Goal: Task Accomplishment & Management: Complete application form

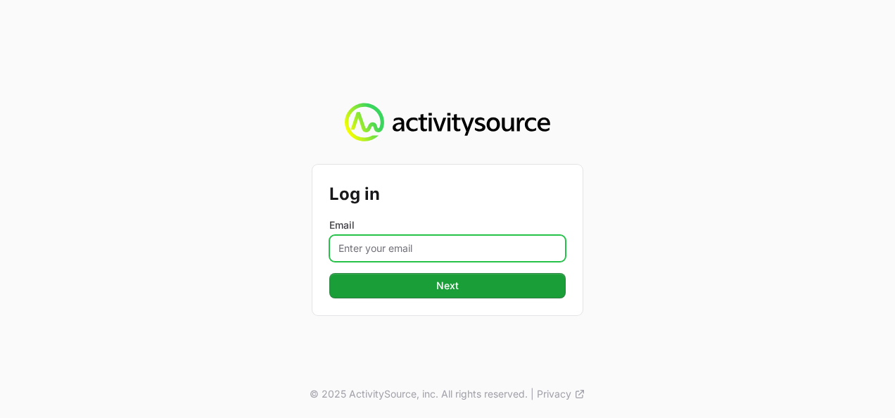
click at [379, 252] on input "Email" at bounding box center [447, 248] width 236 height 27
type input "[PERSON_NAME][EMAIL_ADDRESS][DOMAIN_NAME]"
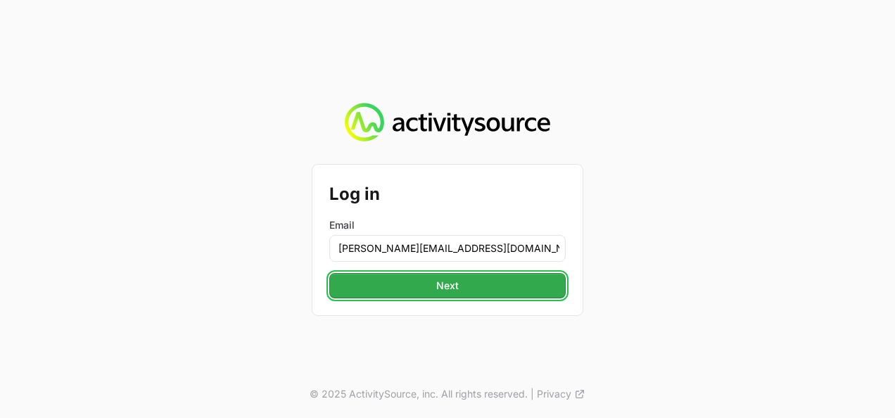
click at [419, 291] on button "Next" at bounding box center [447, 285] width 236 height 25
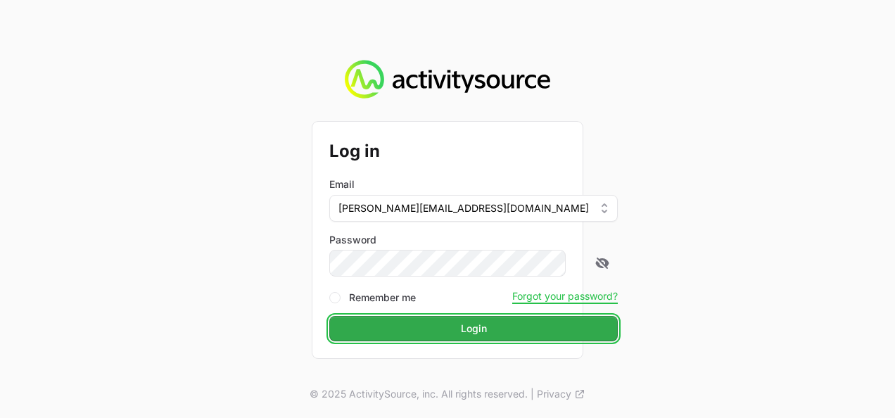
click at [462, 324] on button "Login" at bounding box center [473, 328] width 289 height 25
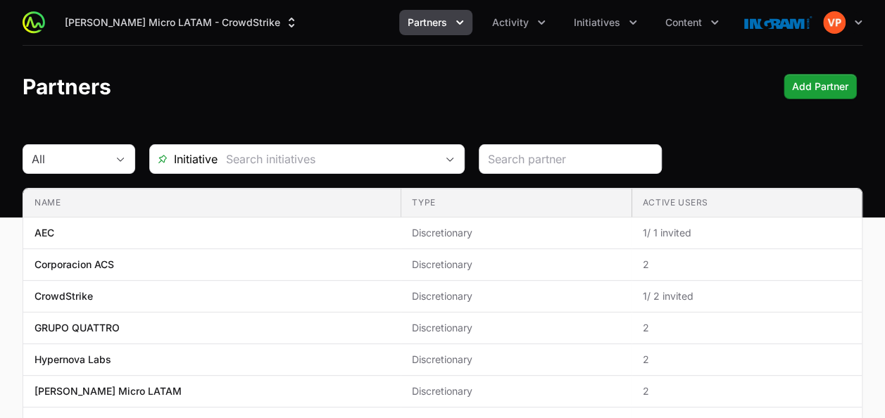
click at [436, 19] on span "Partners" at bounding box center [426, 22] width 39 height 14
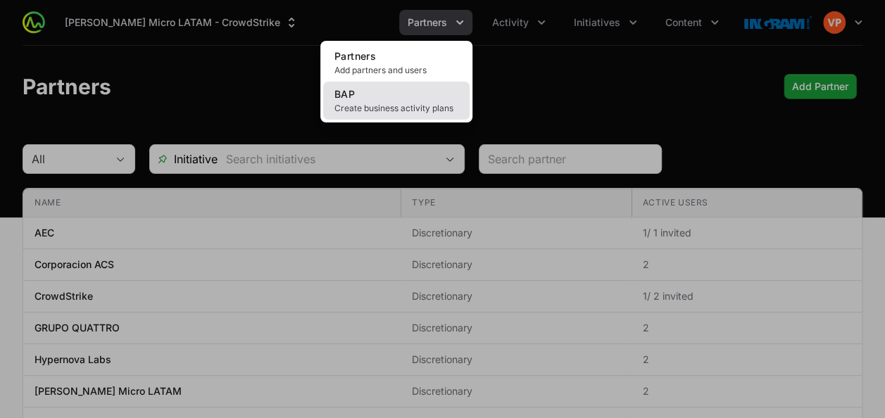
click at [380, 103] on span "Create business activity plans" at bounding box center [396, 108] width 124 height 11
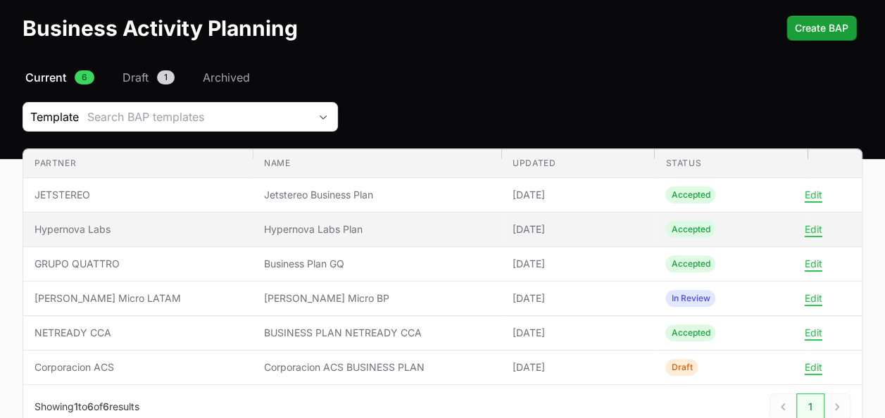
scroll to position [60, 0]
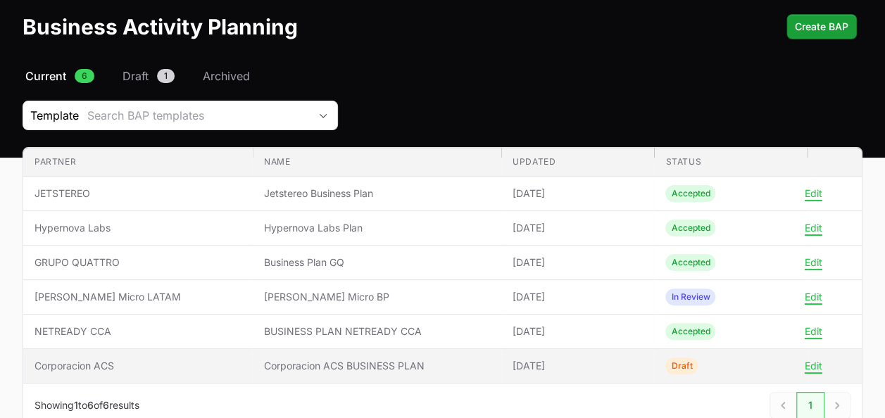
click at [106, 355] on td "Partner Corporacion ACS" at bounding box center [137, 366] width 229 height 34
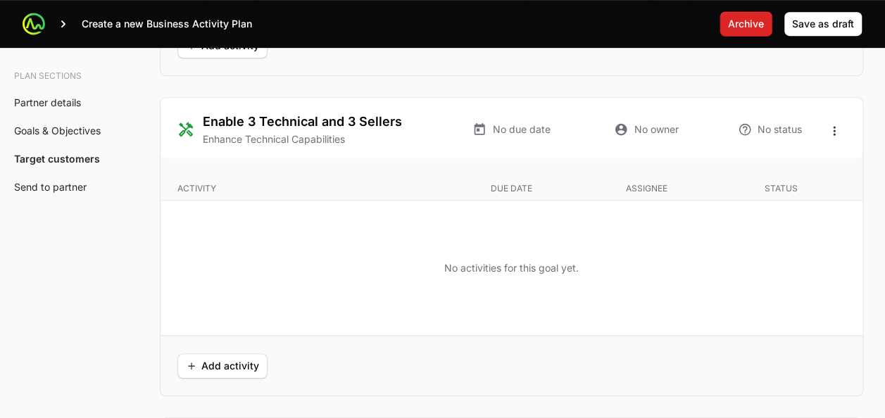
scroll to position [2977, 0]
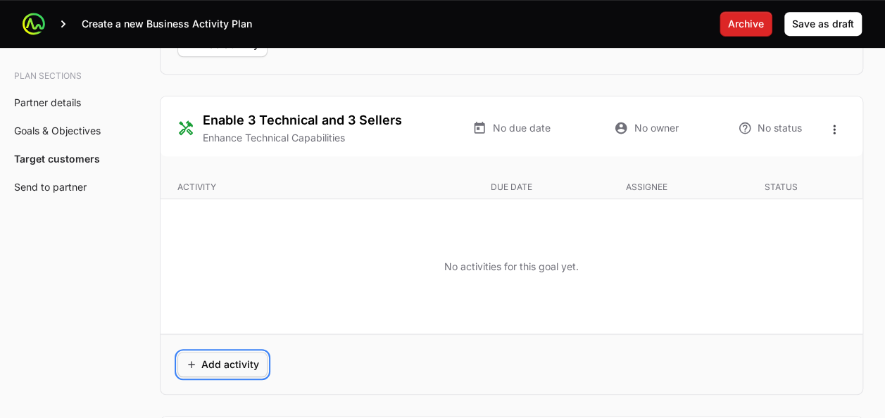
click at [214, 365] on button "Add activity" at bounding box center [222, 364] width 90 height 25
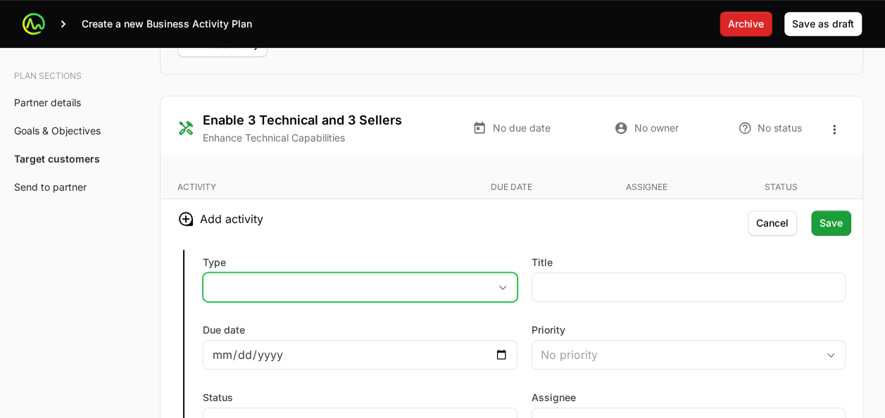
click at [497, 285] on icon "button" at bounding box center [502, 287] width 11 height 5
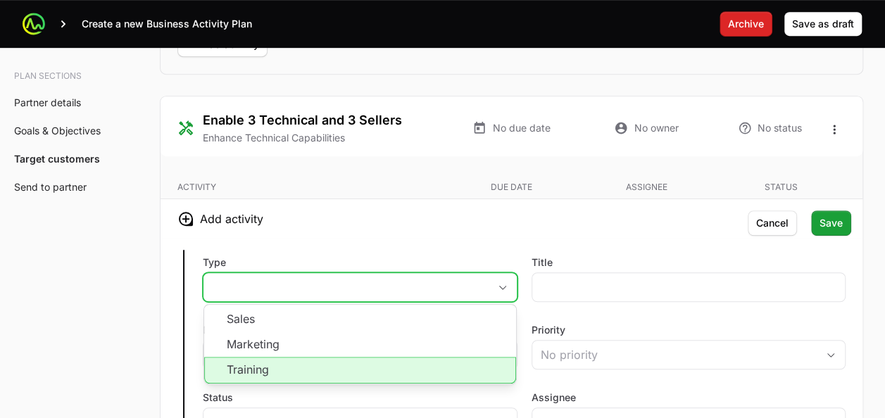
click at [364, 362] on li "Training" at bounding box center [360, 370] width 312 height 27
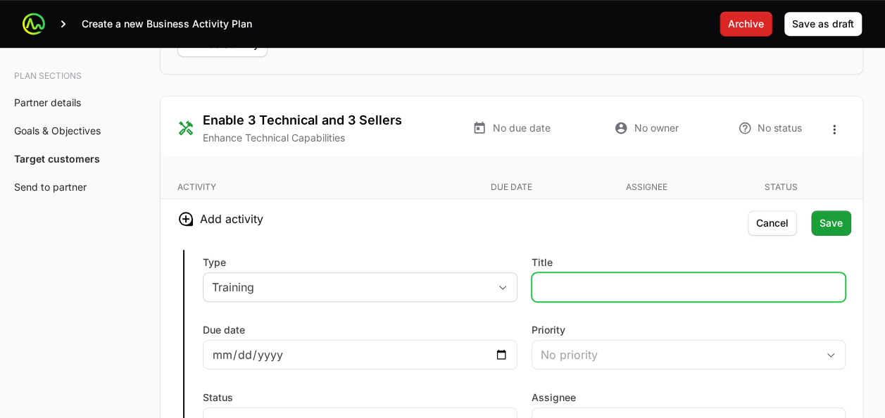
click at [548, 284] on input "Title" at bounding box center [688, 287] width 296 height 17
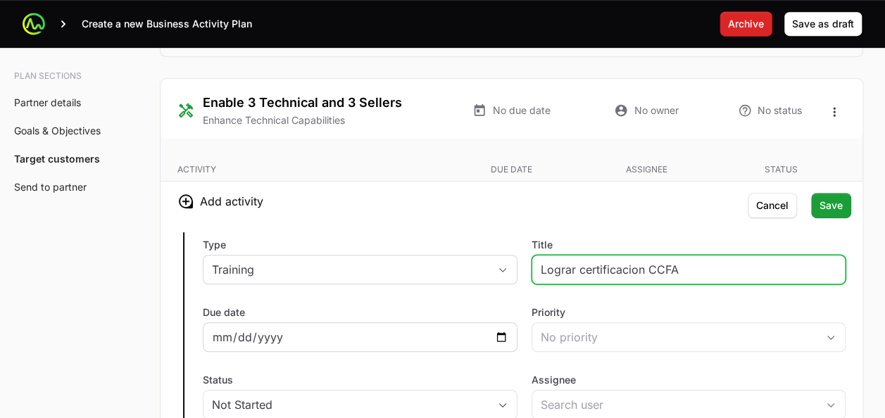
type input "Lograr certificacion CCFA"
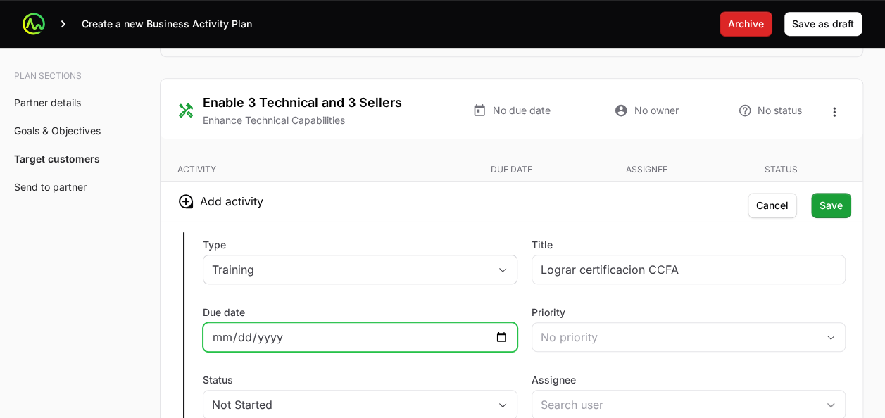
click at [494, 329] on input "Due date" at bounding box center [360, 337] width 296 height 17
type input "2025-11-27"
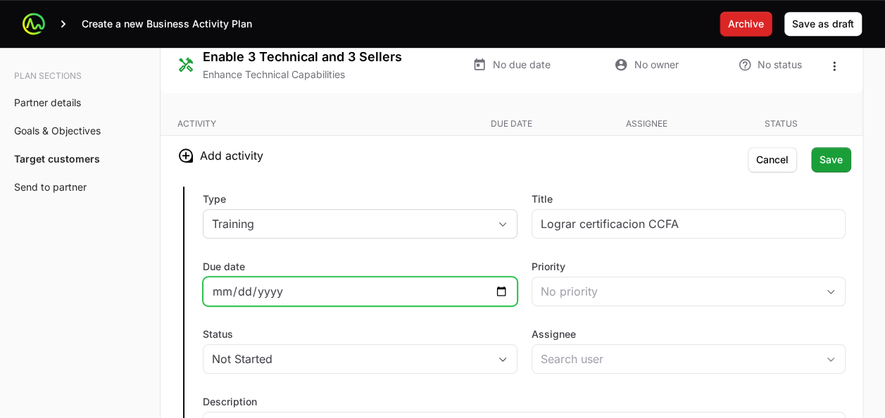
scroll to position [3041, 0]
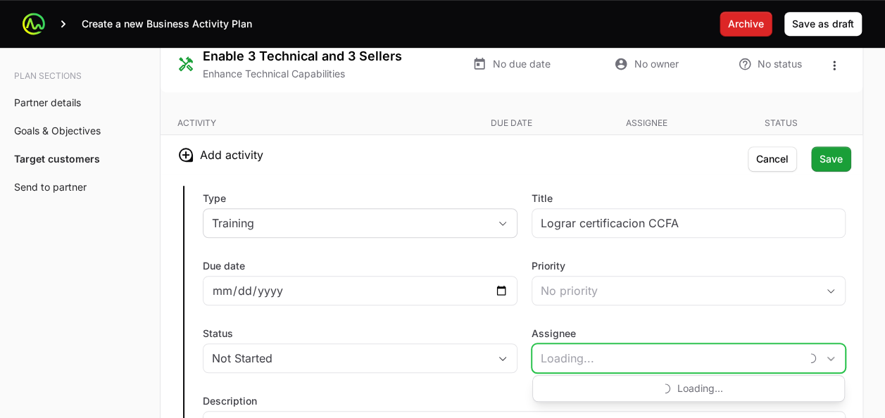
click at [557, 346] on input "Assignee" at bounding box center [666, 358] width 268 height 28
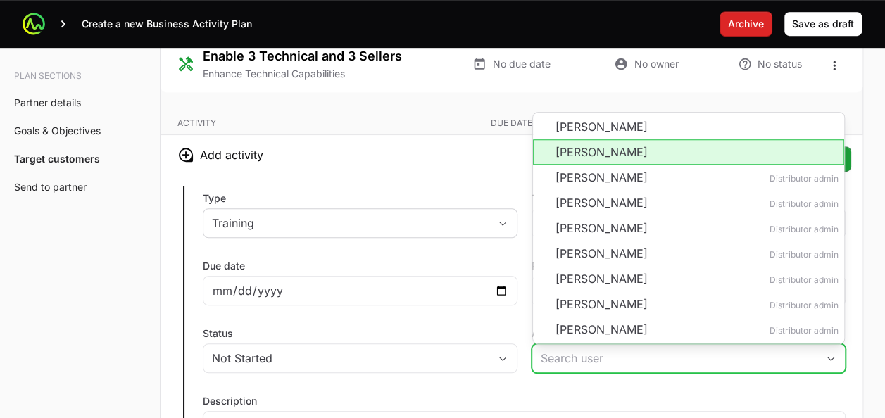
click at [563, 139] on li "Oscar Salazar" at bounding box center [689, 151] width 312 height 25
type input "Oscar Salazar"
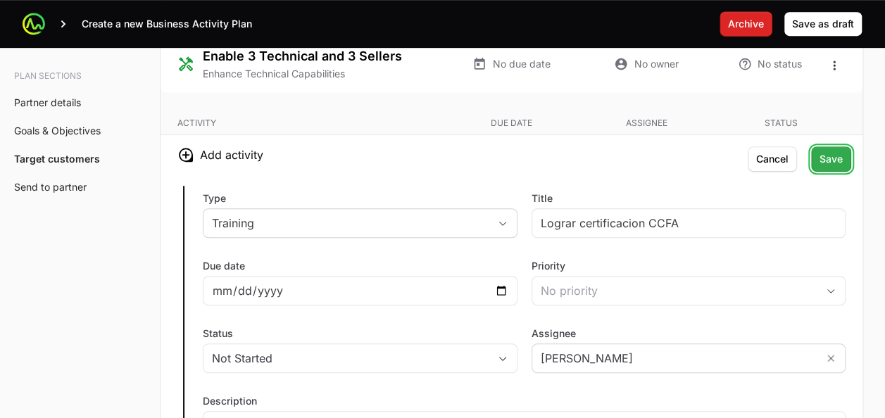
click at [843, 152] on button "Save" at bounding box center [831, 158] width 40 height 25
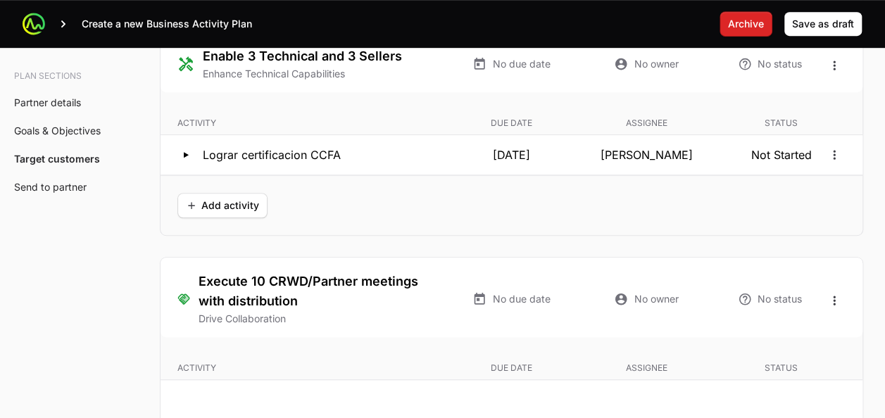
click at [234, 210] on div "Add activity" at bounding box center [511, 205] width 702 height 60
click at [227, 203] on span "Add activity" at bounding box center [222, 205] width 73 height 17
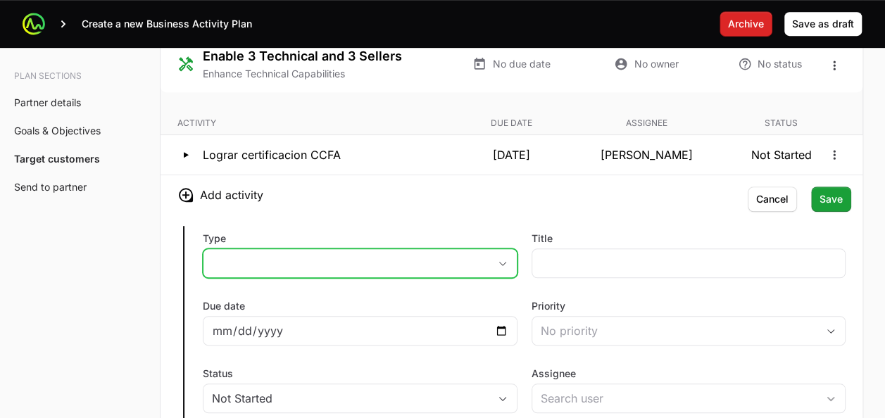
click at [241, 264] on button "placeholder" at bounding box center [359, 263] width 313 height 28
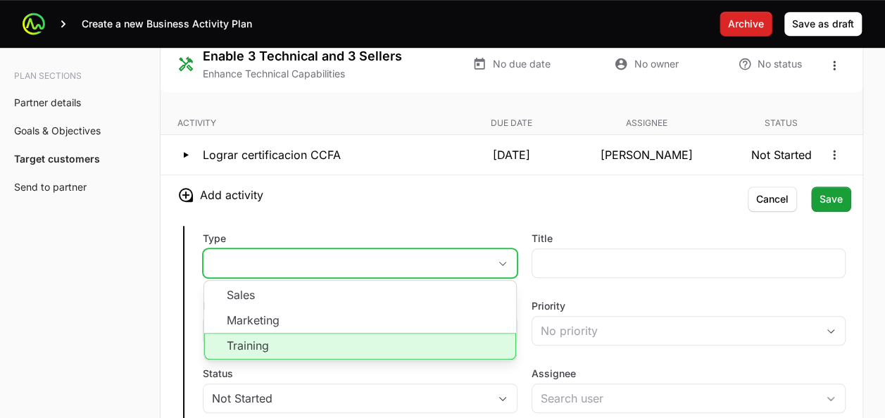
click at [269, 336] on li "Training" at bounding box center [360, 346] width 312 height 27
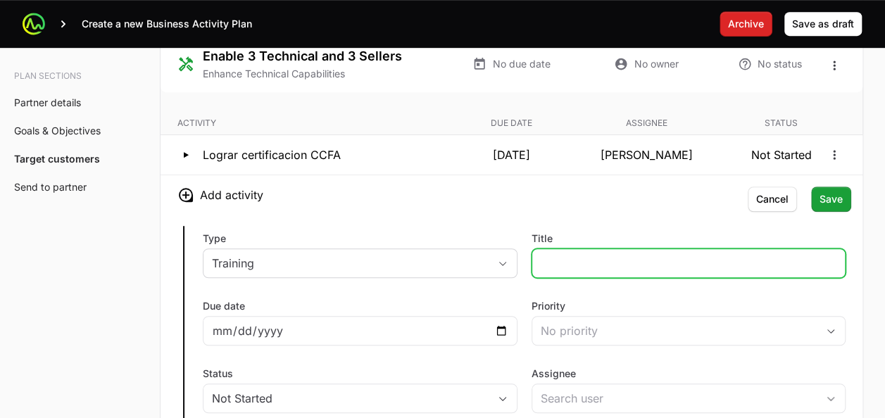
click at [548, 255] on input "Title" at bounding box center [688, 263] width 296 height 17
type input "Certificar al team comercial"
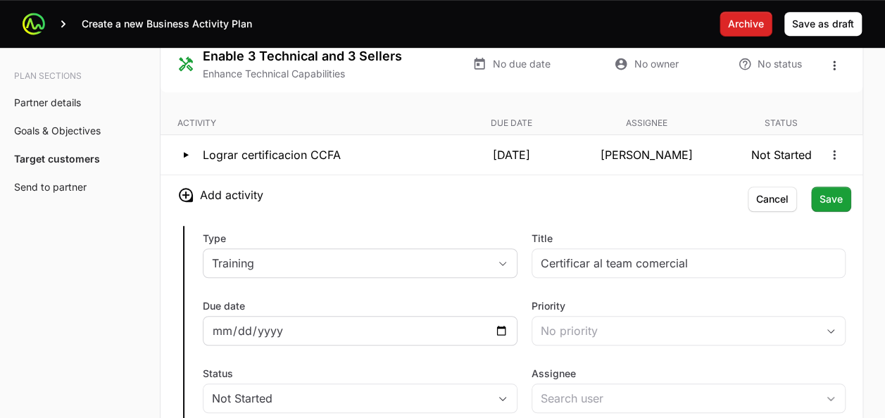
click at [498, 316] on div at bounding box center [360, 331] width 315 height 30
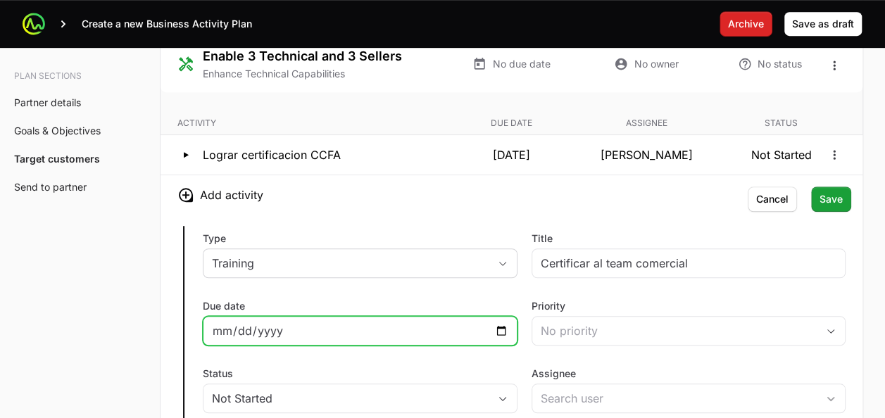
click at [495, 322] on input "Due date" at bounding box center [360, 330] width 296 height 17
type input "2025-10-31"
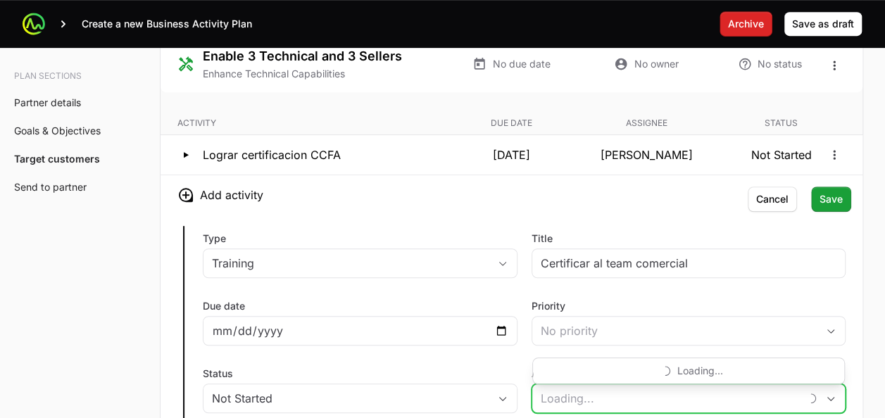
click at [552, 384] on input "Assignee" at bounding box center [666, 398] width 268 height 28
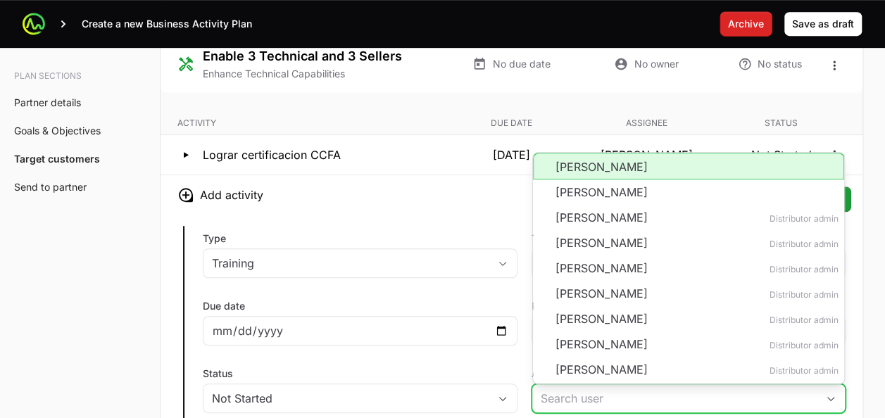
click at [569, 165] on li "Esteban Acuna" at bounding box center [689, 166] width 312 height 27
type input "Esteban Acuna"
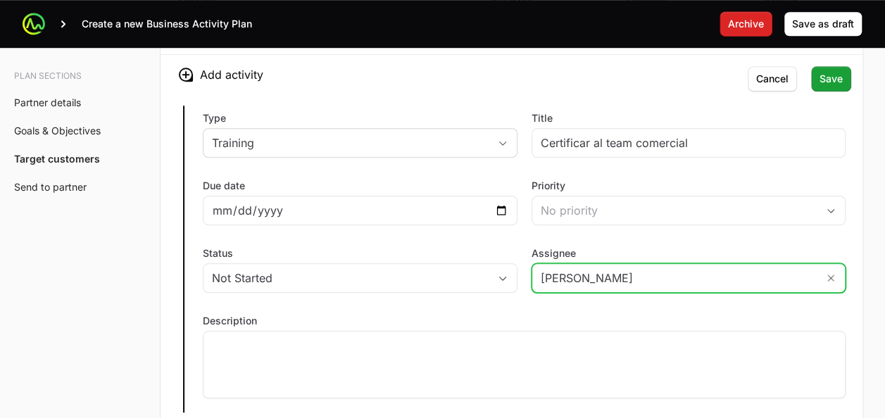
scroll to position [3163, 0]
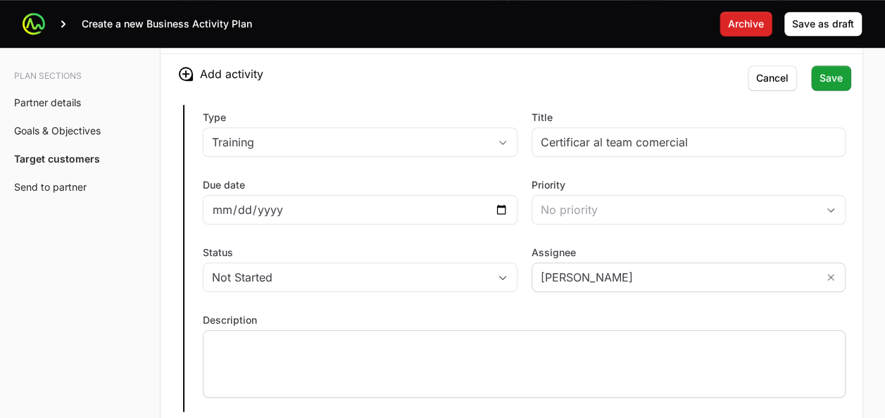
click at [398, 366] on div at bounding box center [524, 364] width 642 height 68
click at [841, 70] on span "Save" at bounding box center [830, 78] width 23 height 17
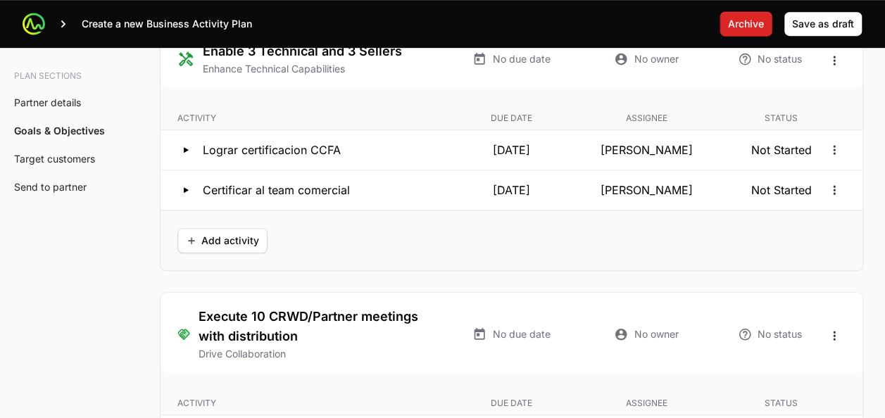
scroll to position [3047, 0]
click at [216, 232] on span "Add activity" at bounding box center [222, 240] width 73 height 17
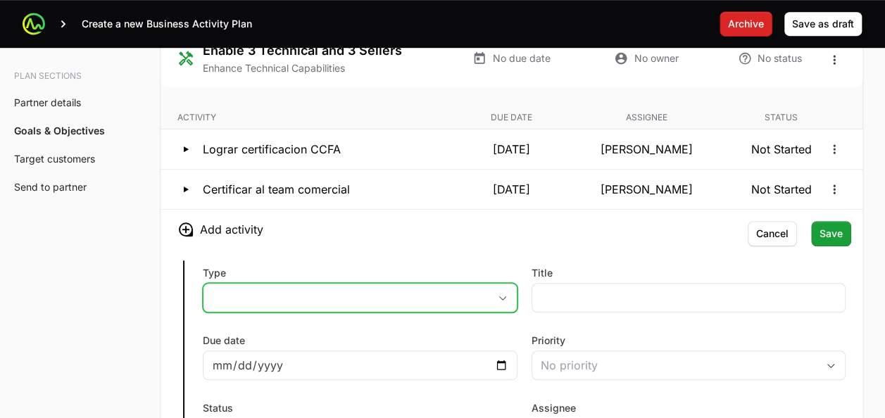
click at [245, 284] on button "placeholder" at bounding box center [359, 298] width 313 height 28
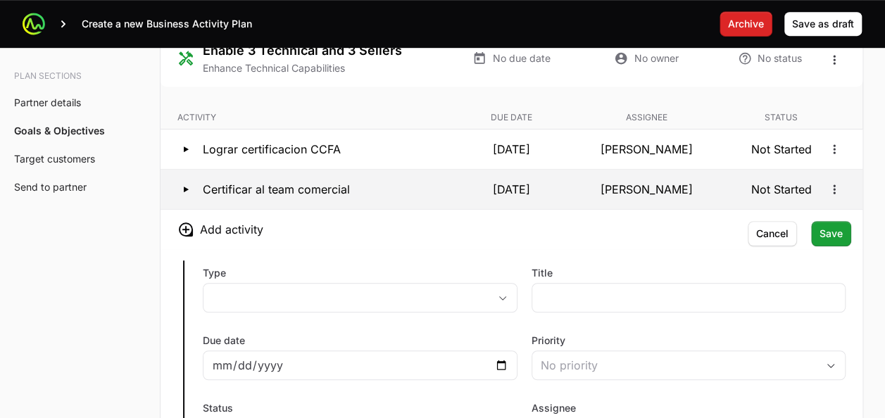
click at [410, 190] on button "Certificar al team comercial 31 Oct 2025 Esteban Acuna Not Started" at bounding box center [511, 189] width 702 height 39
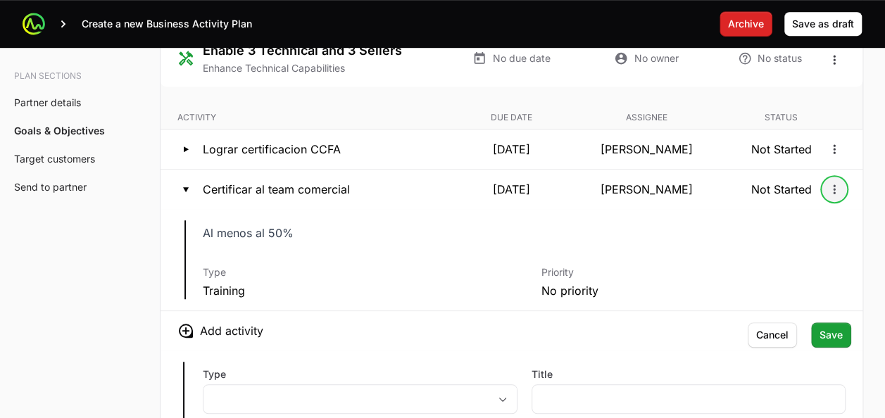
click at [837, 186] on icon "Open options" at bounding box center [834, 189] width 14 height 14
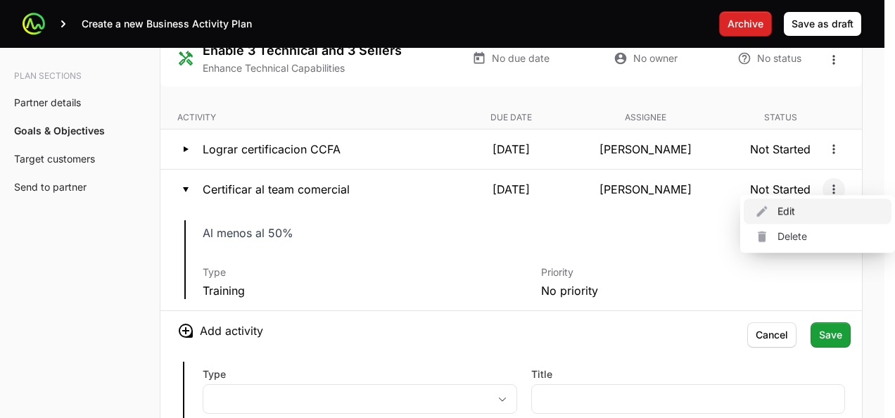
click at [811, 208] on div "Edit" at bounding box center [818, 210] width 148 height 25
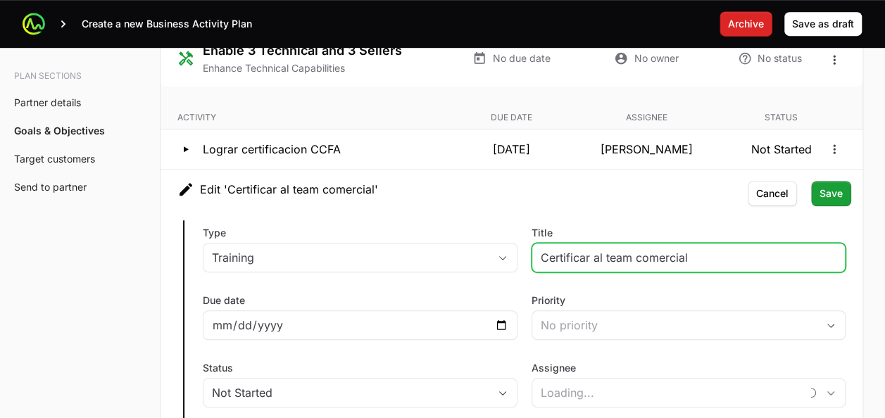
click at [552, 249] on input "Certificar al team comercial" at bounding box center [688, 257] width 296 height 17
type input "Esteban Acuna"
click at [552, 249] on input "Certificar al team comercial" at bounding box center [688, 257] width 296 height 17
type input "Acreditar al team comercial"
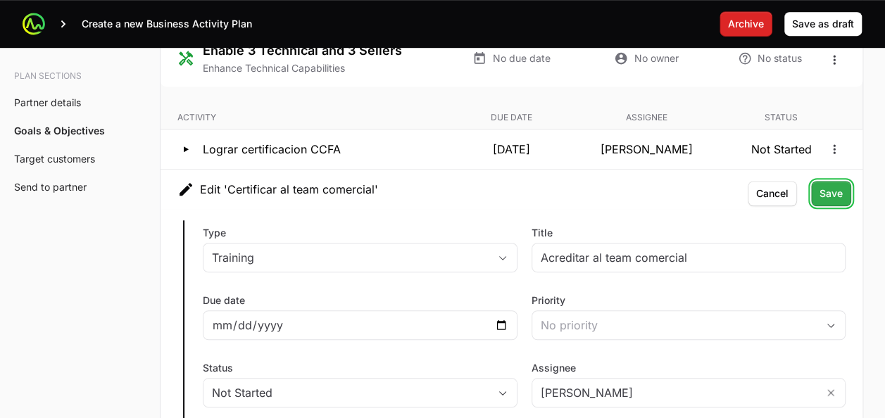
click at [833, 185] on span "Save" at bounding box center [830, 193] width 23 height 17
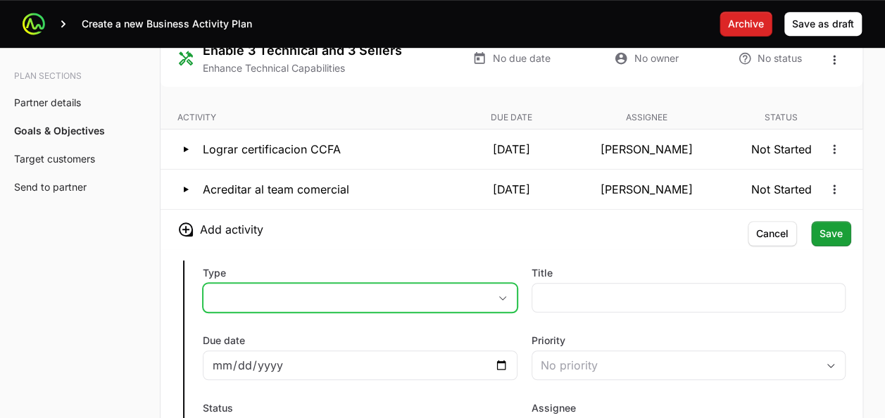
click at [384, 298] on button "placeholder" at bounding box center [359, 298] width 313 height 28
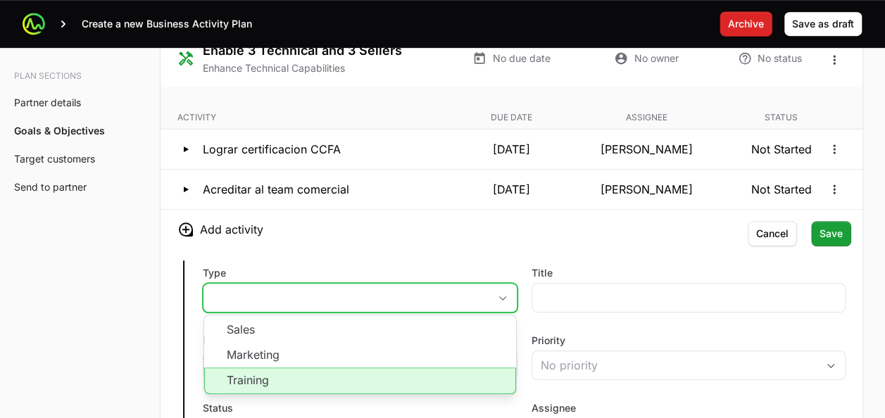
click at [363, 367] on li "Training" at bounding box center [360, 380] width 312 height 27
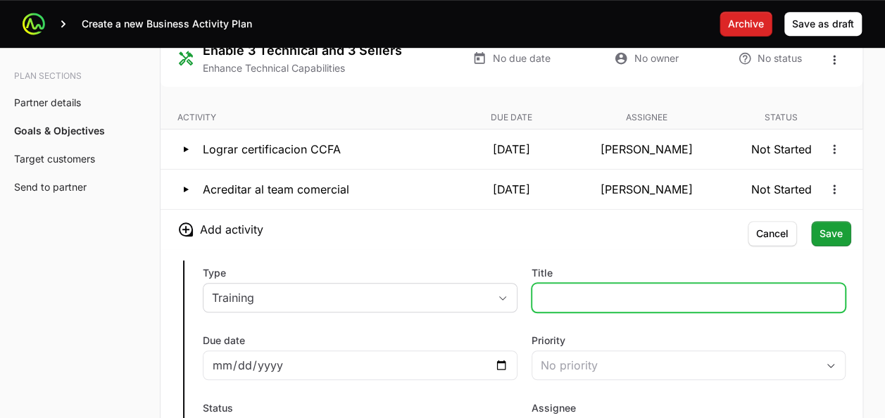
click at [575, 289] on input "Title" at bounding box center [688, 297] width 296 height 17
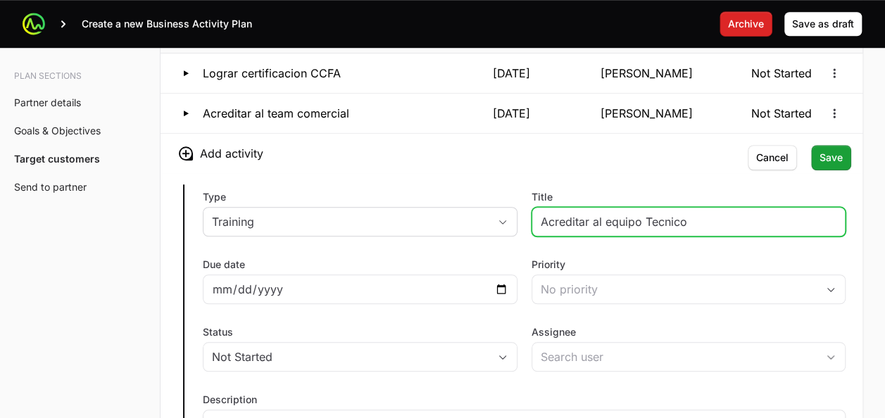
scroll to position [3157, 0]
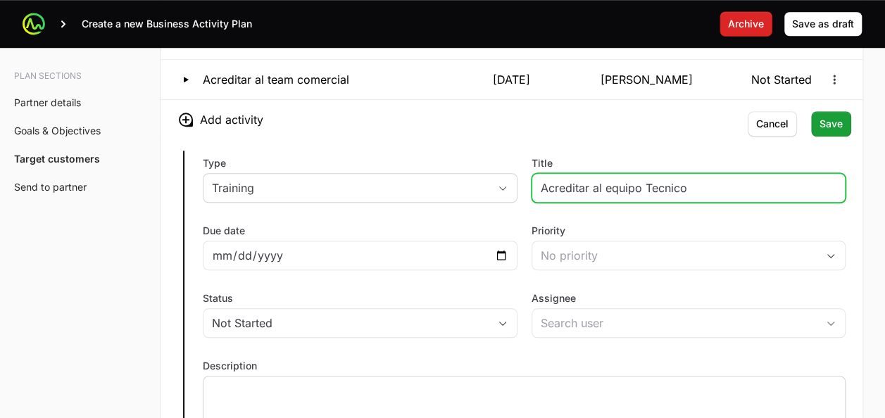
type input "Acreditar al equipo Tecnico"
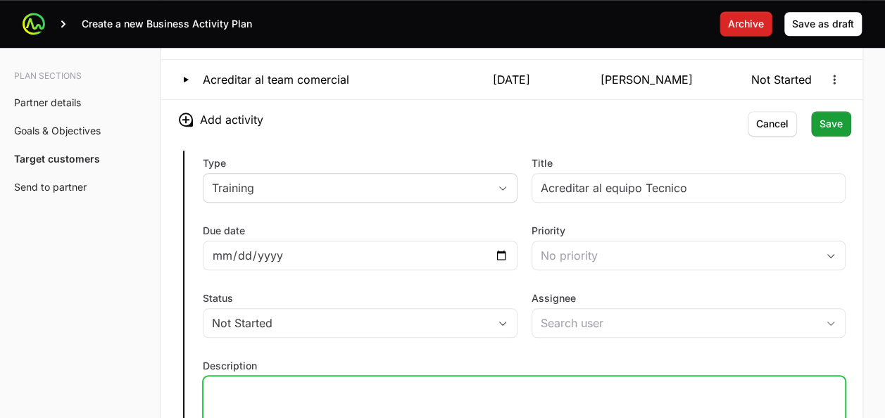
click at [408, 396] on div at bounding box center [524, 410] width 642 height 68
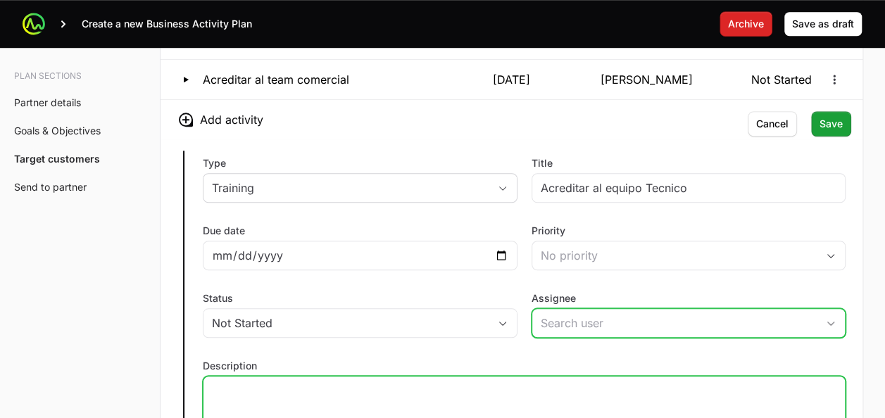
click at [576, 317] on input "Assignee" at bounding box center [674, 323] width 285 height 28
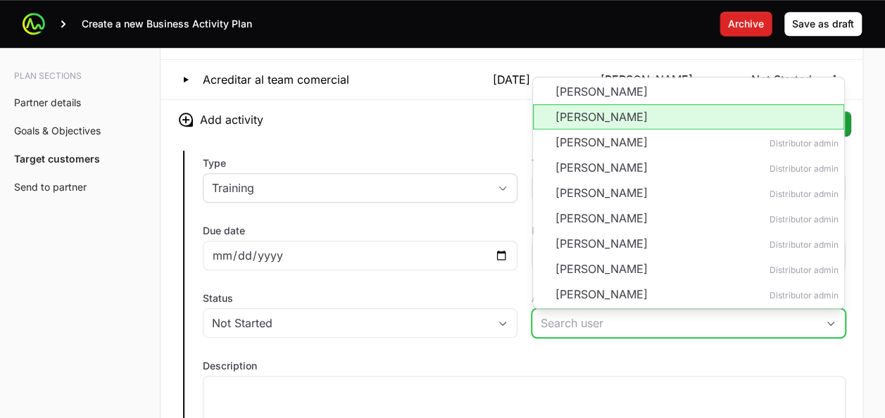
click at [602, 111] on li "Oscar Salazar" at bounding box center [689, 116] width 312 height 25
type input "Oscar Salazar"
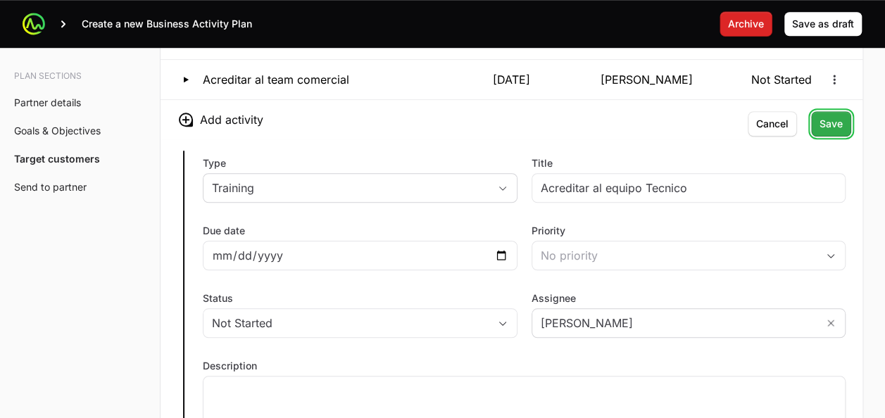
click at [823, 118] on span "Save" at bounding box center [830, 123] width 23 height 17
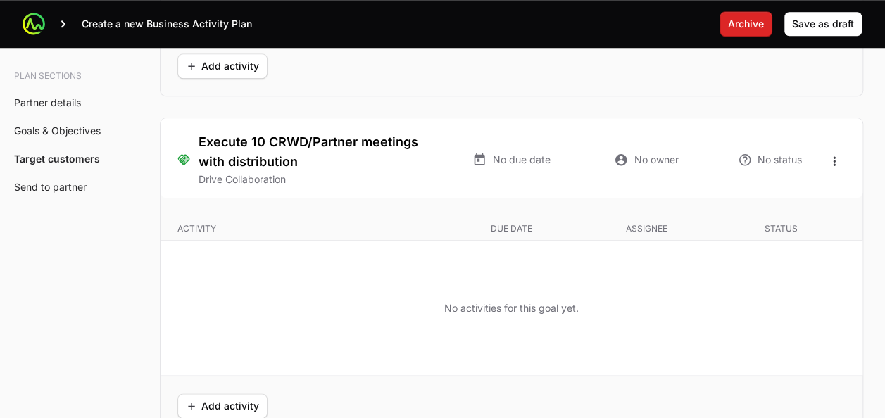
scroll to position [3267, 0]
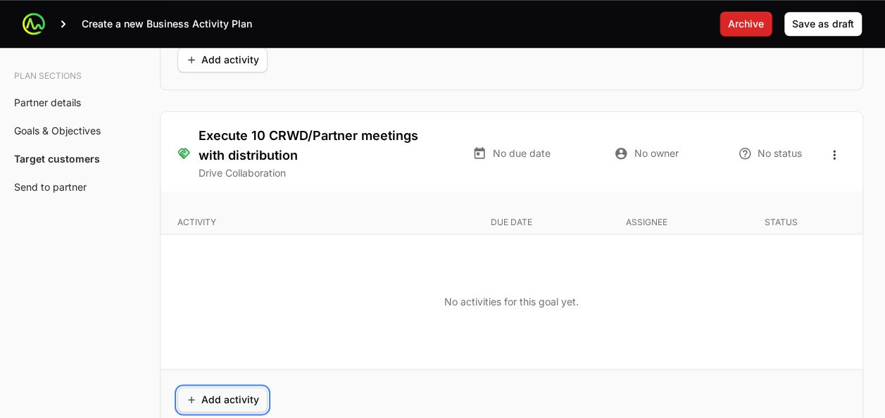
click at [211, 391] on span "Add activity" at bounding box center [222, 399] width 73 height 17
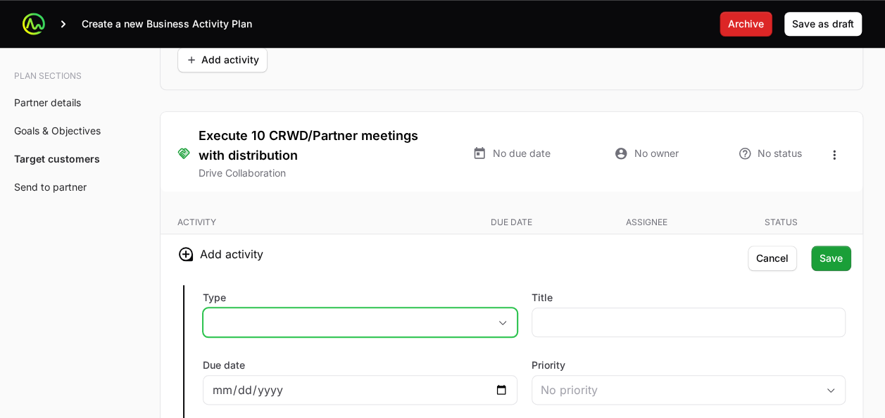
click at [325, 323] on button "placeholder" at bounding box center [359, 322] width 313 height 28
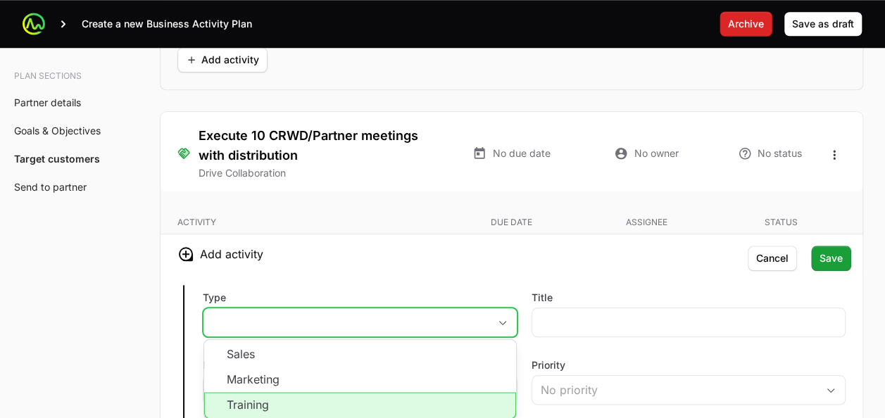
click at [296, 395] on li "Training" at bounding box center [360, 405] width 312 height 27
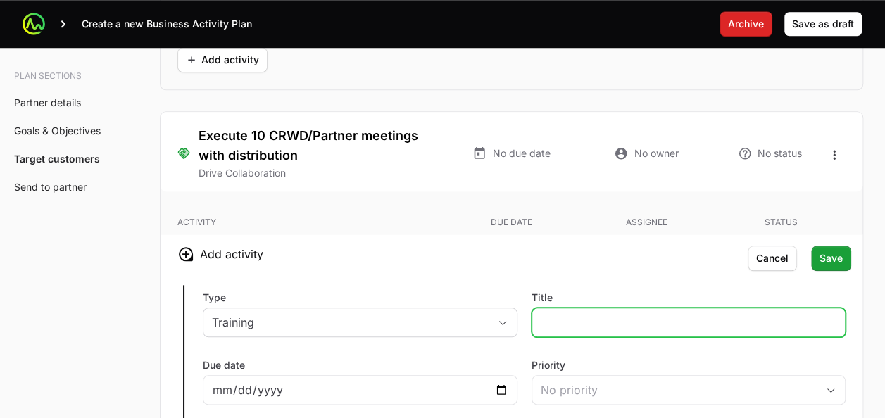
click at [569, 318] on input "Title" at bounding box center [688, 322] width 296 height 17
type input "Bi Weekly meeting - Corporate team Manager - Yully."
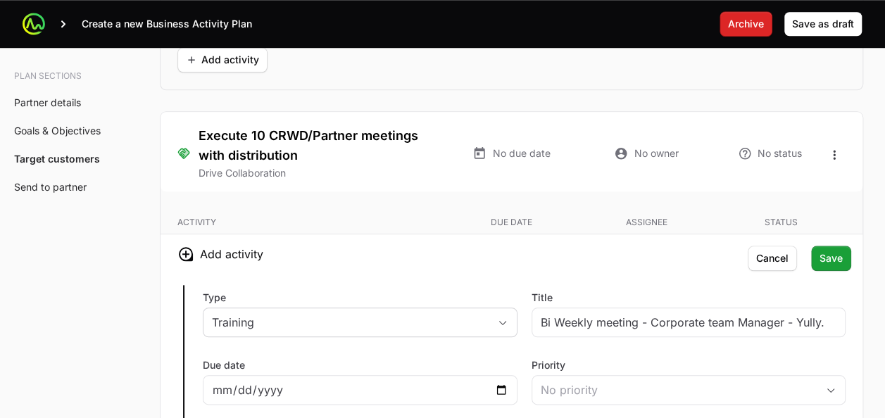
click at [569, 291] on div "Title Bi Weekly meeting - Corporate team Manager - Yully." at bounding box center [688, 314] width 315 height 46
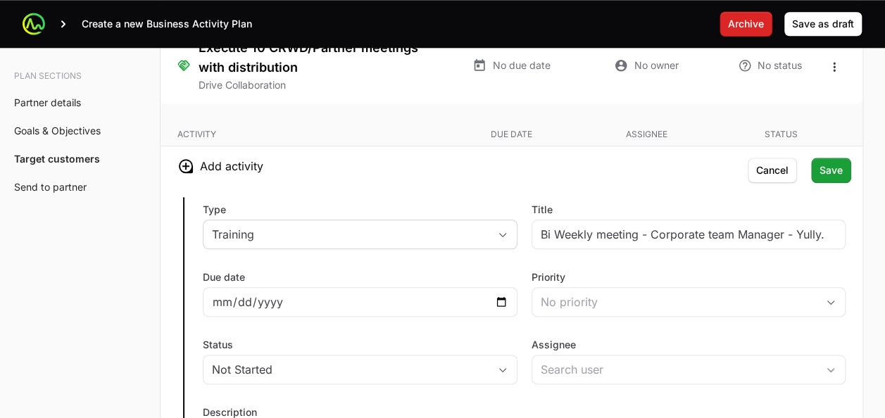
scroll to position [3362, 0]
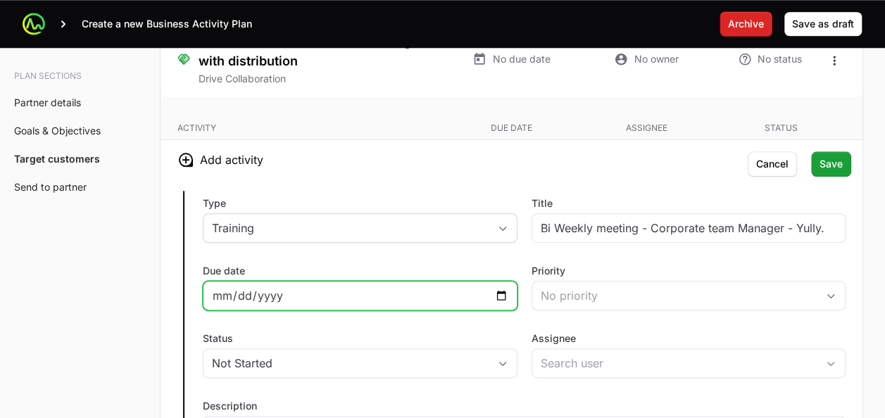
click at [493, 287] on input "Due date" at bounding box center [360, 295] width 296 height 17
type input "2025-09-11"
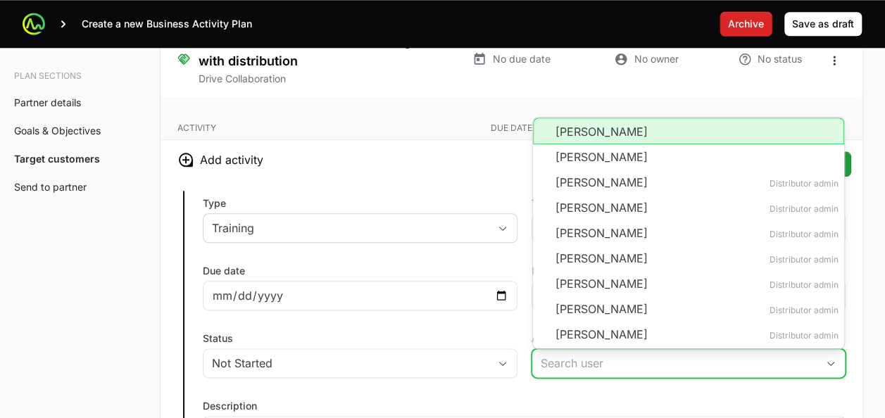
drag, startPoint x: 606, startPoint y: 354, endPoint x: 574, endPoint y: 117, distance: 239.3
click at [574, 118] on li "Esteban Acuna" at bounding box center [689, 131] width 312 height 27
type input "Esteban Acuna"
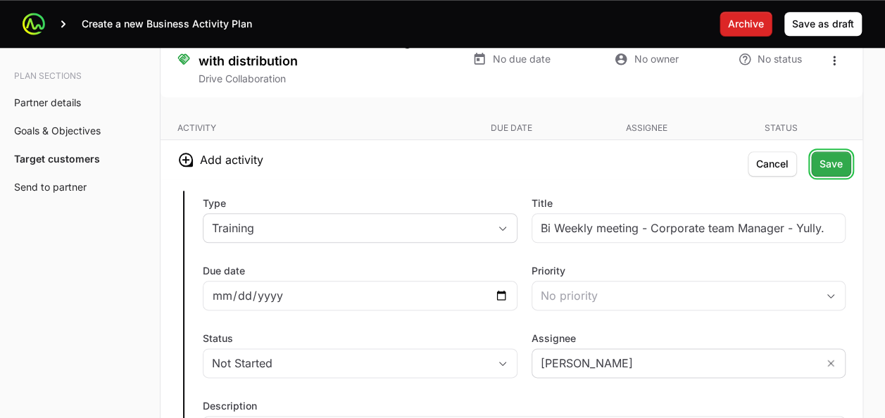
click at [824, 160] on span "Save" at bounding box center [830, 164] width 23 height 17
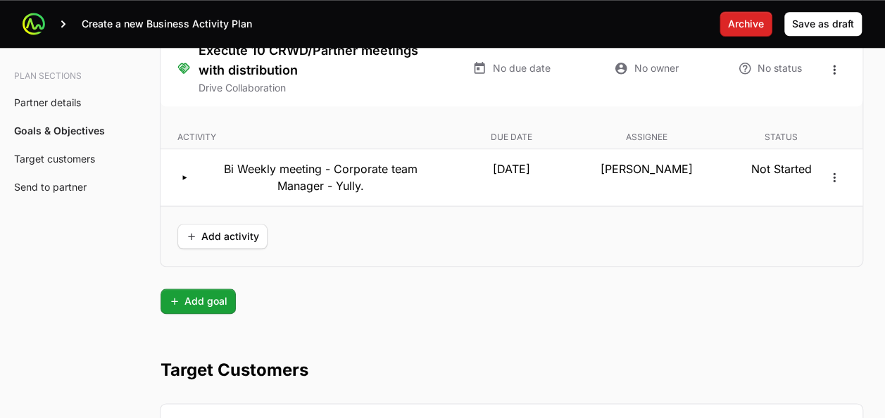
scroll to position [3359, 0]
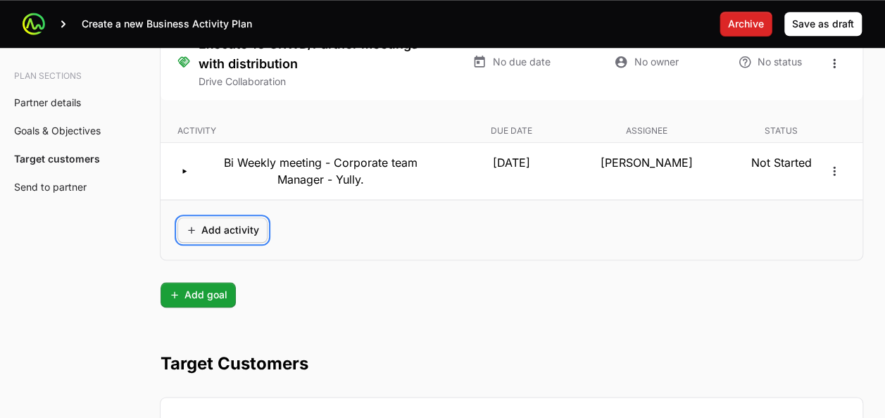
click at [231, 222] on span "Add activity" at bounding box center [222, 230] width 73 height 17
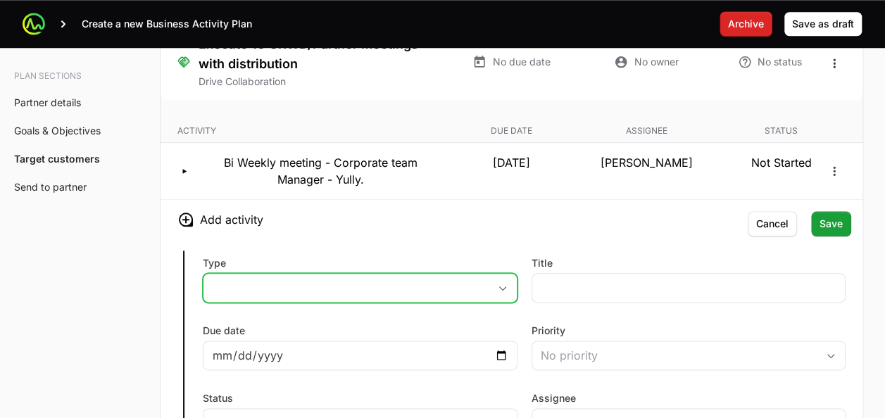
click at [492, 279] on button "placeholder" at bounding box center [359, 288] width 313 height 28
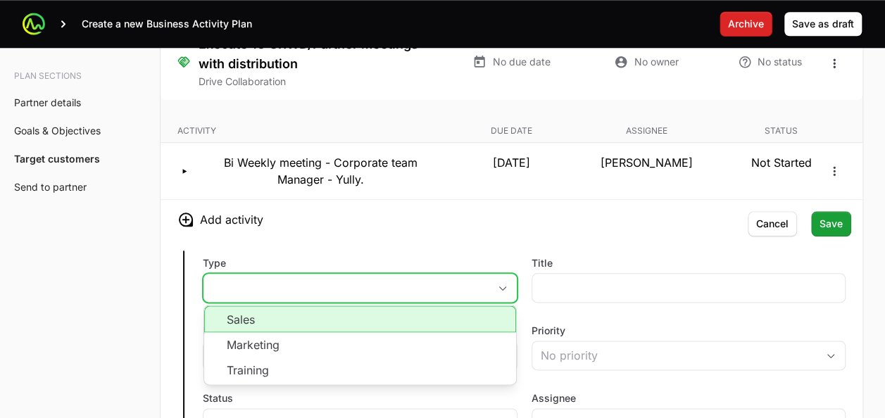
click at [426, 305] on li "Sales" at bounding box center [360, 318] width 312 height 27
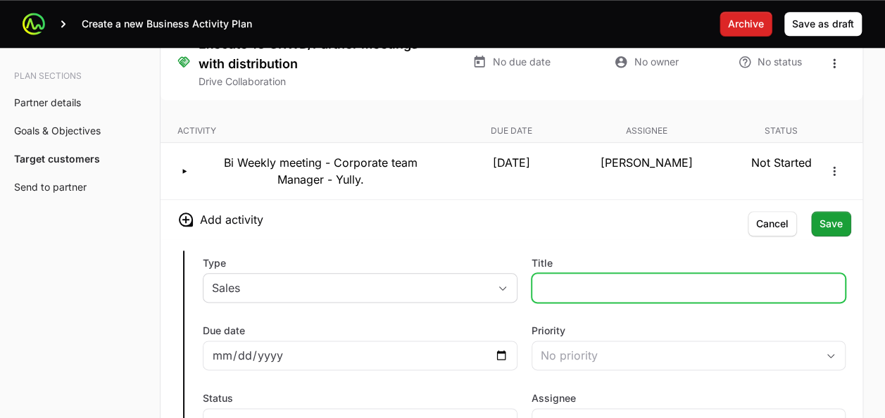
click at [543, 279] on input "Title" at bounding box center [688, 287] width 296 height 17
type input "W"
type input "Monthly - Enterprise team Manager - Andrea Lizcano."
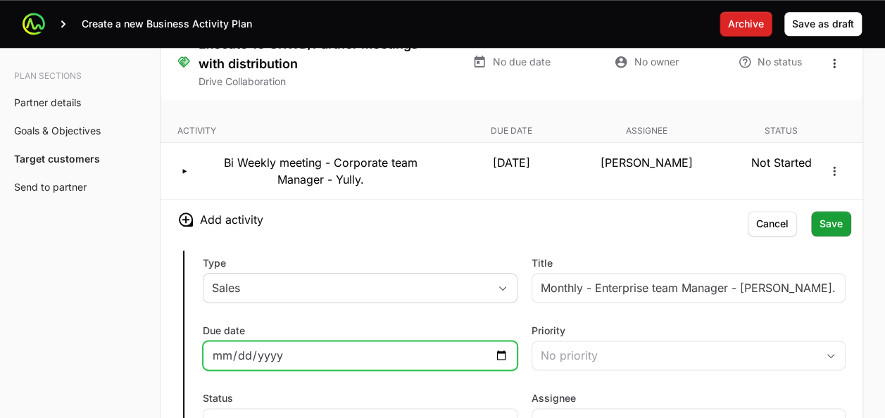
click at [497, 347] on input "Due date" at bounding box center [360, 355] width 296 height 17
type input "2025-09-25"
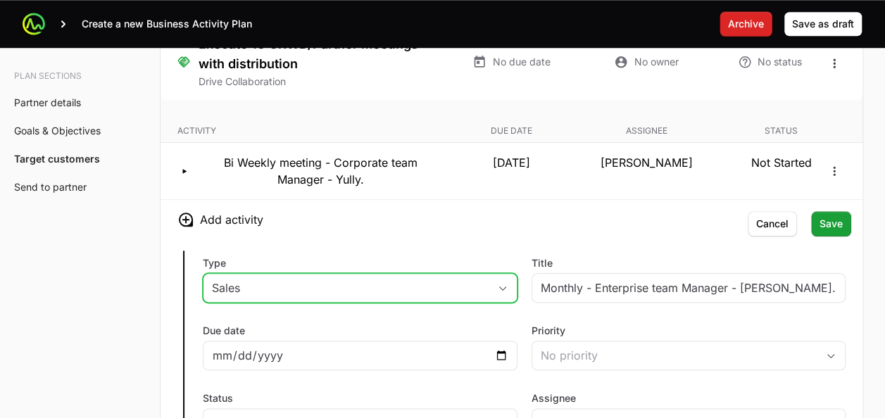
click at [505, 289] on button "Sales" at bounding box center [359, 288] width 313 height 28
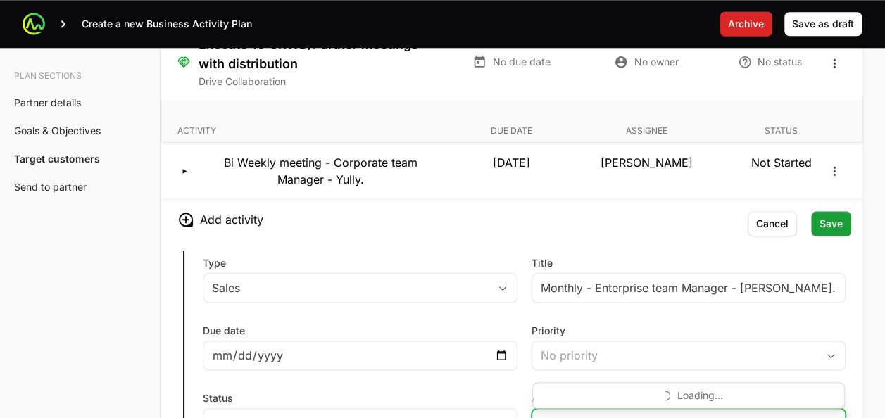
click at [570, 409] on input "Assignee" at bounding box center [666, 423] width 268 height 28
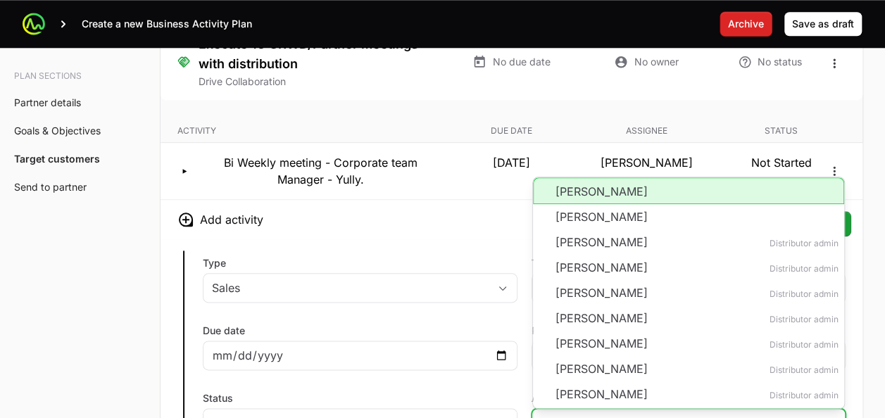
click at [578, 189] on li "Esteban Acuna" at bounding box center [689, 190] width 312 height 27
type input "Esteban Acuna"
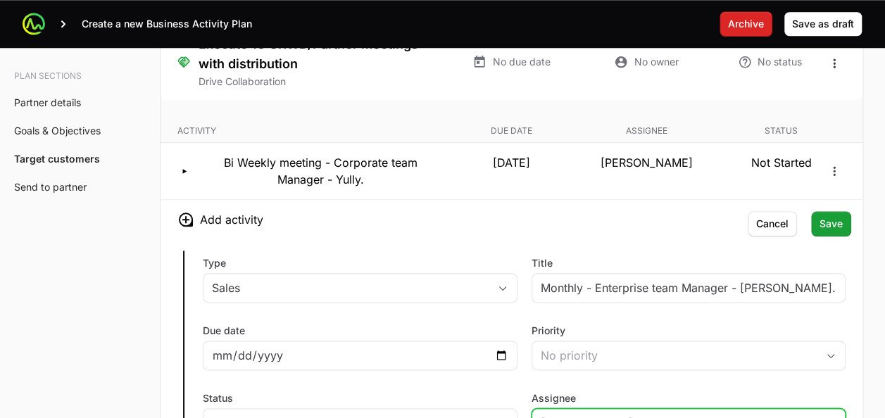
scroll to position [3366, 0]
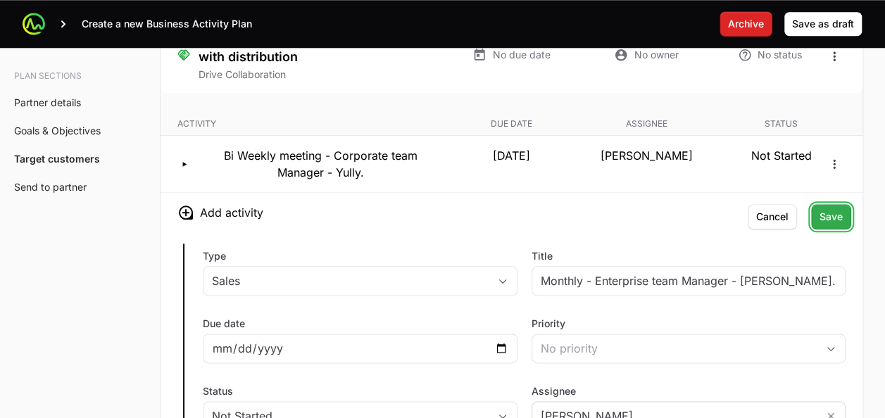
click at [836, 208] on span "Save" at bounding box center [830, 216] width 23 height 17
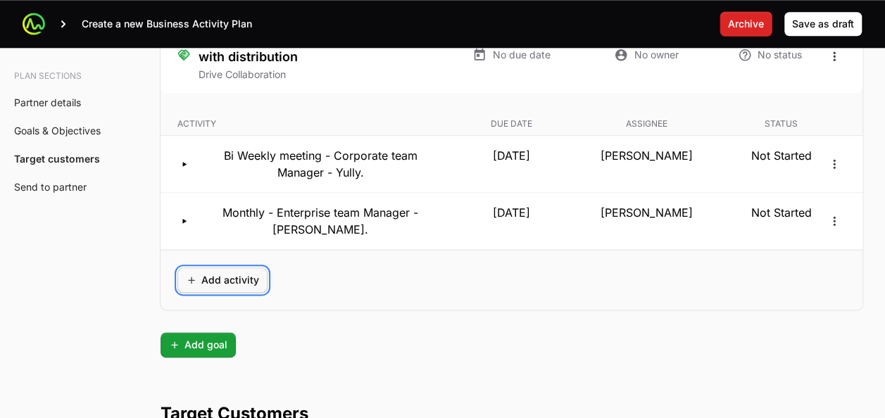
click at [236, 272] on span "Add activity" at bounding box center [222, 280] width 73 height 17
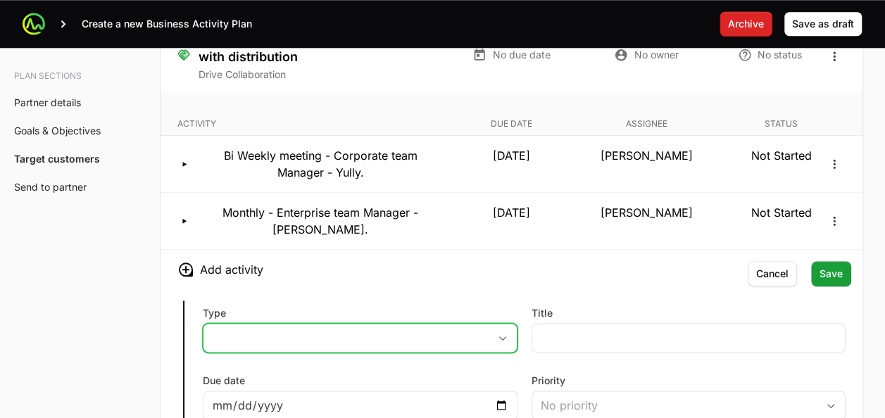
click at [491, 332] on button "placeholder" at bounding box center [359, 338] width 313 height 28
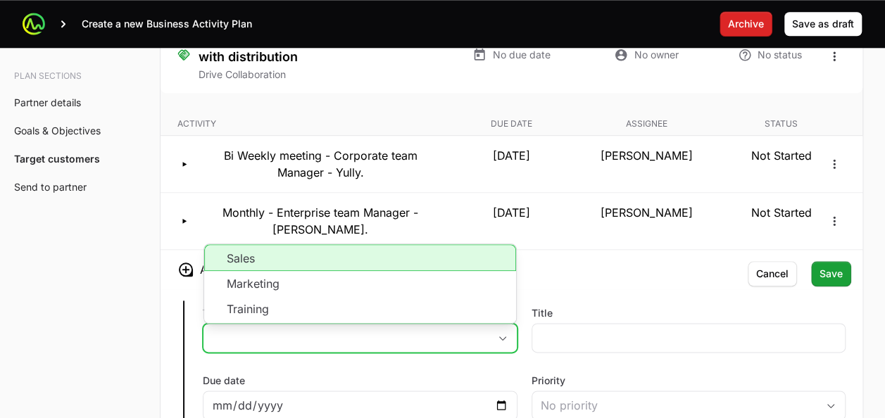
click at [455, 252] on li "Sales" at bounding box center [360, 257] width 312 height 27
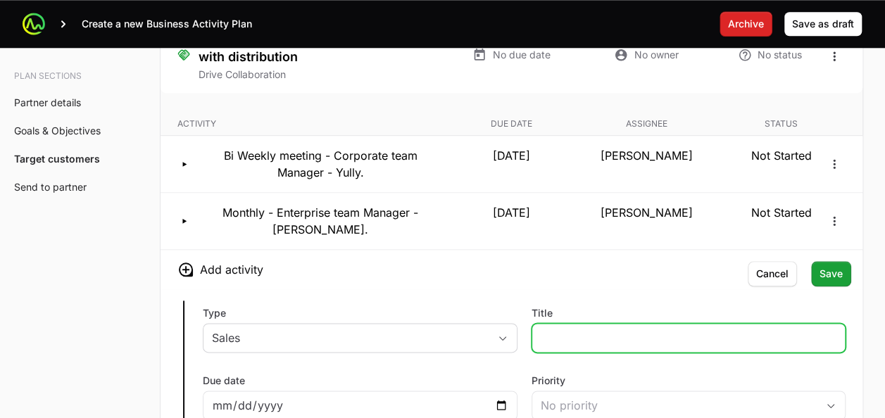
click at [556, 329] on input "Title" at bounding box center [688, 337] width 296 height 17
type input "Bi Weekly meeting - Follow Up Ingram"
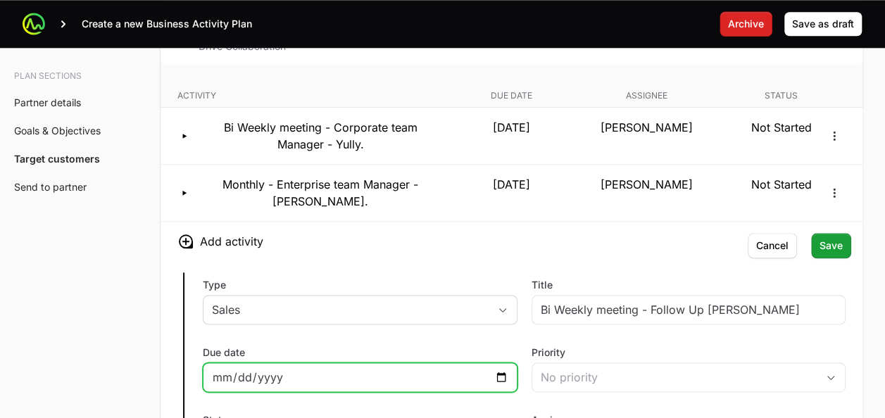
click at [495, 369] on input "Due date" at bounding box center [360, 377] width 296 height 17
type input "2025-09-03"
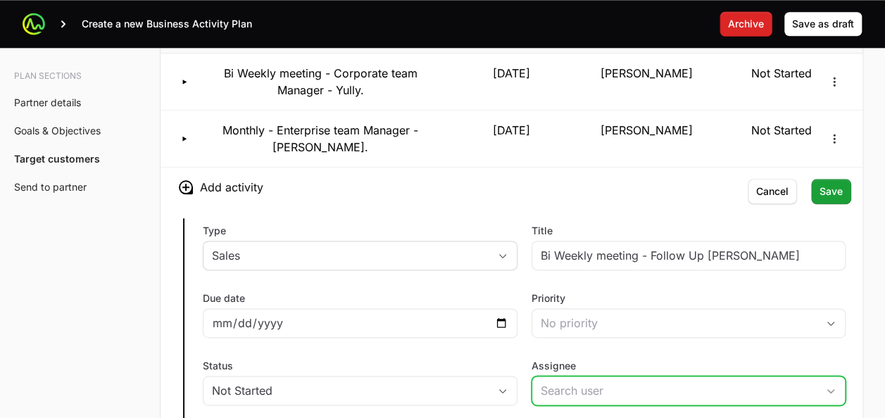
click at [614, 378] on input "Assignee" at bounding box center [674, 390] width 285 height 28
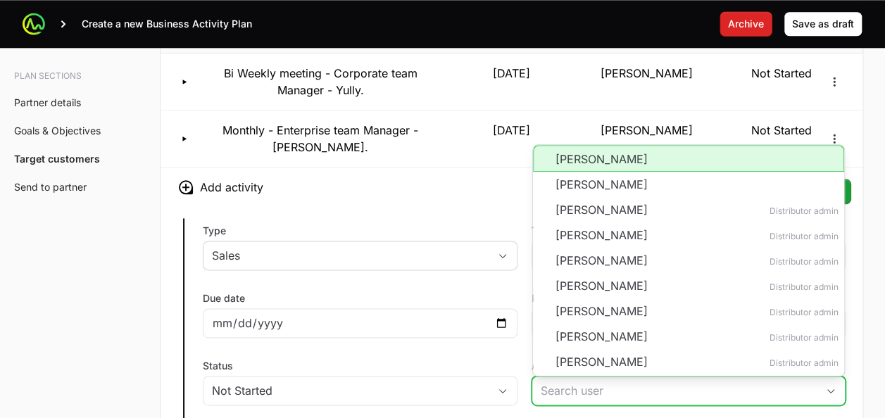
click at [585, 151] on li "Esteban Acuna" at bounding box center [689, 158] width 312 height 27
type input "Esteban Acuna"
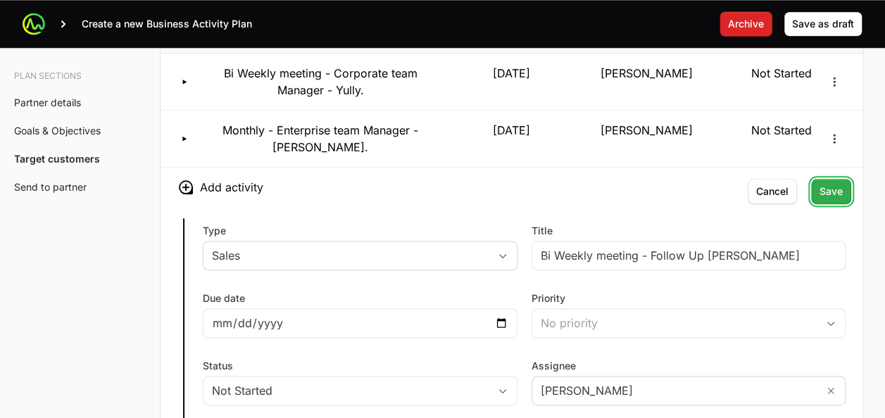
click at [836, 186] on span "Save" at bounding box center [830, 191] width 23 height 17
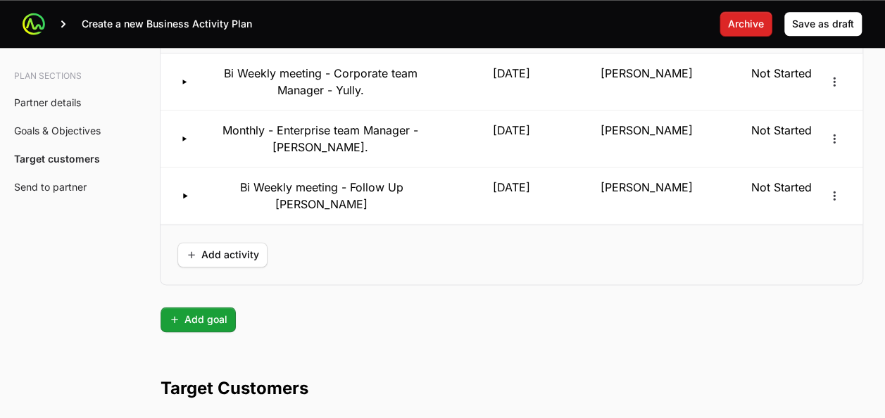
click at [557, 225] on div "Add activity" at bounding box center [511, 254] width 702 height 60
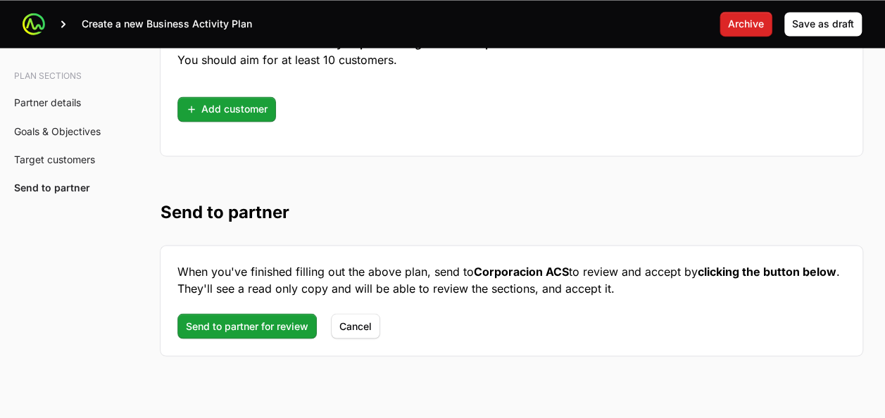
scroll to position [3653, 0]
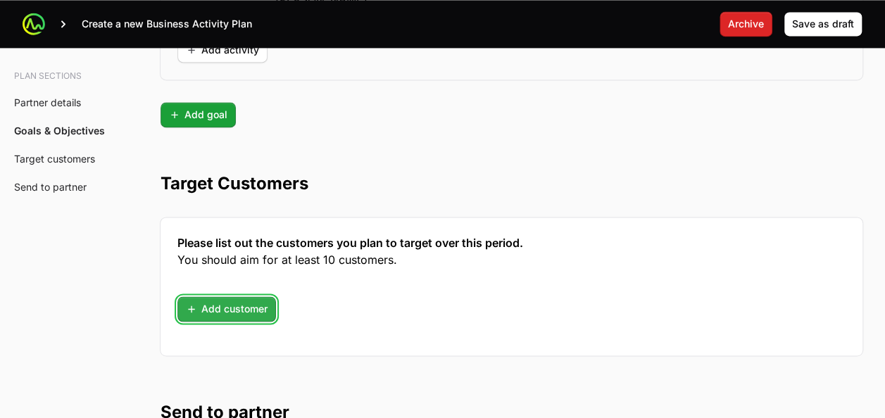
click at [229, 300] on span "Add customer" at bounding box center [227, 308] width 82 height 17
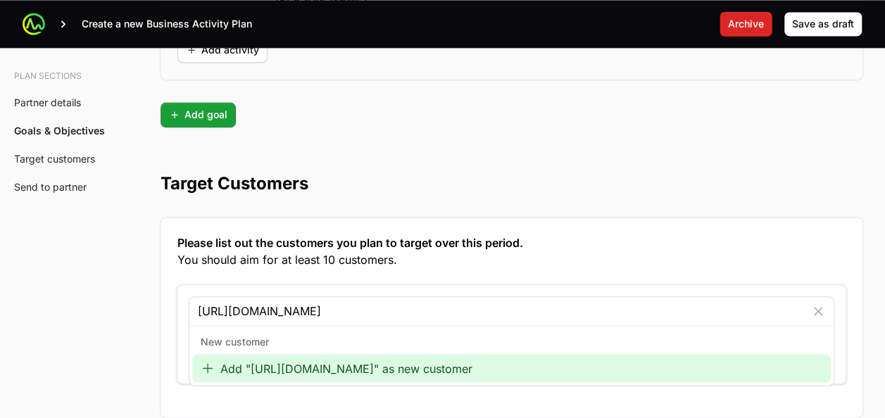
type input "https://www.intaco.com/costa-rica/"
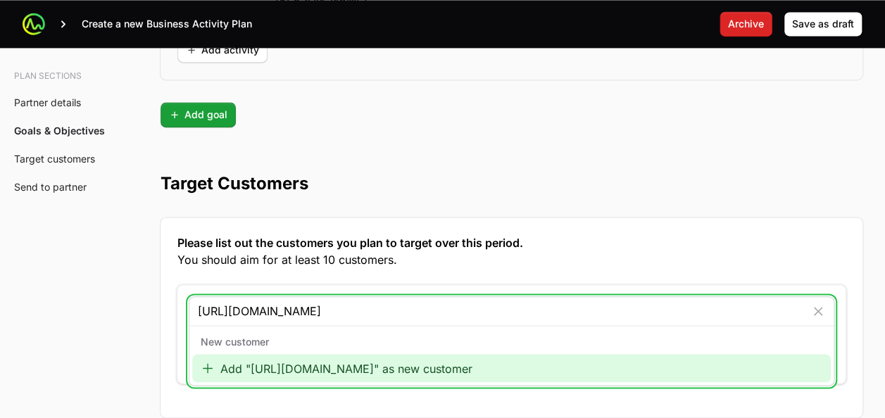
click at [279, 354] on div "Add "https://www.intaco.com/costa-rica/" as new customer" at bounding box center [511, 368] width 638 height 28
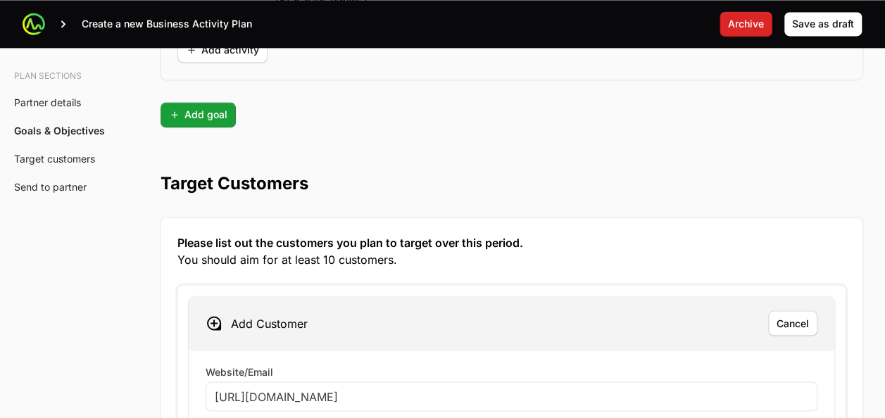
type input "https://www.intaco.com/costa-rica/"
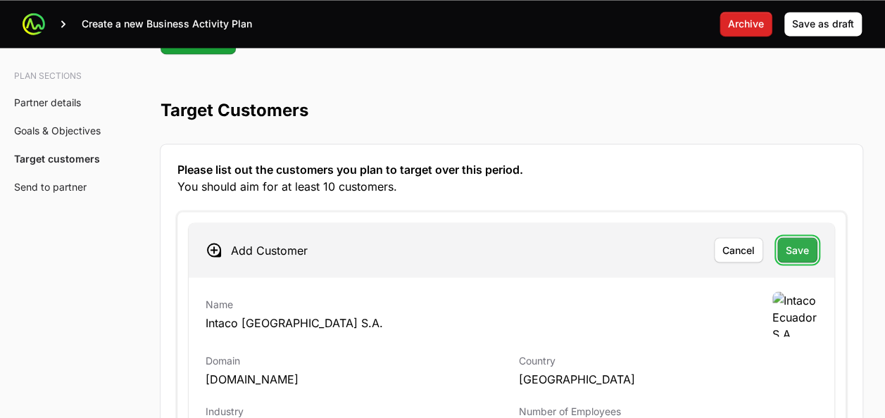
click at [785, 241] on span "Save" at bounding box center [796, 249] width 23 height 17
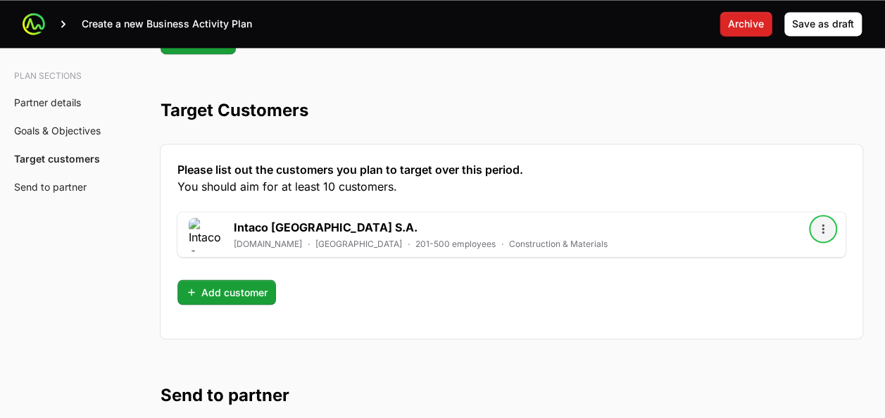
click at [823, 224] on icon "Open options" at bounding box center [822, 228] width 2 height 9
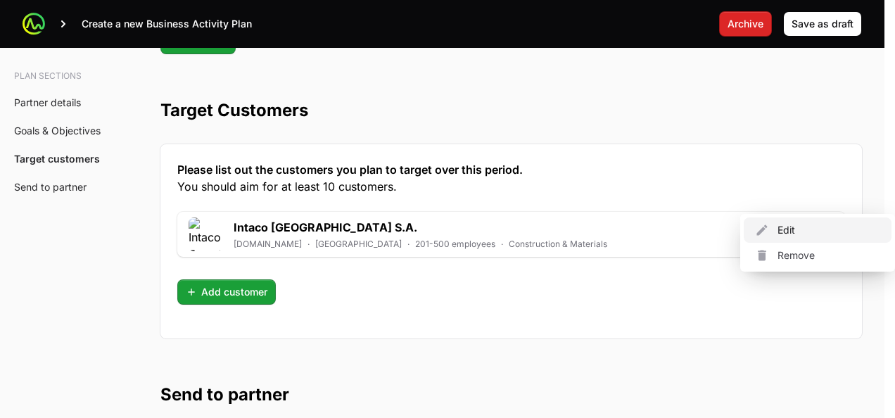
click at [792, 235] on div "Edit" at bounding box center [818, 229] width 148 height 25
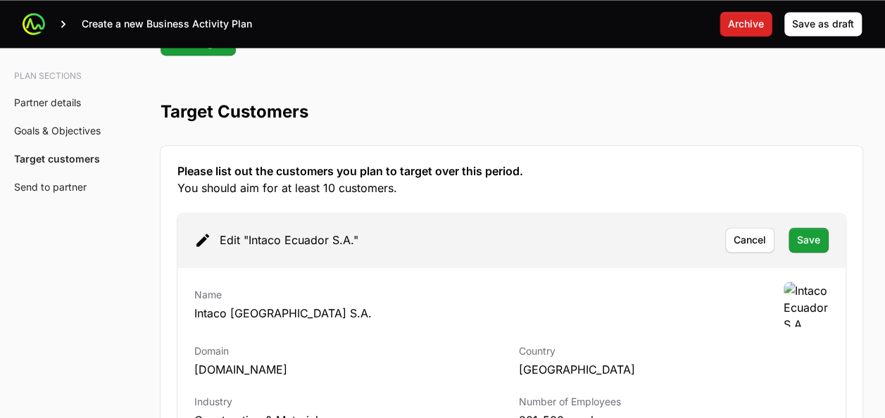
scroll to position [3792, 0]
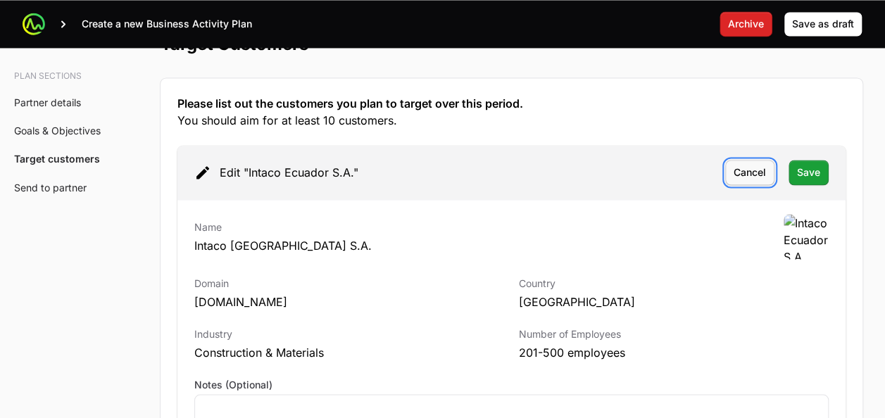
click at [754, 164] on span "Cancel" at bounding box center [749, 172] width 32 height 17
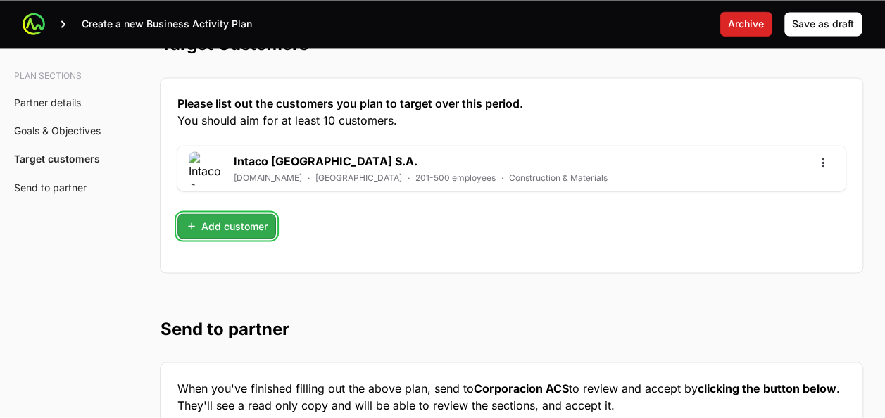
click at [214, 217] on span "Add customer" at bounding box center [227, 225] width 82 height 17
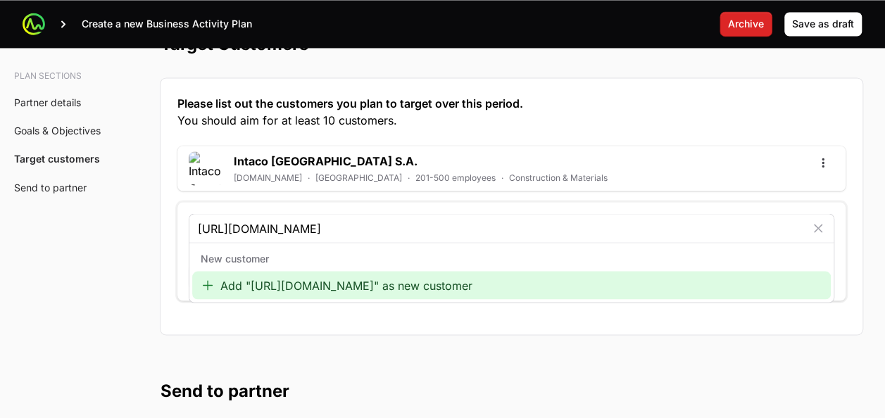
type input "https://techdinamics.com/"
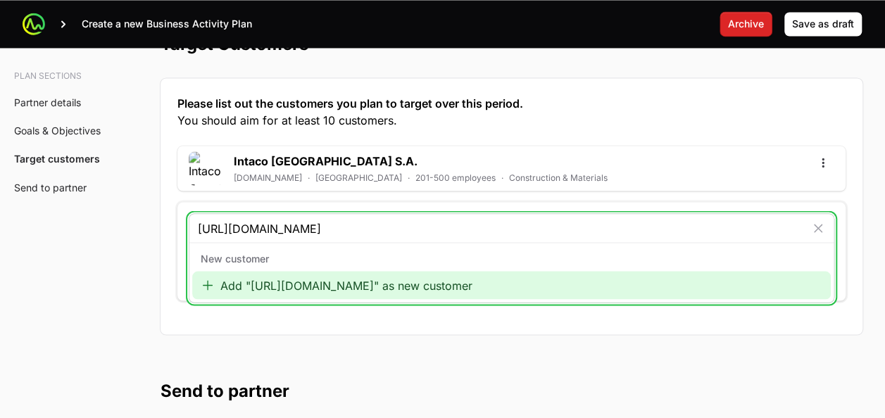
click at [262, 271] on div "Add "https://techdinamics.com/" as new customer" at bounding box center [511, 285] width 638 height 28
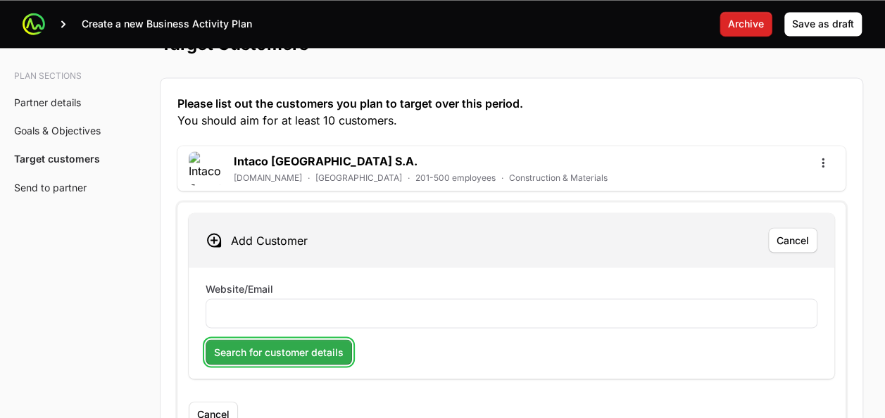
click at [258, 343] on span "Search for customer details" at bounding box center [278, 351] width 129 height 17
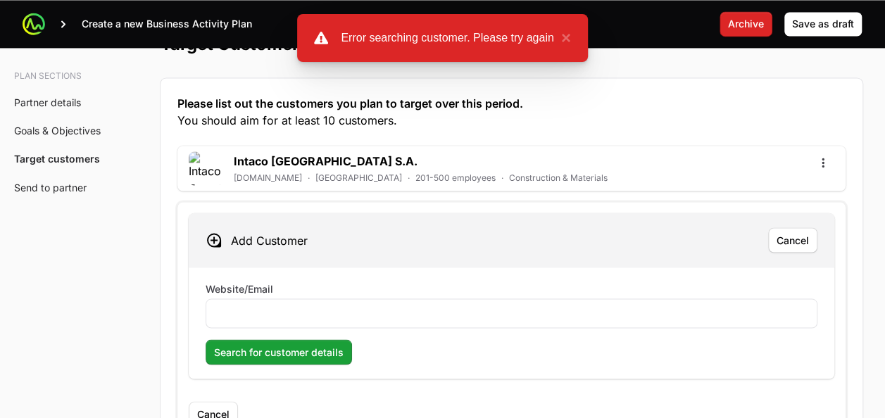
click at [332, 301] on form "Website/Email Search for customer details" at bounding box center [511, 322] width 612 height 83
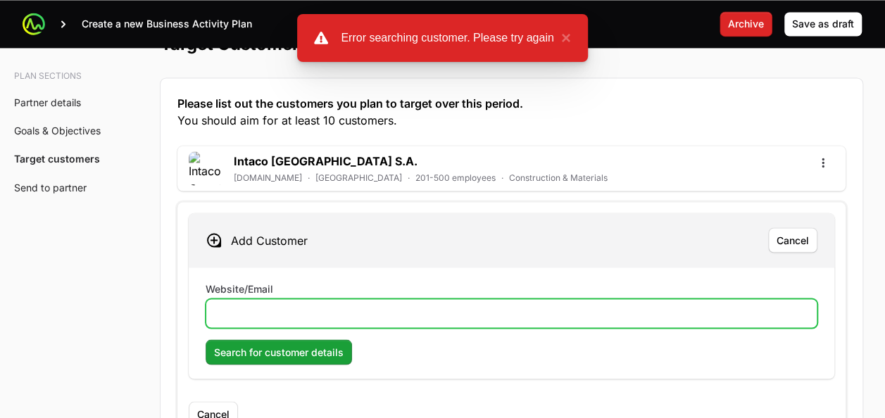
click at [342, 305] on input "Website/Email" at bounding box center [511, 313] width 593 height 17
paste input "https://techdinamics.com/"
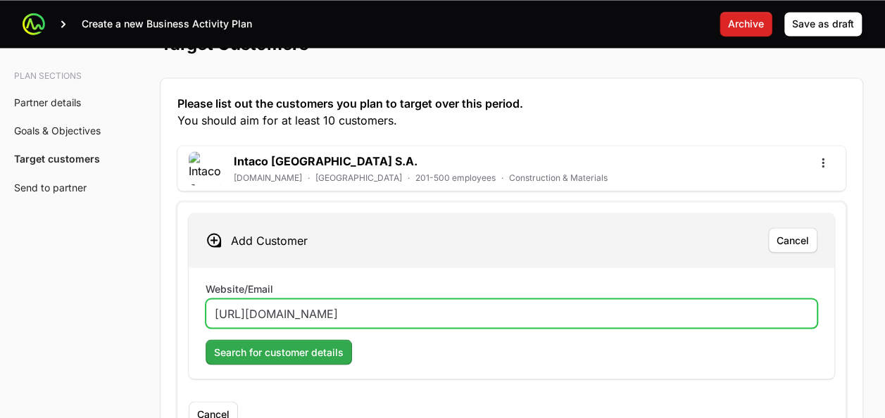
type input "https://techdinamics.com/"
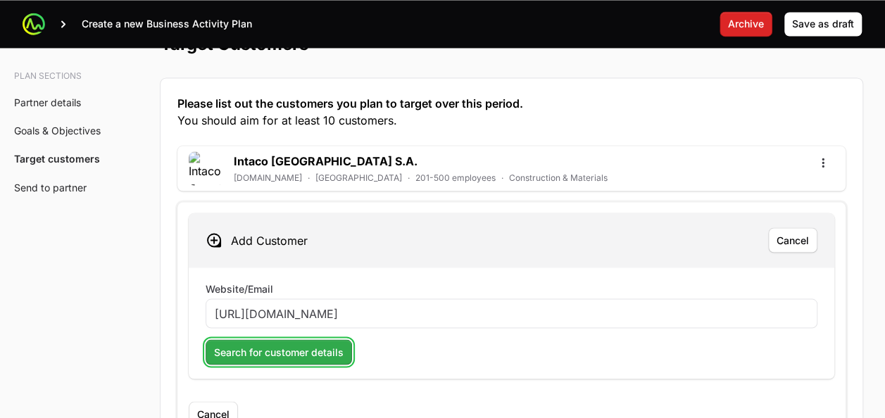
click at [287, 343] on span "Search for customer details" at bounding box center [278, 351] width 129 height 17
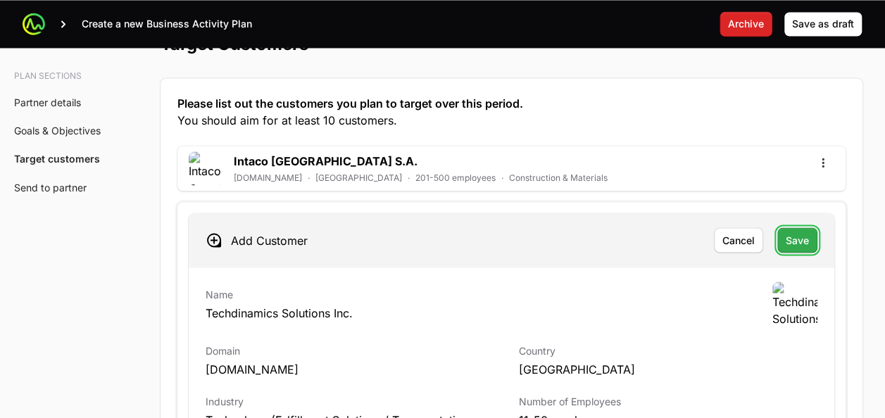
click at [799, 232] on span "Save" at bounding box center [796, 240] width 23 height 17
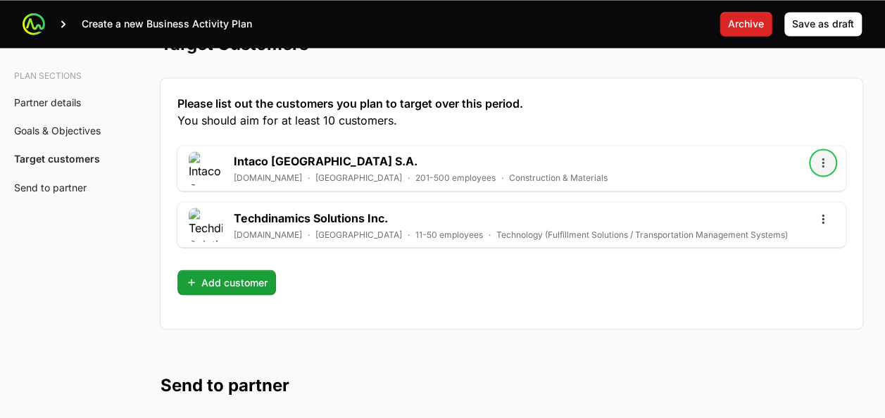
click at [818, 156] on icon "Open options" at bounding box center [823, 163] width 14 height 14
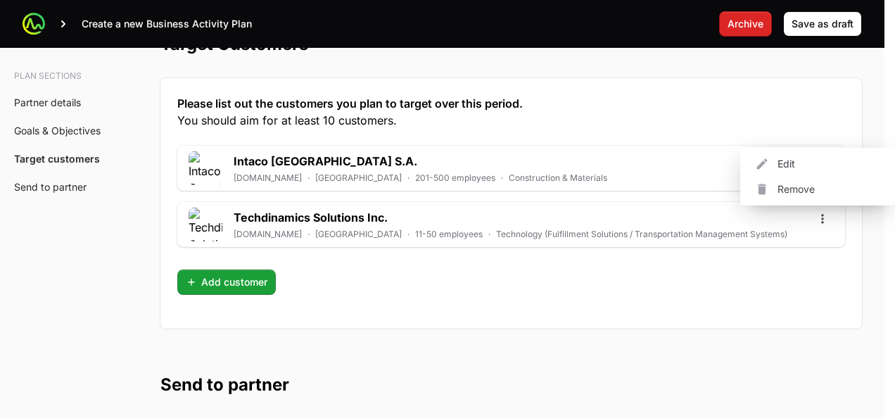
click at [779, 167] on div "Edit" at bounding box center [818, 163] width 148 height 25
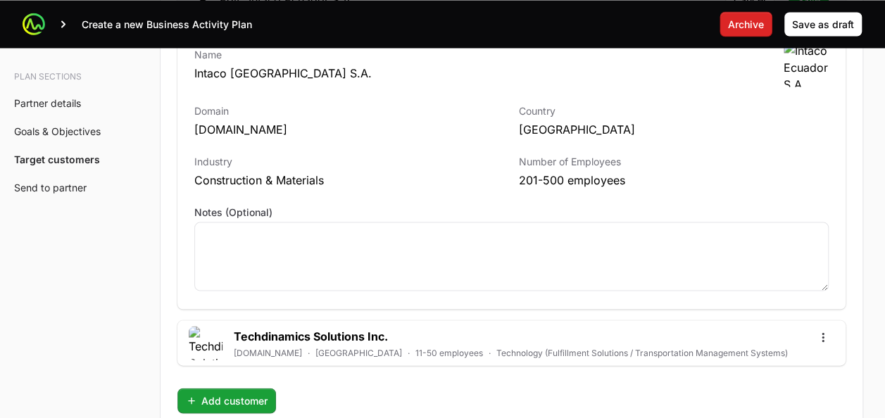
scroll to position [3961, 0]
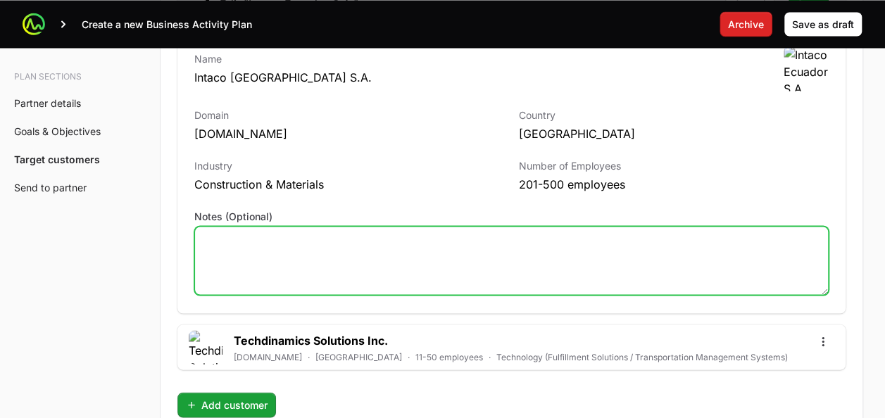
click at [510, 233] on textarea "Notes (Optional)" at bounding box center [511, 261] width 633 height 68
paste textarea "https://www.intaco.com/costa-rica/"
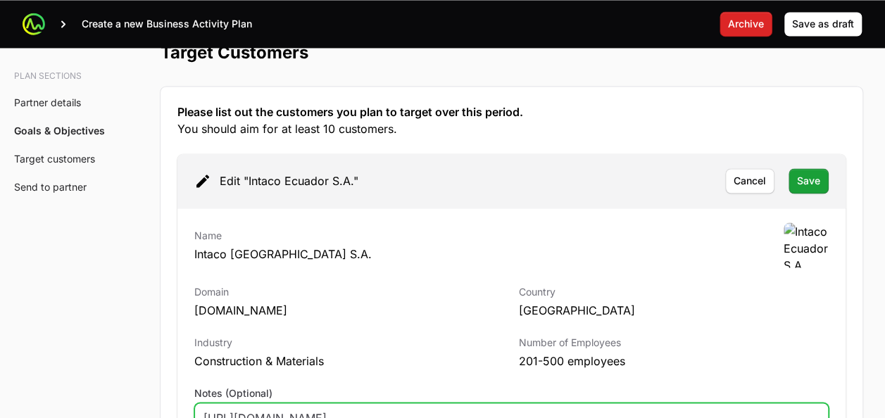
scroll to position [3782, 0]
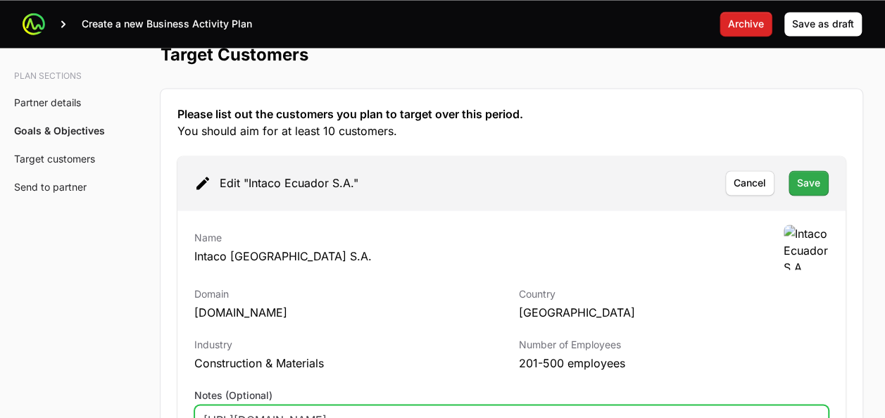
type textarea "https://www.intaco.com/costa-rica/ Costa rica"
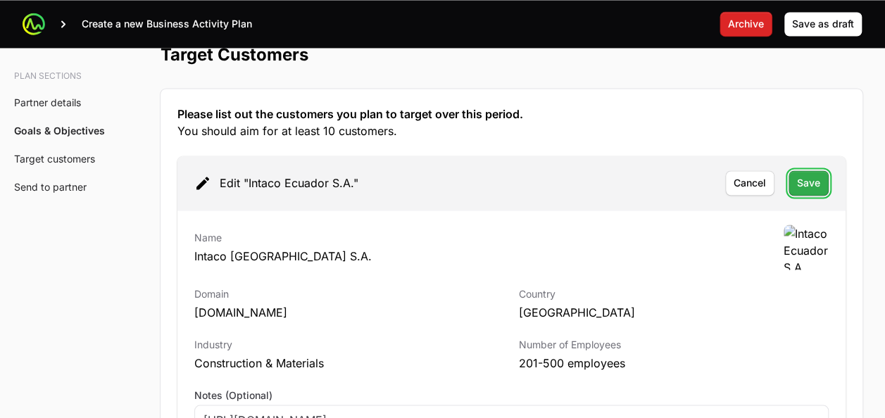
click at [819, 175] on span "Save" at bounding box center [808, 183] width 23 height 17
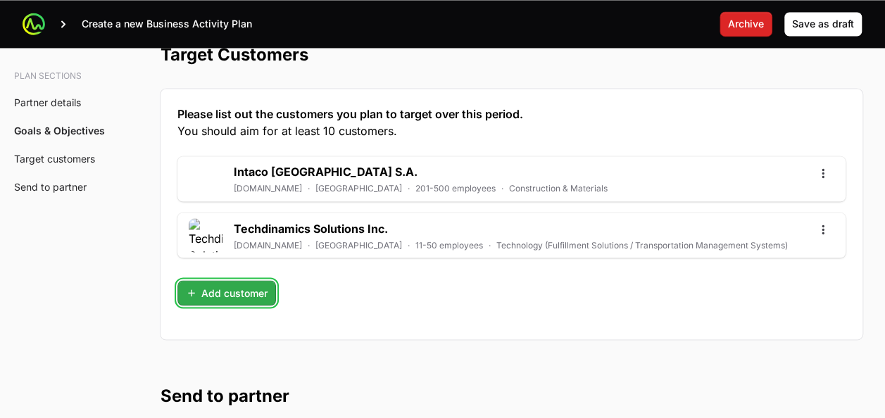
click at [243, 284] on span "Add customer" at bounding box center [227, 292] width 82 height 17
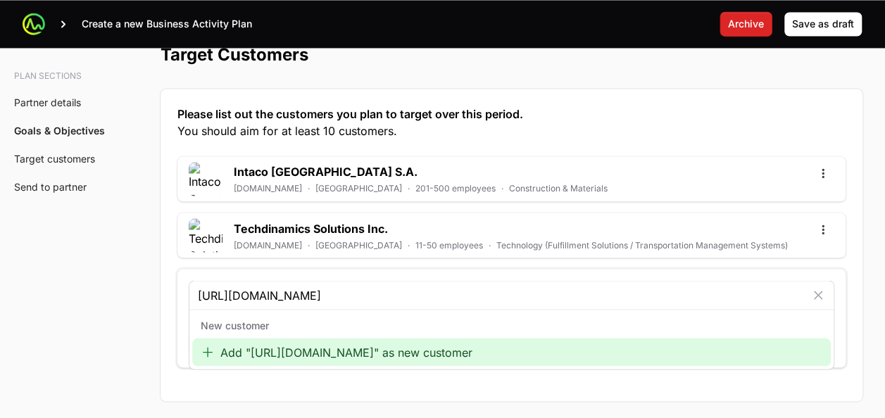
type input "https://cckcentroamerica.com/conozcanos-cck/"
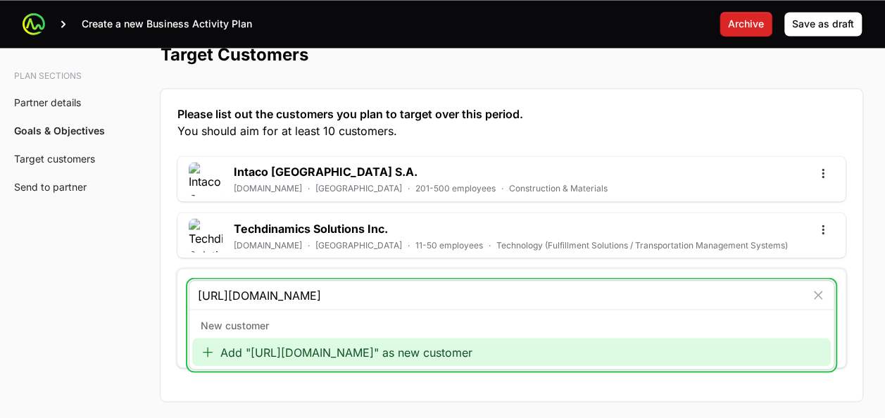
click at [294, 338] on div "Add "https://cckcentroamerica.com/conozcanos-cck/" as new customer" at bounding box center [511, 352] width 638 height 28
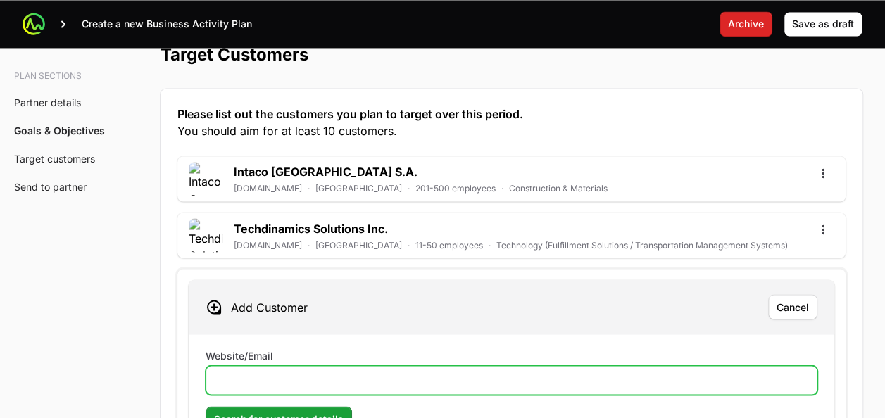
click at [290, 372] on input "Website/Email" at bounding box center [511, 380] width 593 height 17
paste input "https://cckcentroamerica.com/conozcanos-cck/"
type input "https://cckcentroamerica.com/conozcanos-cck/"
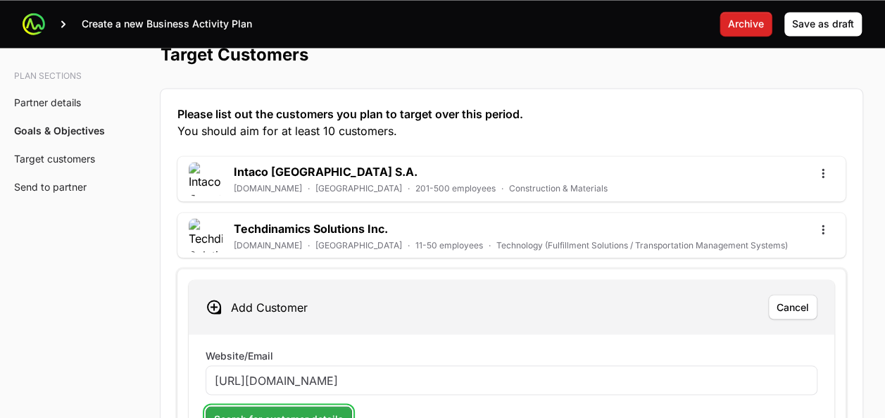
click at [287, 410] on span "Search for customer details" at bounding box center [278, 418] width 129 height 17
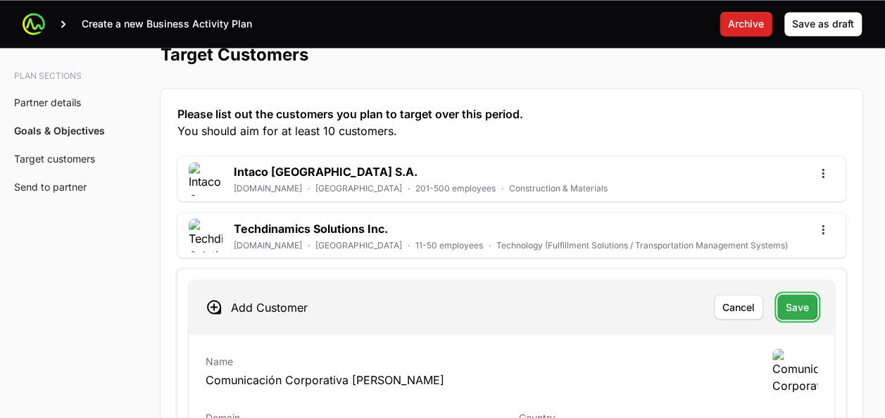
click at [790, 298] on span "Save" at bounding box center [796, 306] width 23 height 17
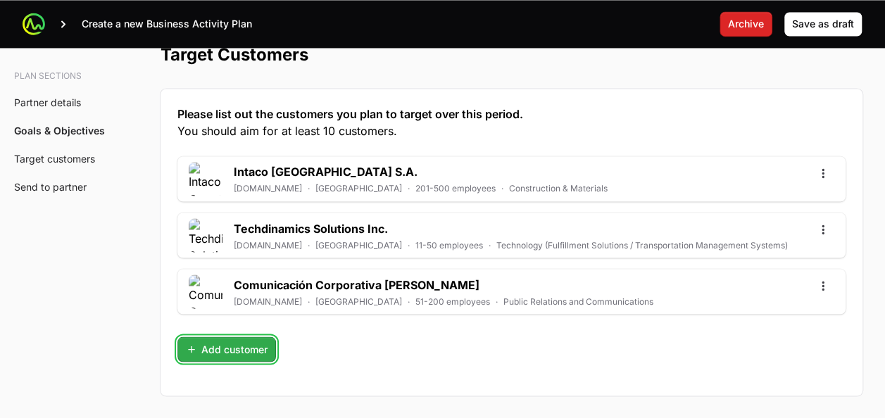
click at [241, 341] on span "Add customer" at bounding box center [227, 349] width 82 height 17
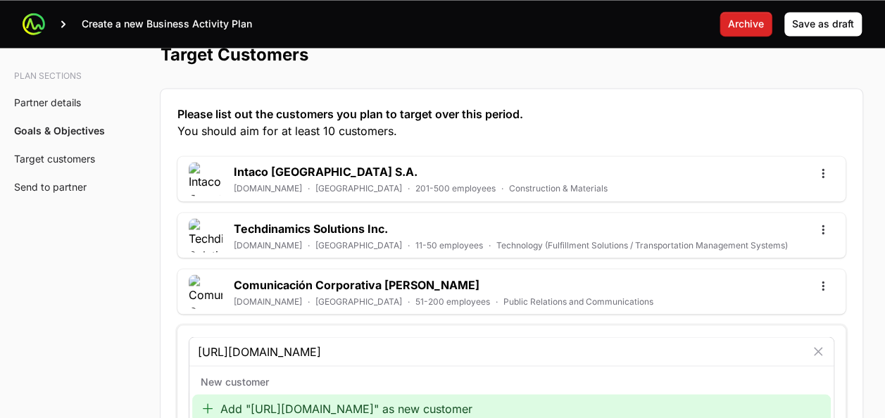
type input "https://www.portafolio.cr/en"
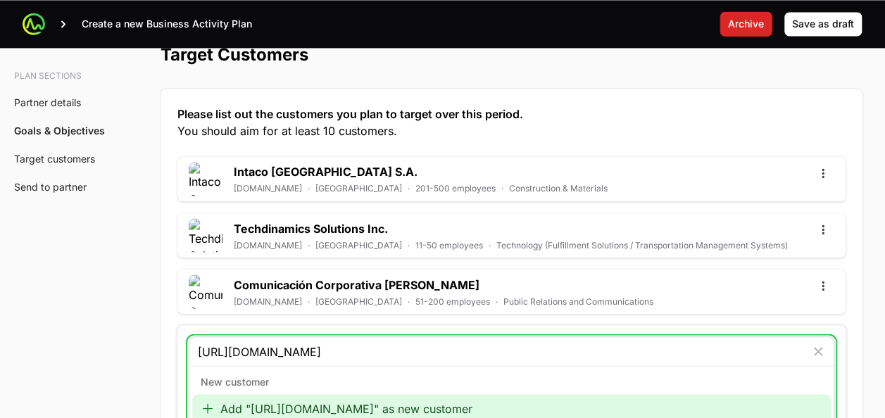
click at [315, 394] on div "Add "https://www.portafolio.cr/en" as new customer" at bounding box center [511, 408] width 638 height 28
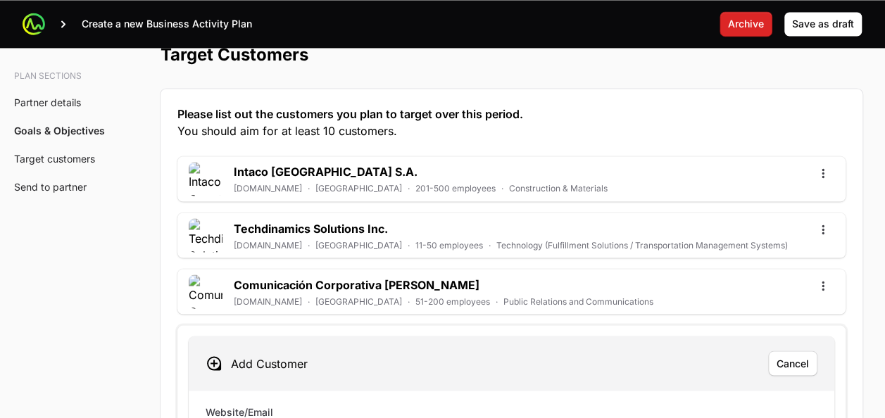
paste input "https://www.portafolio.cr/en"
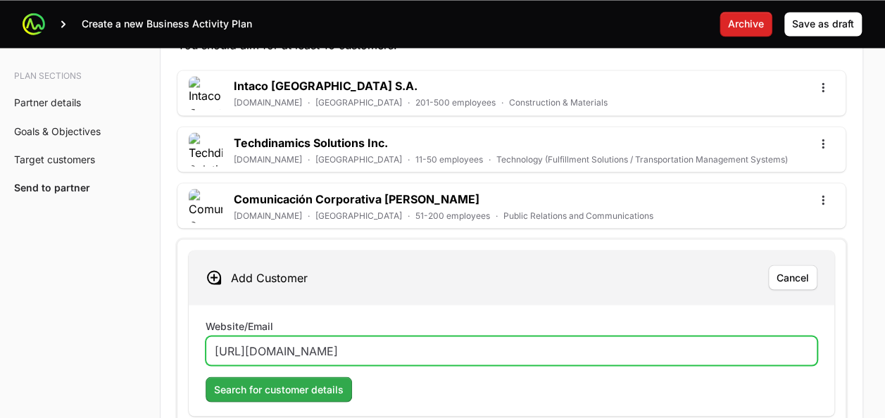
type input "https://www.portafolio.cr/en"
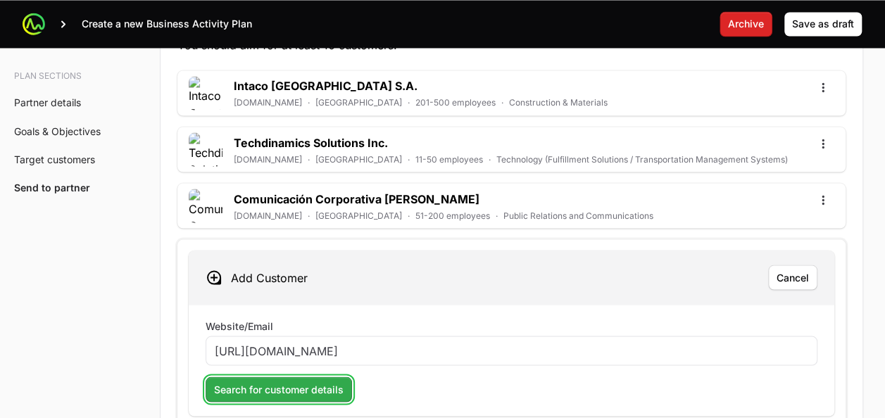
click at [249, 381] on span "Search for customer details" at bounding box center [278, 389] width 129 height 17
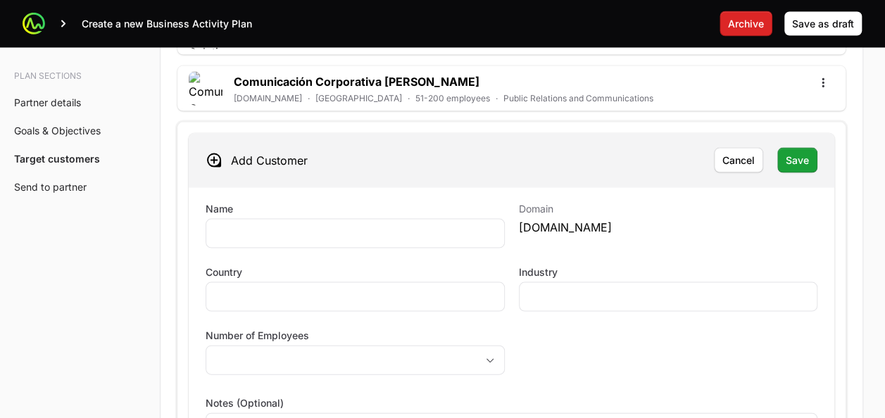
scroll to position [3998, 0]
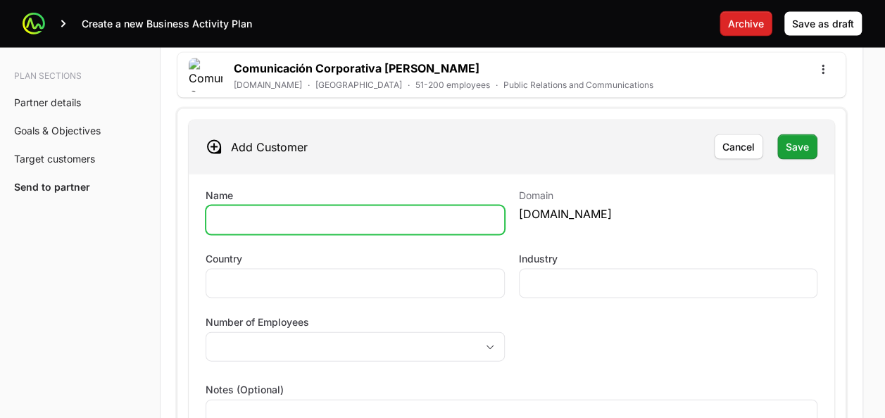
click at [275, 212] on input "Name" at bounding box center [355, 220] width 281 height 17
type input "P"
paste input "https://www.portafolio.cr/en"
type input "Portafolio inmobiliario Costa Rica"
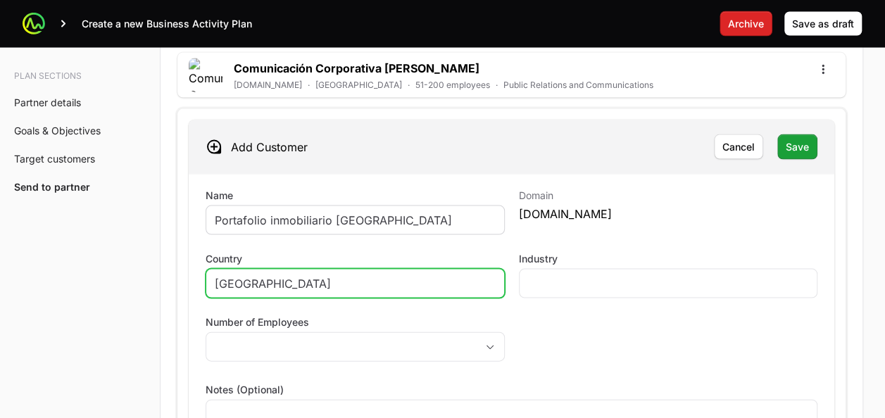
type input "Costa Rica"
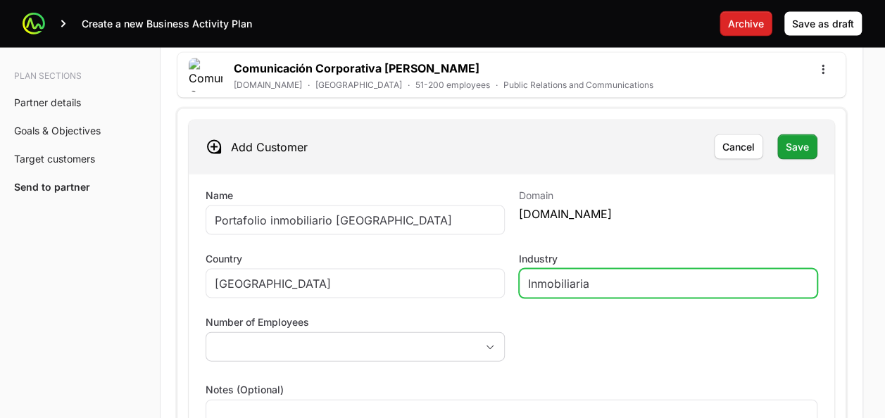
type input "Inmobiliaria"
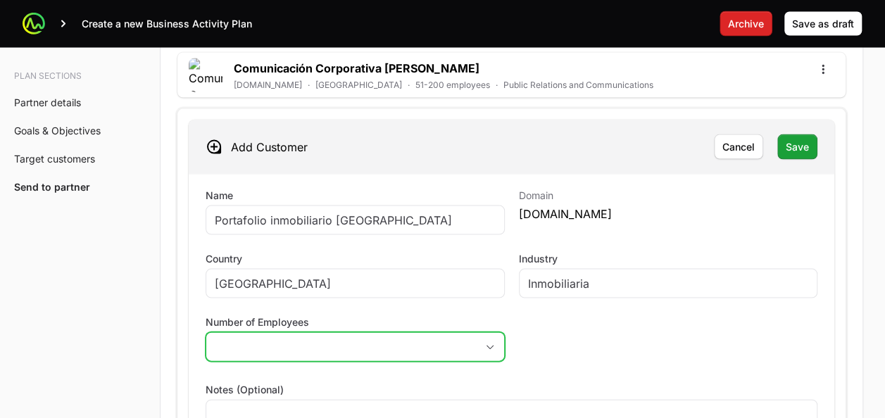
click at [309, 333] on button "placeholder" at bounding box center [355, 347] width 298 height 28
drag, startPoint x: 309, startPoint y: 316, endPoint x: 276, endPoint y: 313, distance: 33.2
click at [276, 333] on button "placeholder" at bounding box center [355, 347] width 298 height 28
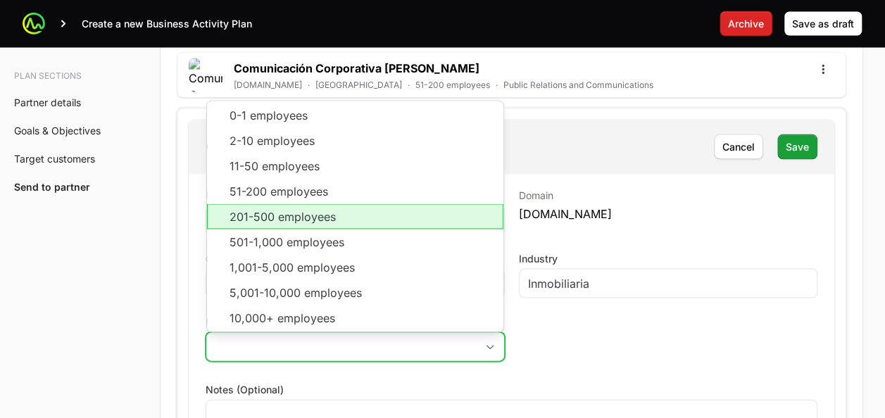
click at [305, 204] on li "201-500 employees" at bounding box center [355, 216] width 296 height 25
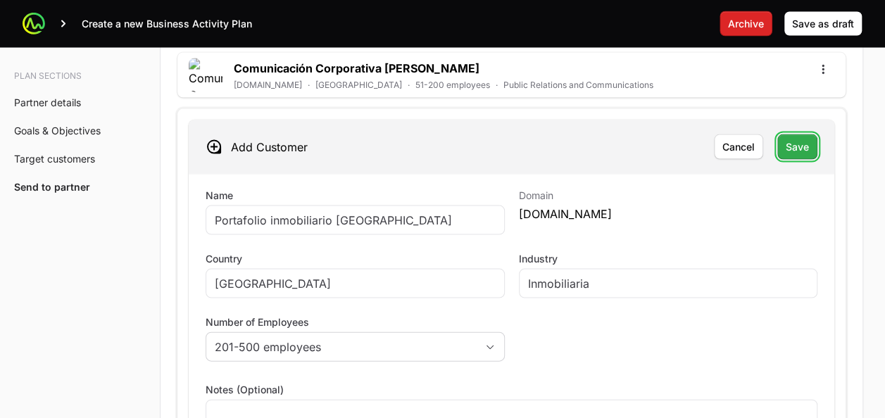
click at [794, 139] on span "Save" at bounding box center [796, 147] width 23 height 17
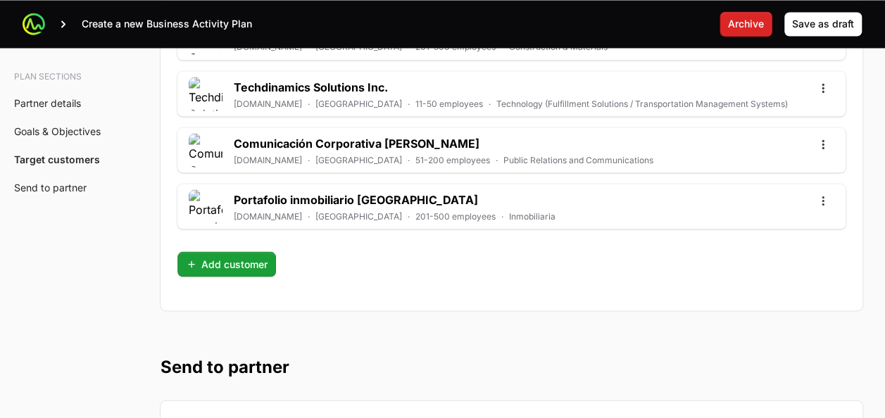
scroll to position [3899, 0]
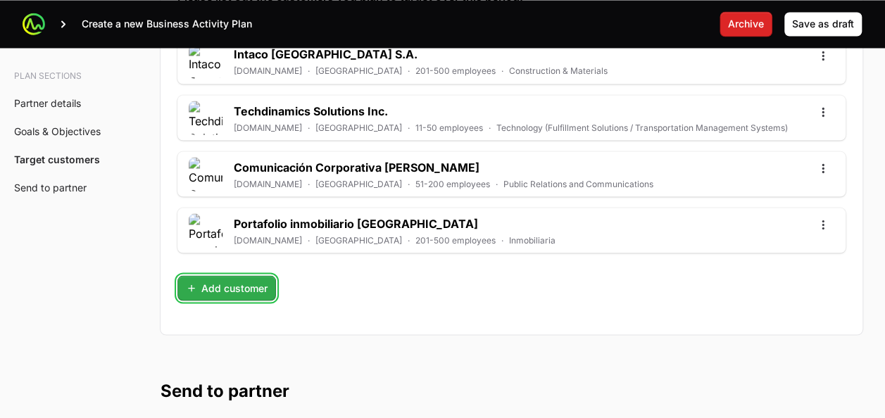
click at [250, 279] on span "Add customer" at bounding box center [227, 287] width 82 height 17
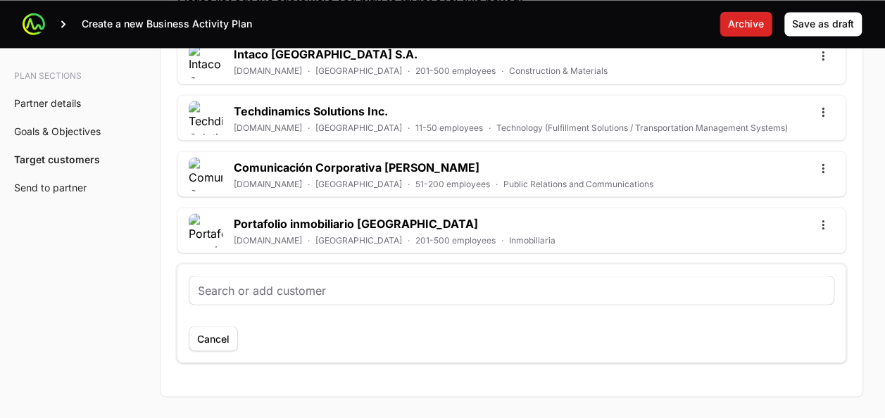
click at [272, 281] on input "text" at bounding box center [511, 289] width 627 height 17
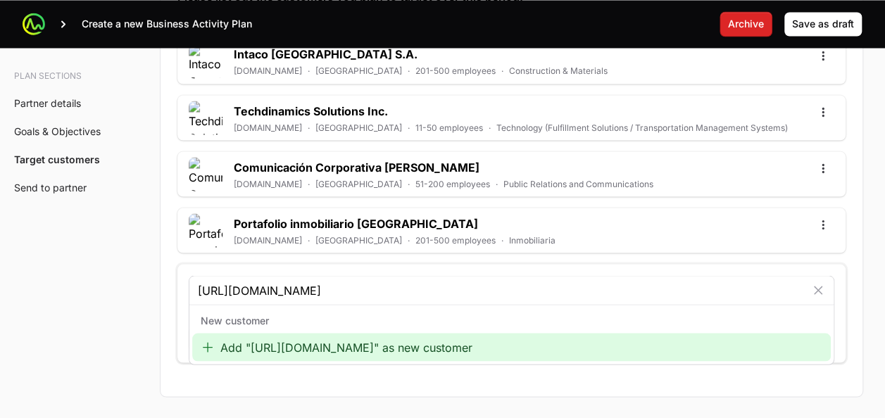
type input "https://manzate.co.cr/"
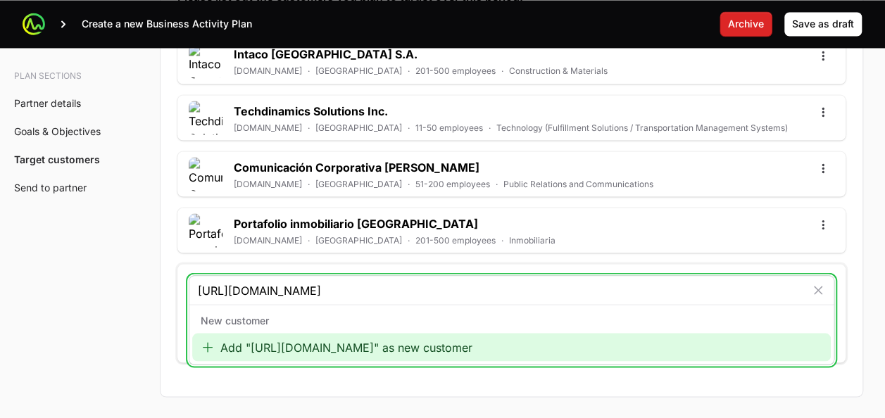
drag, startPoint x: 288, startPoint y: 308, endPoint x: 276, endPoint y: 312, distance: 12.7
drag, startPoint x: 276, startPoint y: 312, endPoint x: 251, endPoint y: 313, distance: 25.4
click at [251, 333] on div "Add "https://manzate.co.cr/" as new customer" at bounding box center [511, 347] width 638 height 28
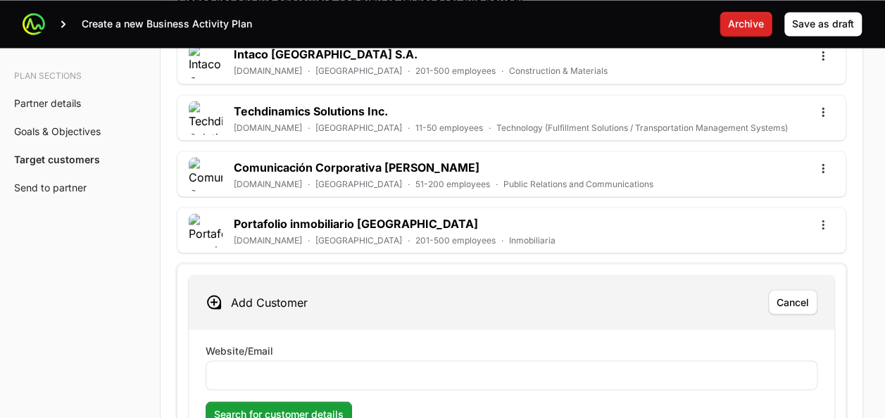
click at [251, 343] on label "Website/Email" at bounding box center [239, 350] width 68 height 14
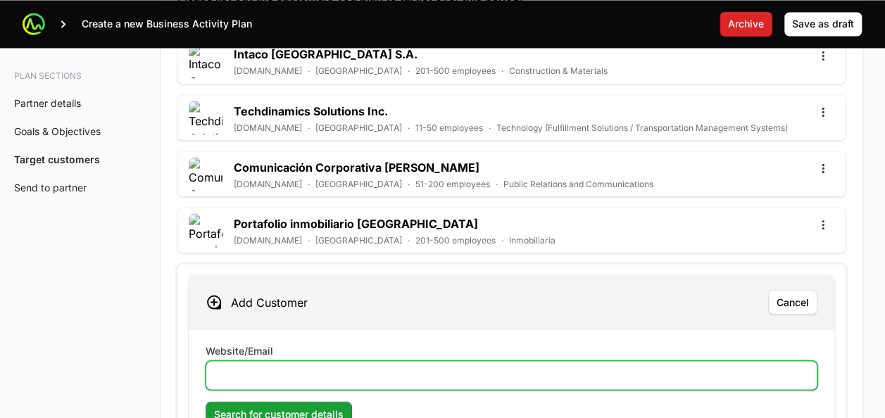
click at [251, 367] on input "Website/Email" at bounding box center [511, 375] width 593 height 17
click at [244, 367] on input "Website/Email" at bounding box center [511, 375] width 593 height 17
paste input "https://manzate.co.cr/"
type input "https://manzate.co.cr/"
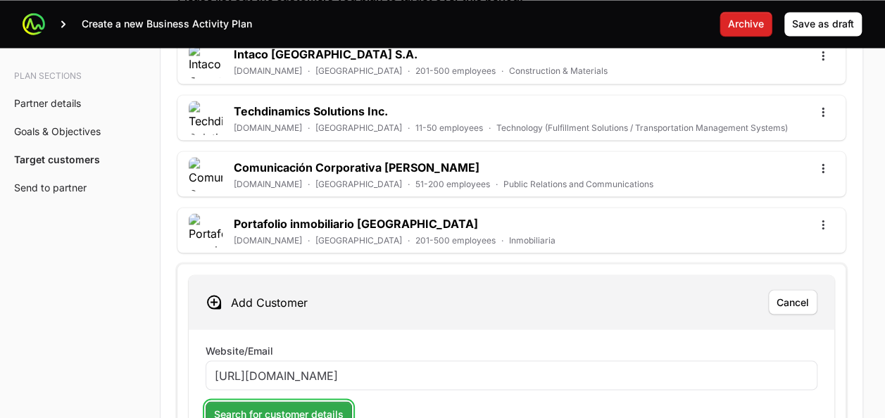
click at [273, 405] on span "Search for customer details" at bounding box center [278, 413] width 129 height 17
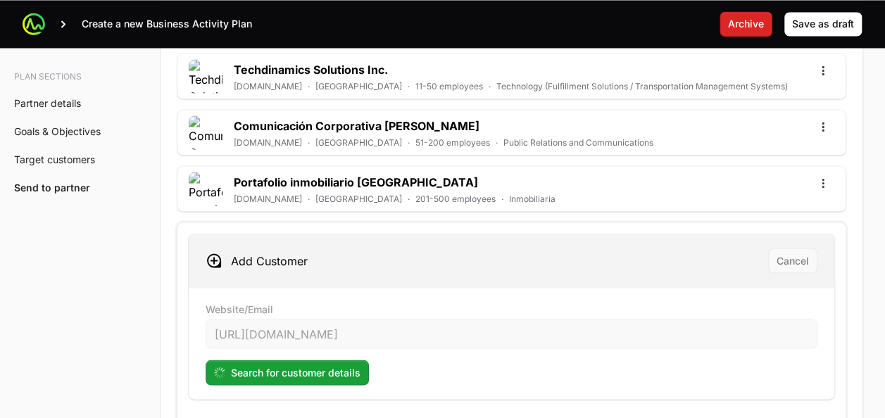
scroll to position [3942, 0]
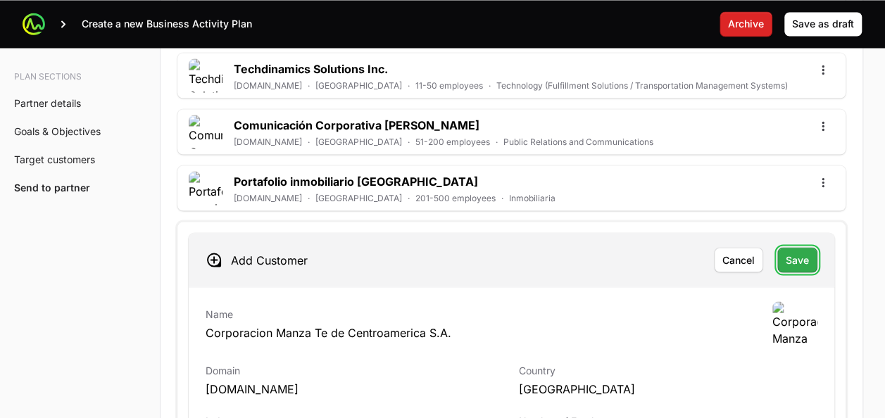
click at [788, 247] on button "Save" at bounding box center [797, 259] width 40 height 25
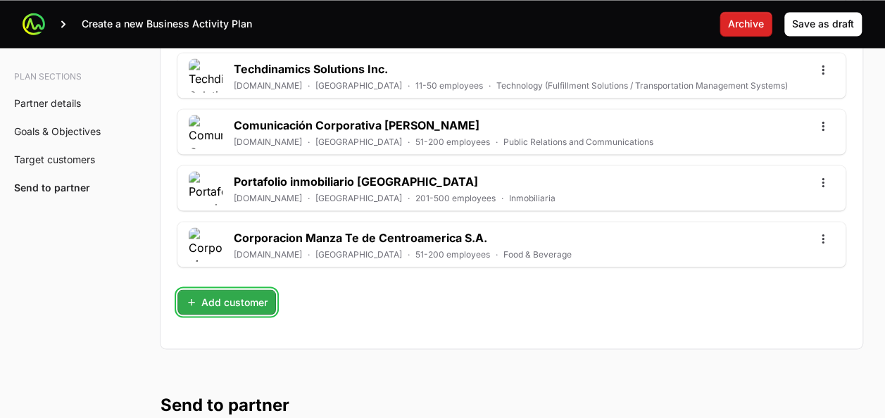
click at [229, 293] on span "Add customer" at bounding box center [227, 301] width 82 height 17
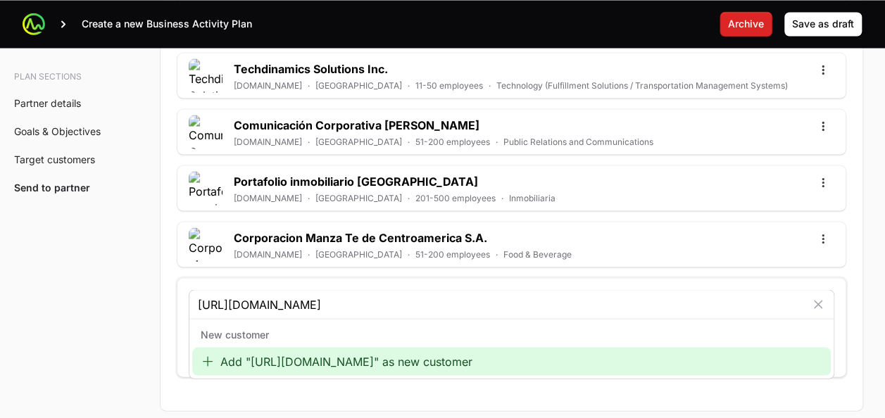
type input "https://hospitalcima.com/es/"
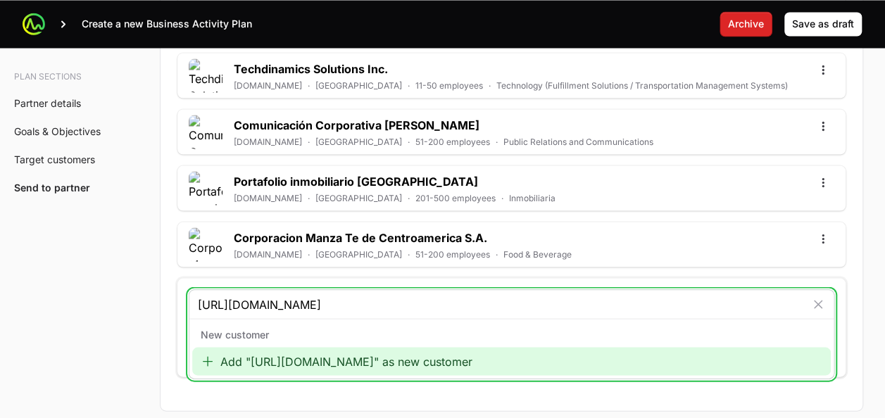
click at [292, 347] on div "Add "https://hospitalcima.com/es/" as new customer" at bounding box center [511, 361] width 638 height 28
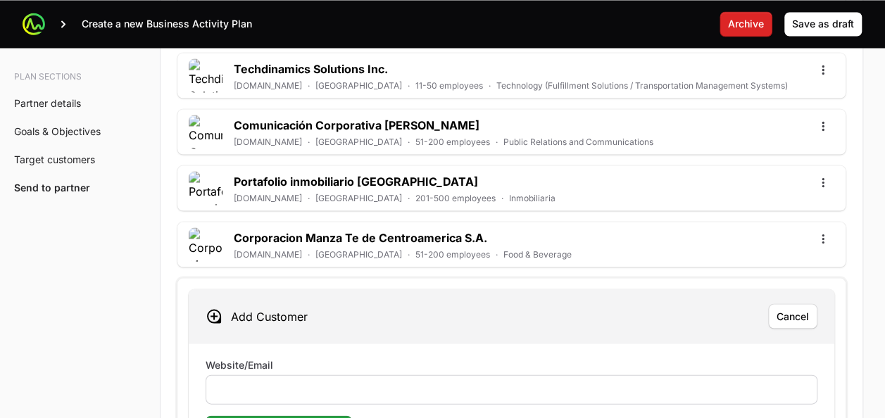
click at [296, 374] on div at bounding box center [511, 389] width 612 height 30
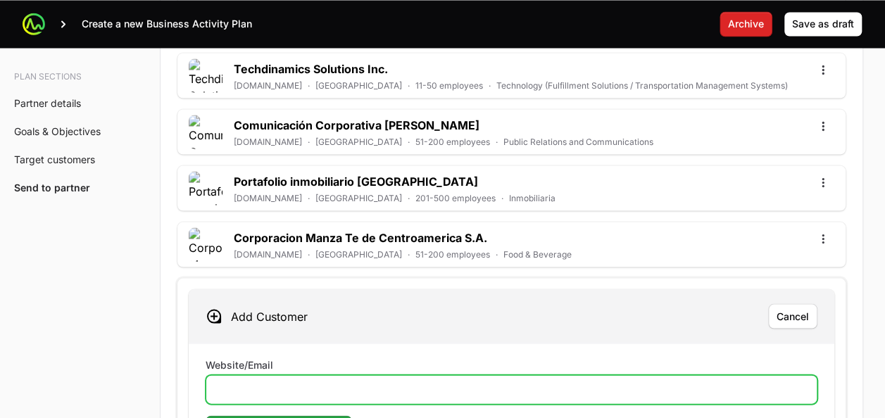
click at [287, 381] on input "Website/Email" at bounding box center [511, 389] width 593 height 17
paste input "https://hospitalcima.com/es/"
type input "https://hospitalcima.com/es/"
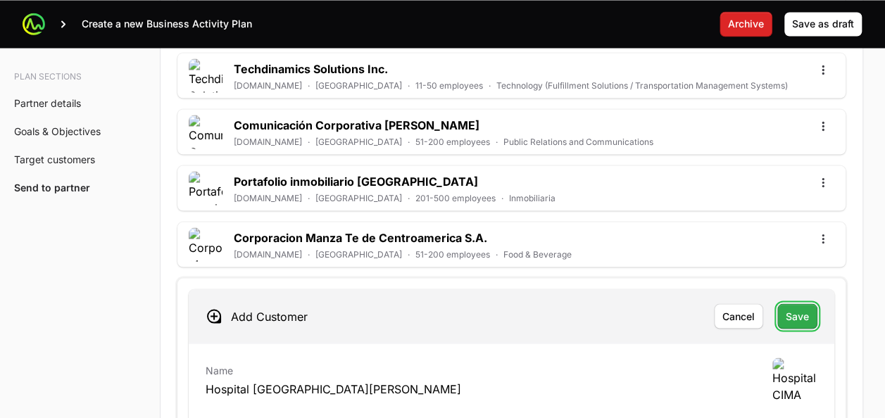
click at [799, 308] on span "Save" at bounding box center [796, 316] width 23 height 17
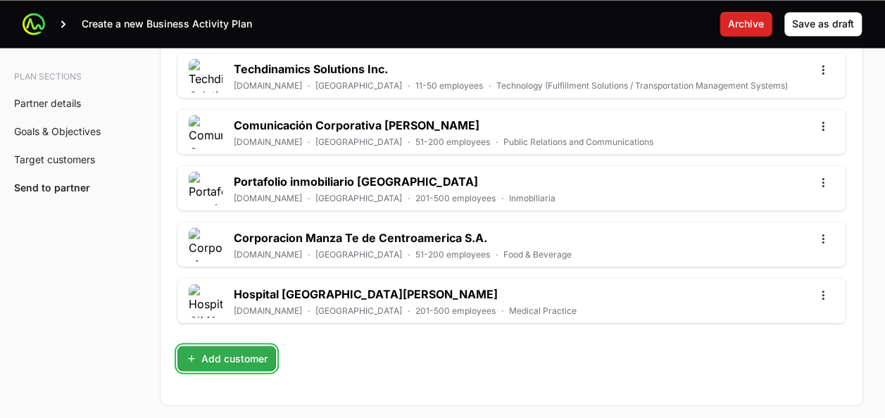
click at [220, 350] on span "Add customer" at bounding box center [227, 358] width 82 height 17
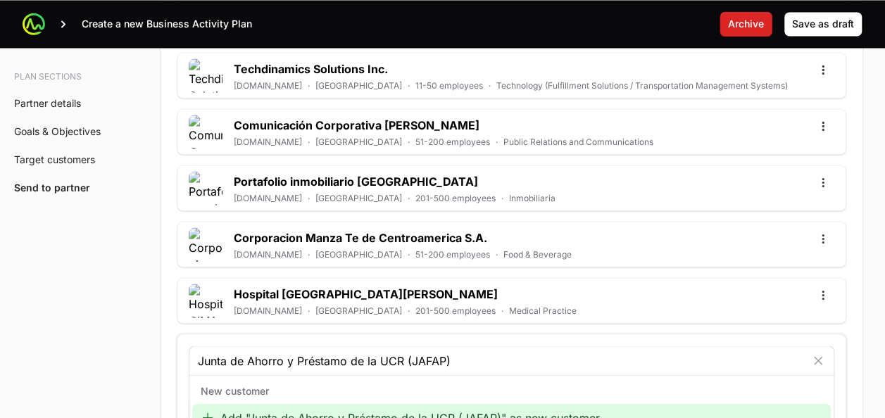
type input "Junta de Ahorro y Préstamo de la UCR (JAFAP)"
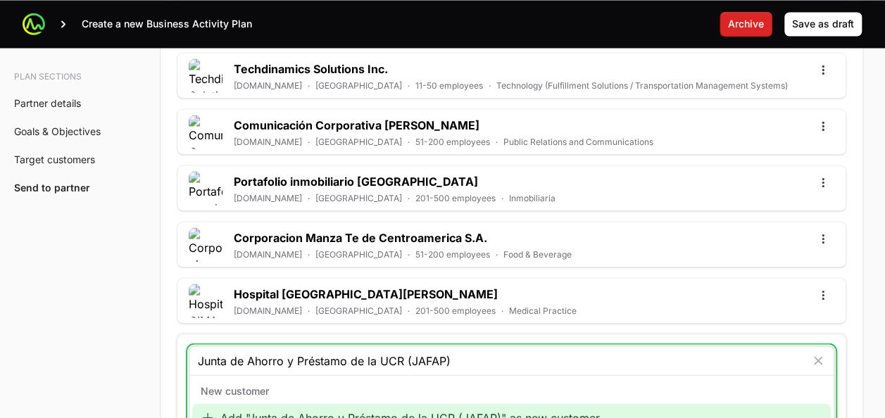
click at [298, 403] on div "Add "Junta de Ahorro y Préstamo de la UCR (JAFAP)" as new customer" at bounding box center [511, 417] width 638 height 28
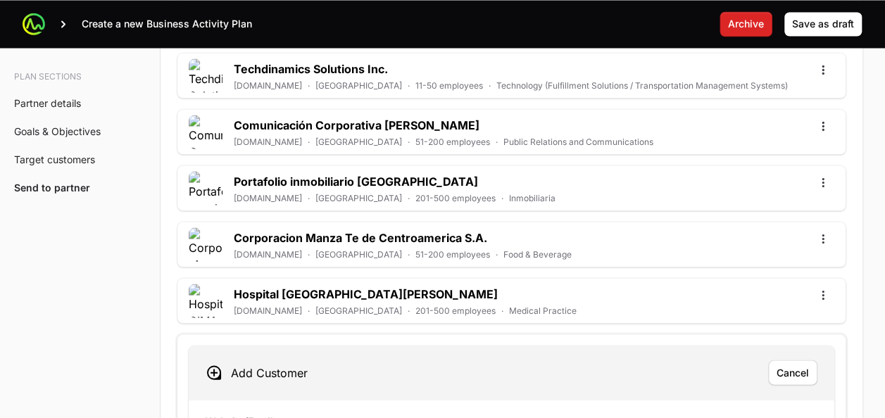
click at [265, 414] on label "Website/Email" at bounding box center [239, 421] width 68 height 14
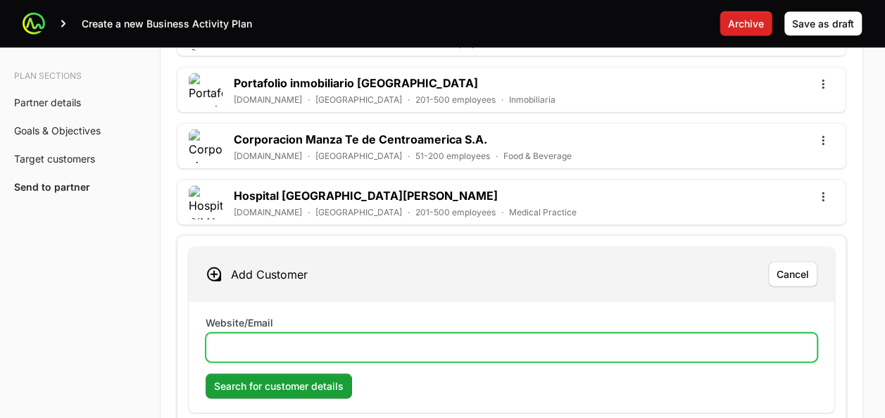
scroll to position [4039, 0]
paste input "https://www.juntaucr.com/en/"
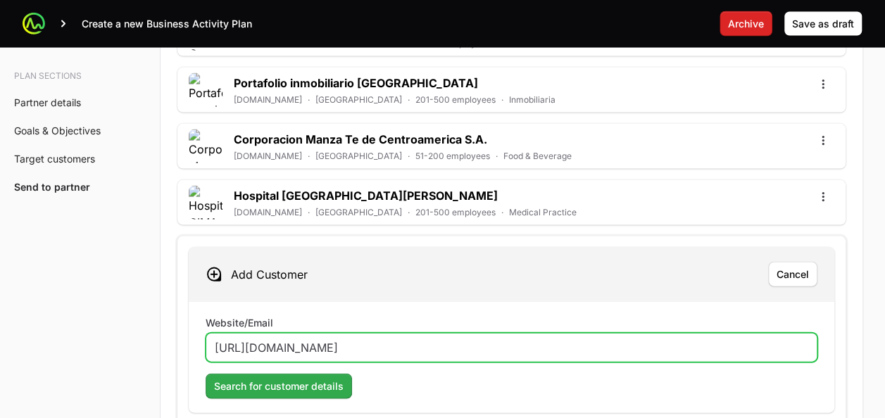
type input "https://www.juntaucr.com/en/"
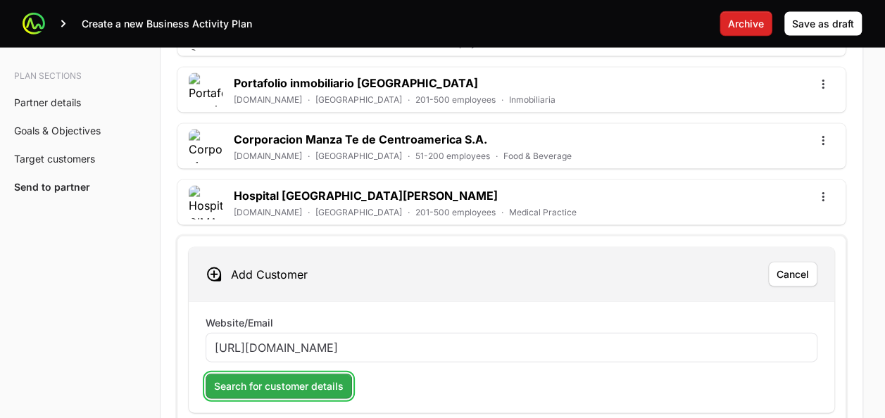
click at [293, 378] on span "Search for customer details" at bounding box center [278, 386] width 129 height 17
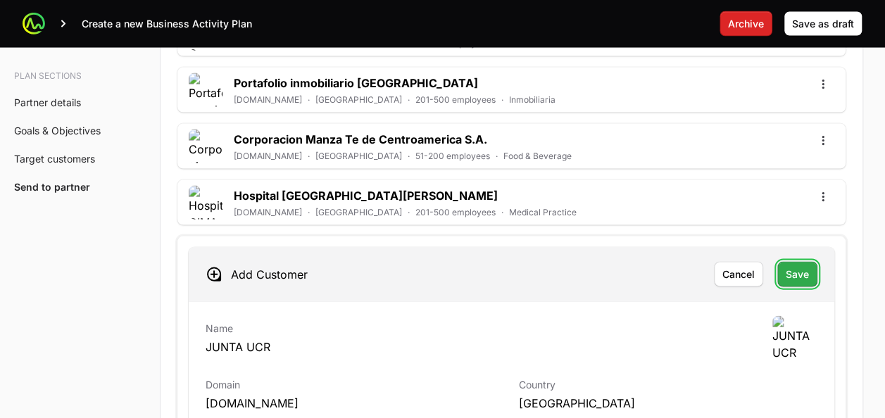
click at [792, 266] on span "Save" at bounding box center [796, 274] width 23 height 17
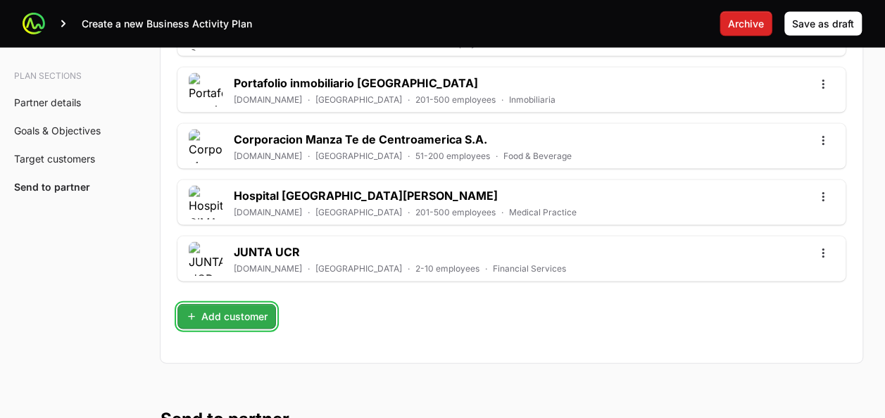
click at [211, 304] on button "Add customer" at bounding box center [226, 316] width 99 height 25
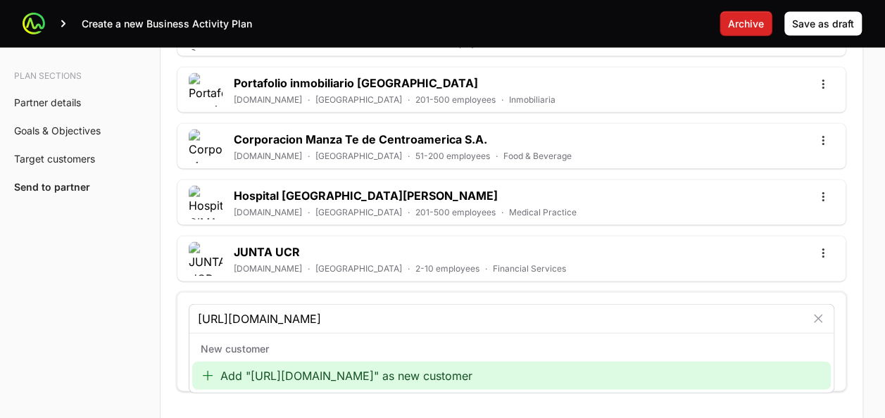
type input "https://www.qualitas.co.cr/web/qcr/inicio"
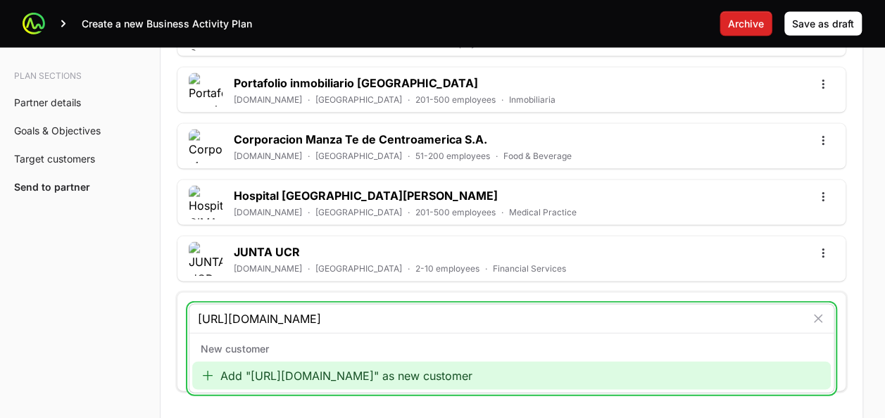
click at [303, 362] on div "Add "https://www.qualitas.co.cr/web/qcr/inicio" as new customer" at bounding box center [511, 376] width 638 height 28
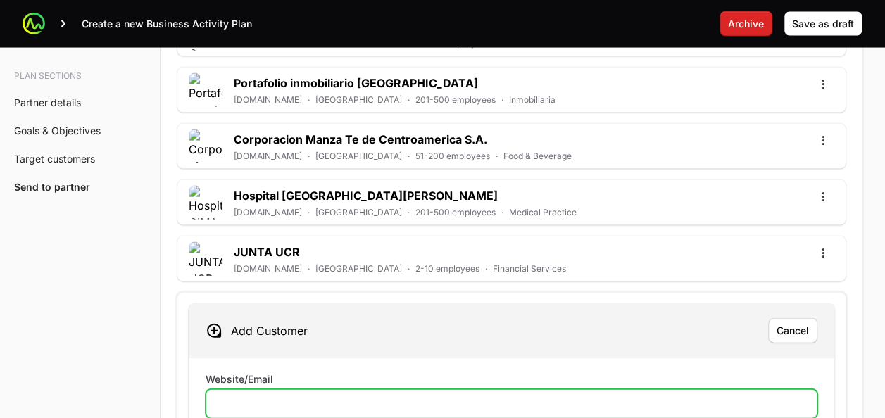
click at [291, 395] on input "Website/Email" at bounding box center [511, 403] width 593 height 17
paste input "https://www.qualitas.co.cr/web/qcr/inicio"
type input "https://www.qualitas.co.cr/web/qcr/inicio"
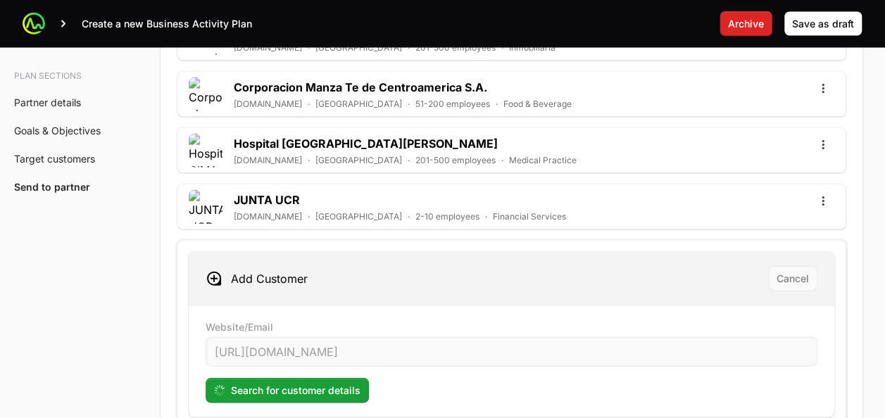
scroll to position [4091, 0]
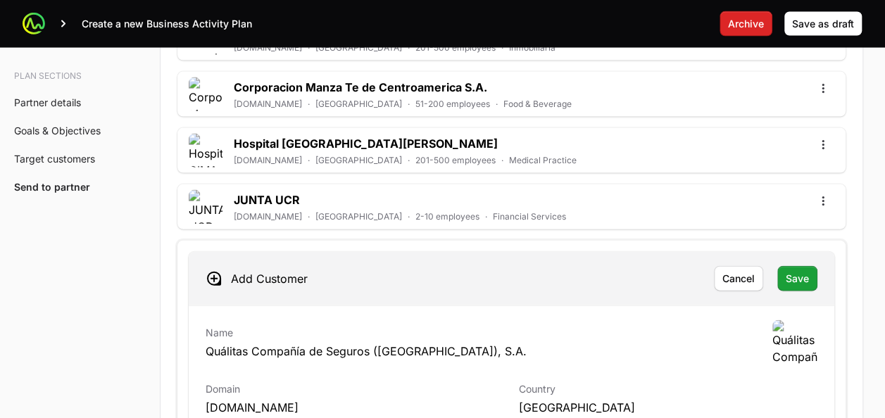
click at [795, 262] on div "Add Customer Cancel Save" at bounding box center [511, 278] width 645 height 53
click at [785, 270] on span "Save" at bounding box center [796, 278] width 23 height 17
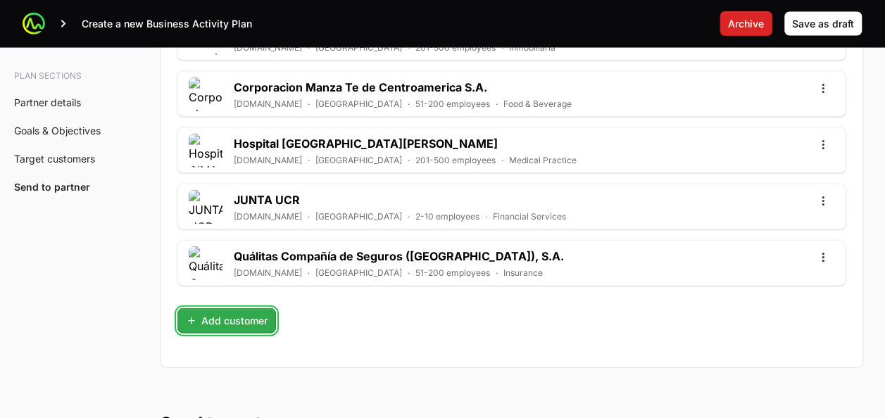
click at [236, 312] on span "Add customer" at bounding box center [227, 320] width 82 height 17
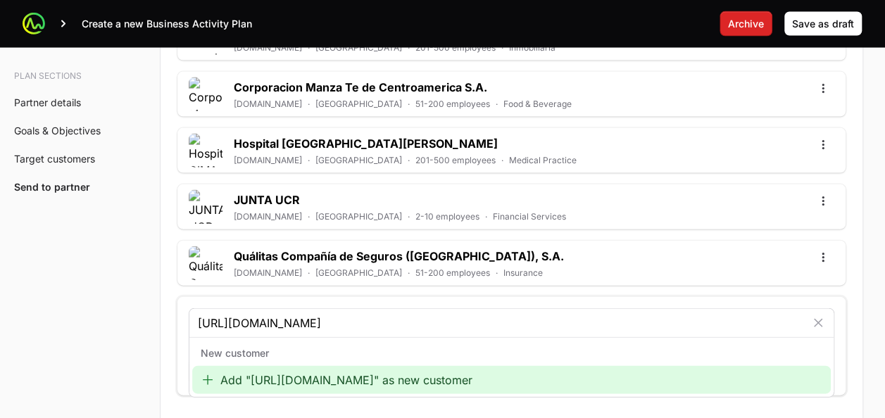
type input "https://www.una.ac.cr/"
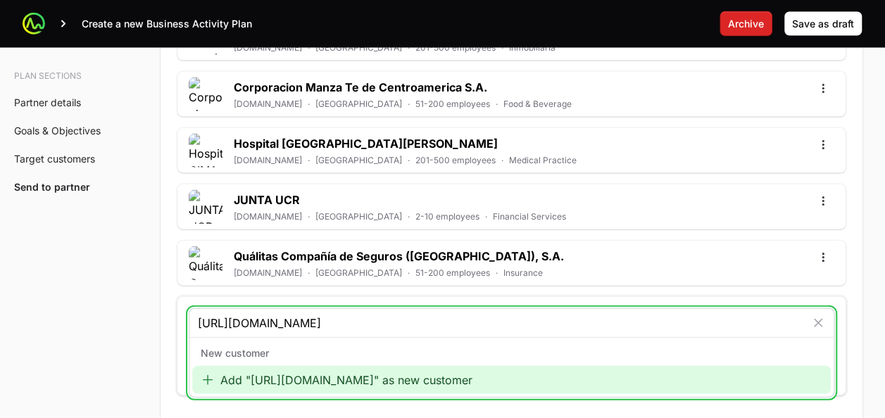
click at [307, 366] on div "Add "https://www.una.ac.cr/" as new customer" at bounding box center [511, 380] width 638 height 28
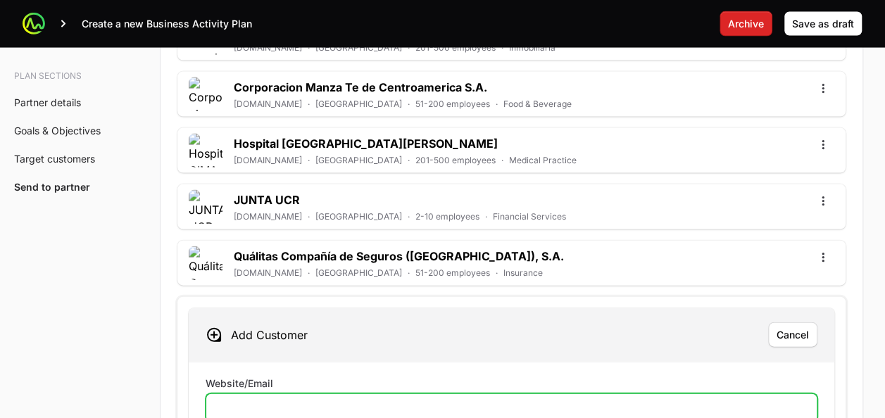
click at [279, 400] on input "Website/Email" at bounding box center [511, 408] width 593 height 17
paste input "https://www.una.ac.cr/"
type input "https://www.una.ac.cr/"
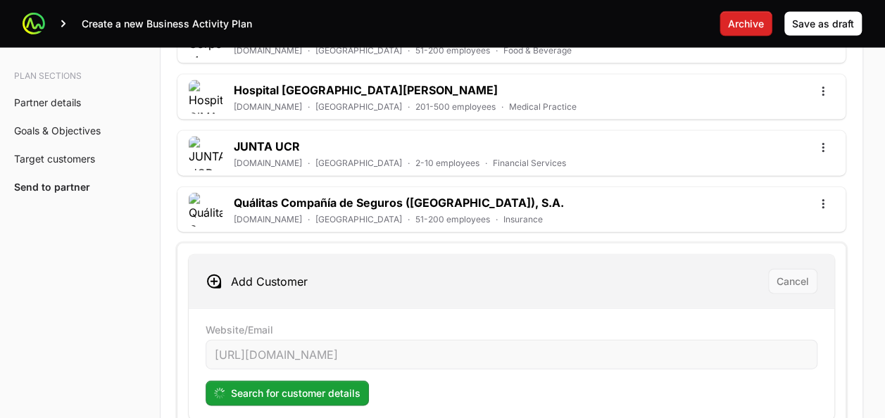
scroll to position [4145, 0]
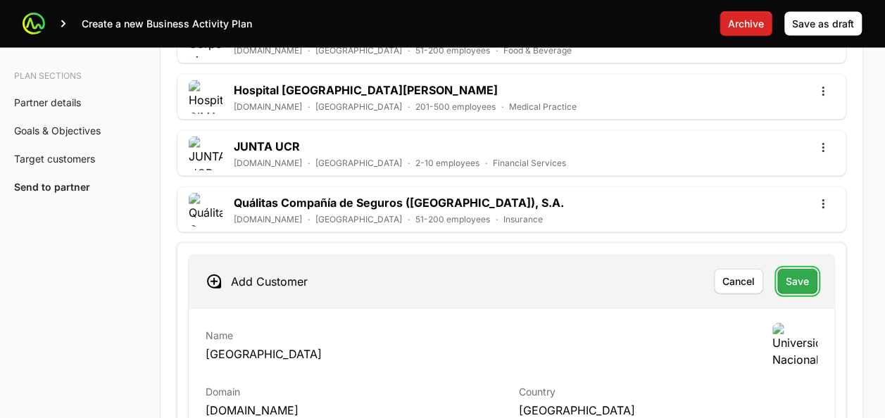
click at [802, 273] on span "Save" at bounding box center [796, 281] width 23 height 17
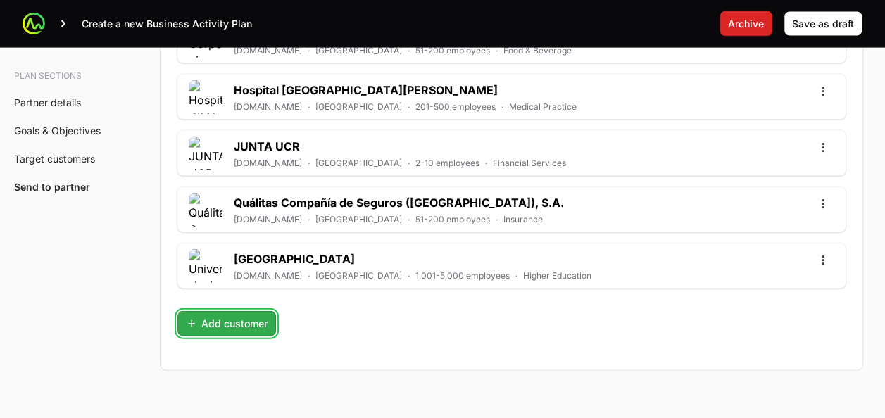
click at [219, 315] on span "Add customer" at bounding box center [227, 323] width 82 height 17
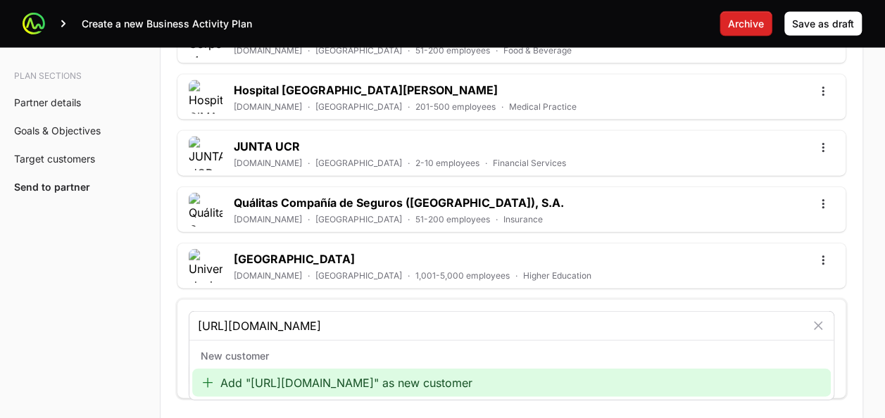
type input "https://www.ina.ac.cr/SitePages/Inicio.aspx"
click at [300, 367] on div "New customer Add "https://www.ina.ac.cr/SitePages/Inicio.aspx" as new customer" at bounding box center [511, 370] width 644 height 60
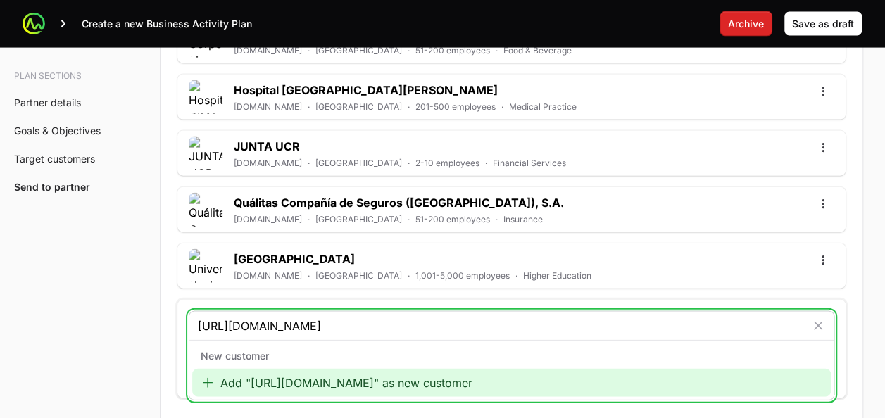
click at [300, 369] on div "Add "https://www.ina.ac.cr/SitePages/Inicio.aspx" as new customer" at bounding box center [511, 383] width 638 height 28
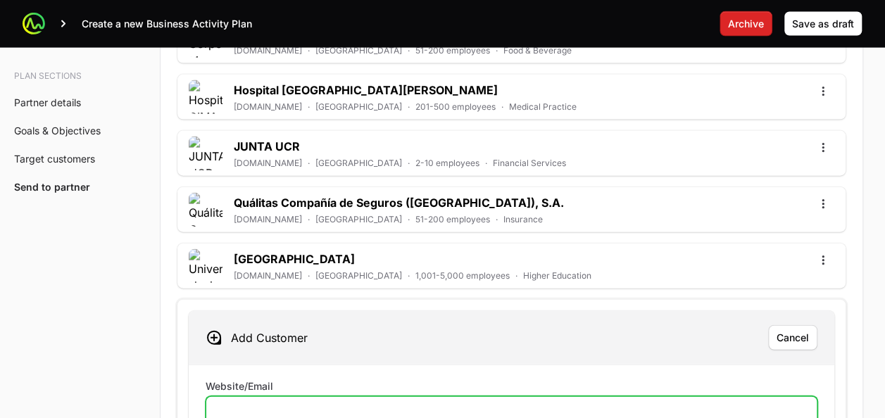
click at [229, 403] on input "Website/Email" at bounding box center [511, 411] width 593 height 17
paste input "https://www.ina.ac.cr/SitePages/Inicio.aspx"
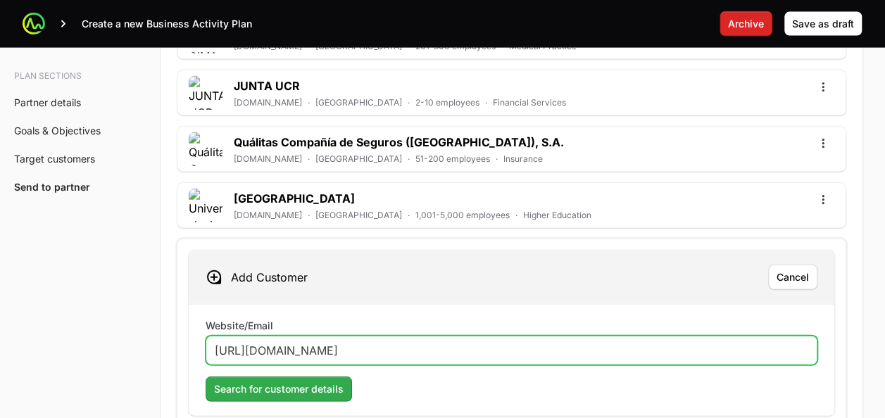
type input "https://www.ina.ac.cr/SitePages/Inicio.aspx"
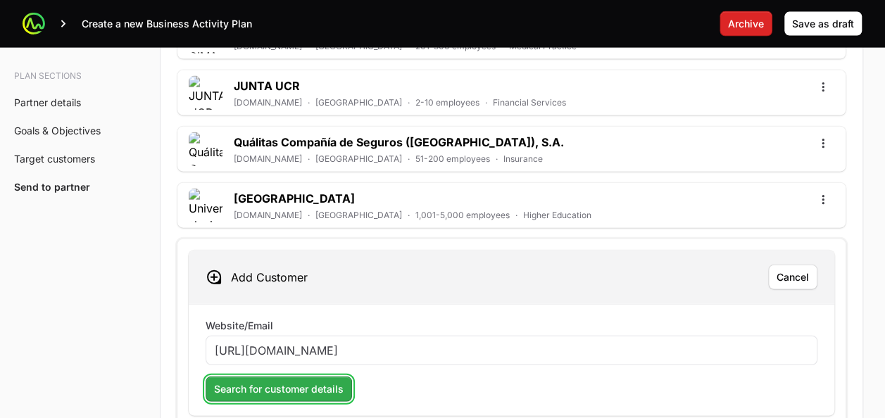
click at [273, 381] on span "Search for customer details" at bounding box center [278, 389] width 129 height 17
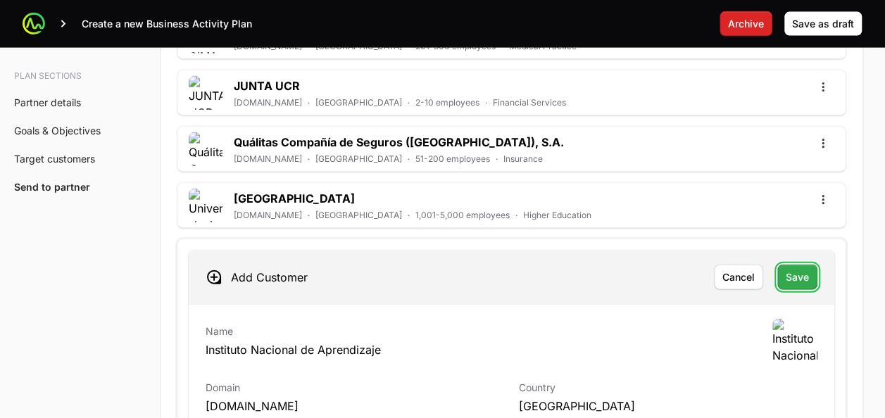
click at [798, 269] on span "Save" at bounding box center [796, 277] width 23 height 17
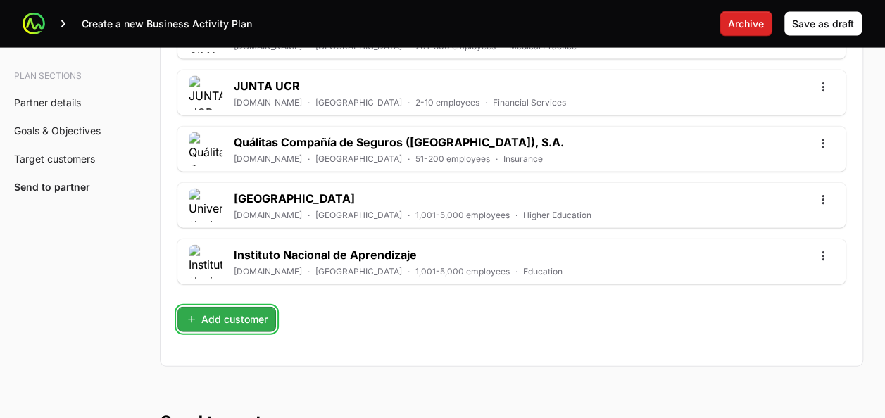
click at [241, 311] on span "Add customer" at bounding box center [227, 319] width 82 height 17
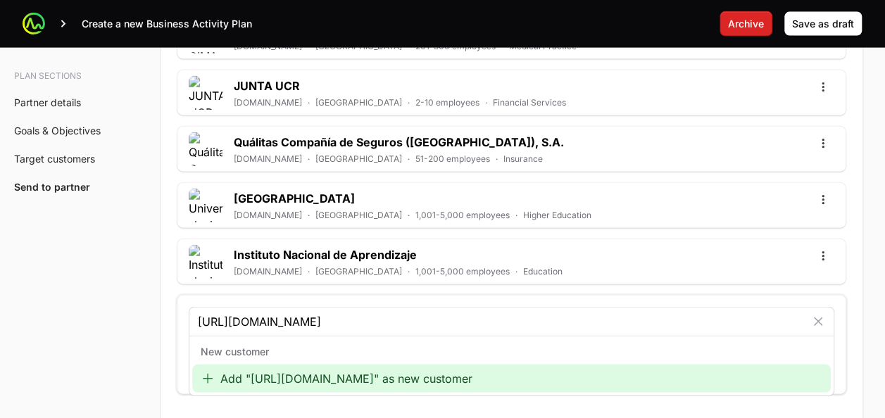
type input "https://www.cgr.go.cr/"
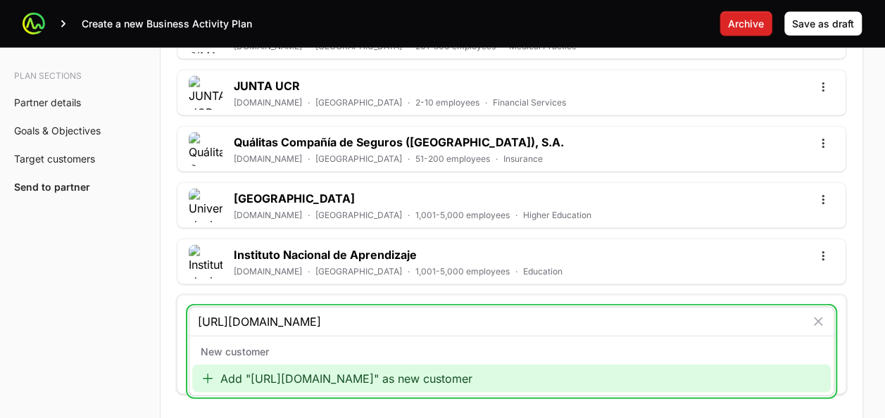
click at [298, 365] on div "Add "https://www.cgr.go.cr/" as new customer" at bounding box center [511, 379] width 638 height 28
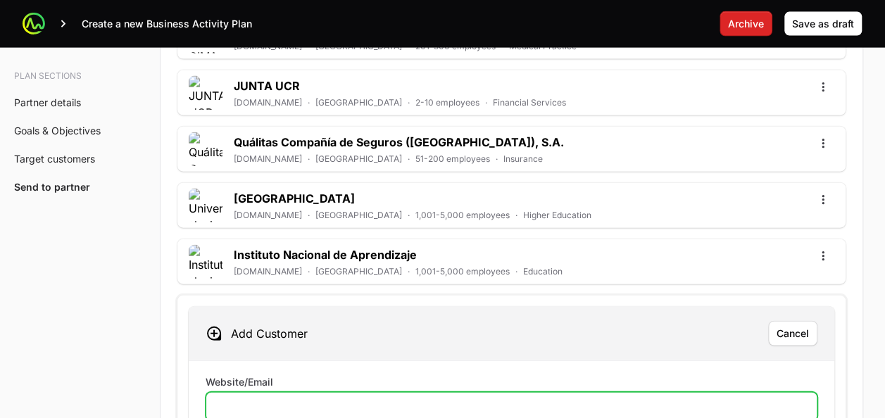
click at [287, 398] on input "Website/Email" at bounding box center [511, 406] width 593 height 17
paste input "https://www.cgr.go.cr/"
type input "https://www.cgr.go.cr/"
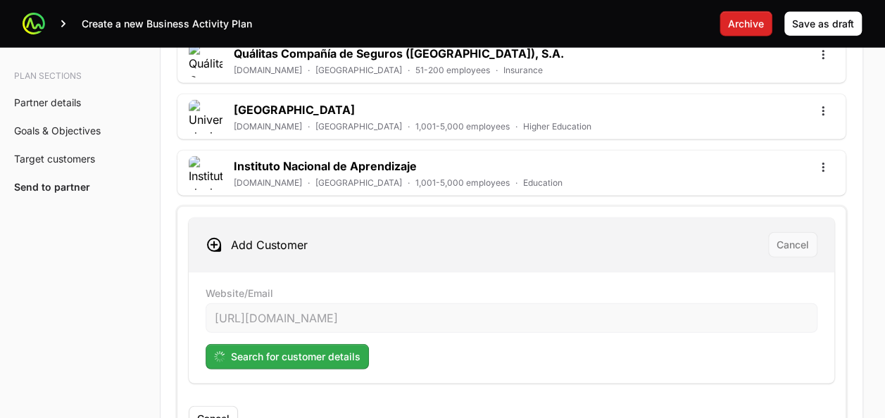
scroll to position [4307, 0]
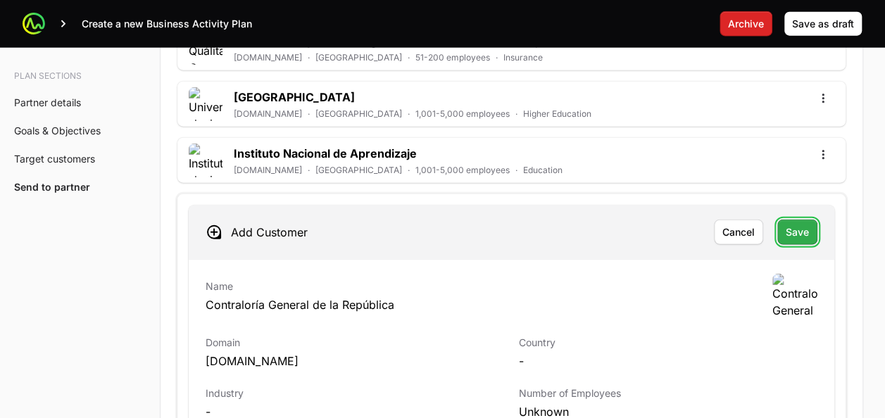
click at [791, 224] on span "Save" at bounding box center [796, 232] width 23 height 17
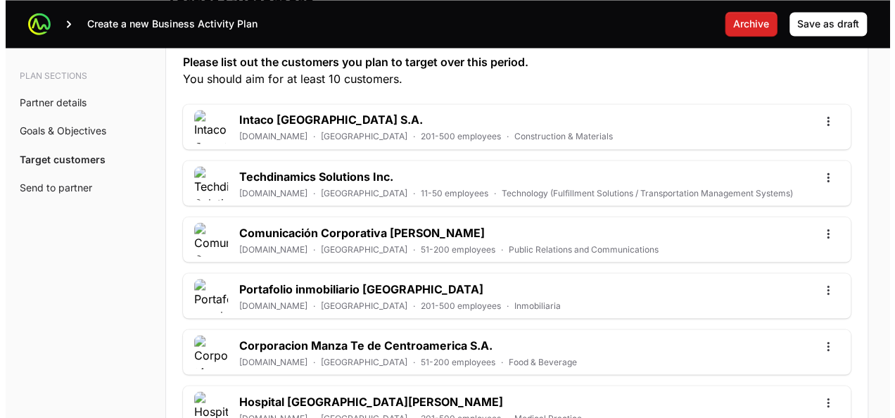
scroll to position [3838, 0]
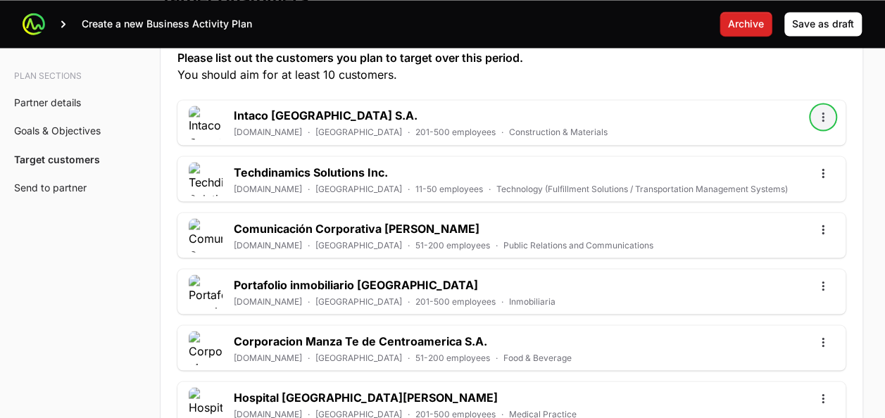
click at [823, 106] on button "Open options" at bounding box center [822, 117] width 23 height 23
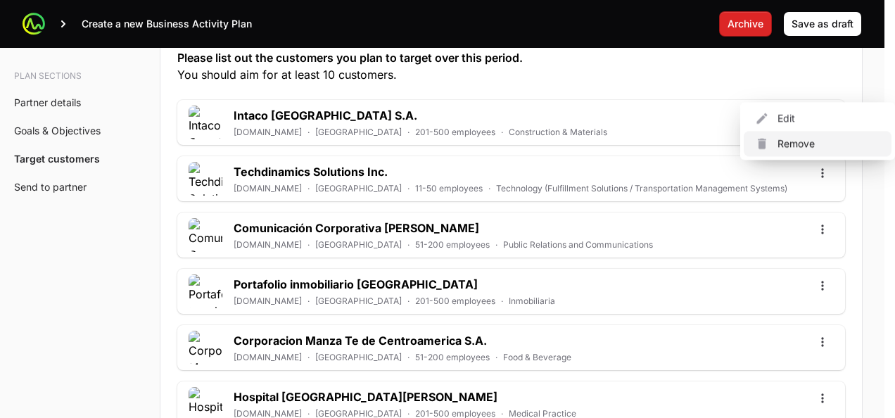
click at [782, 144] on div "Remove" at bounding box center [818, 143] width 148 height 25
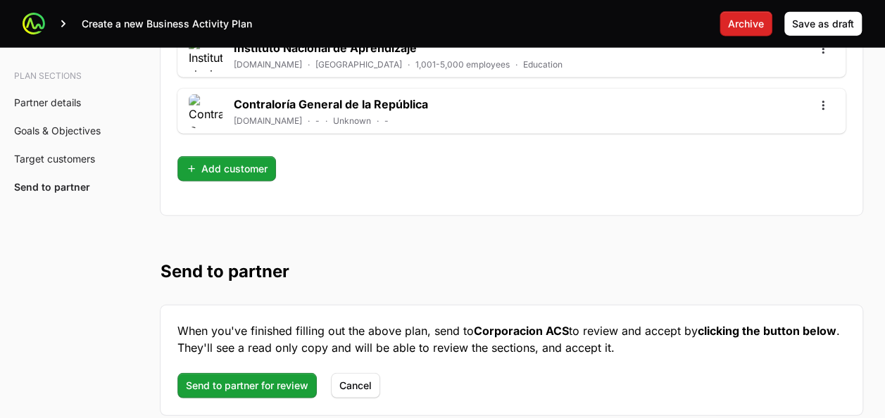
scroll to position [4416, 0]
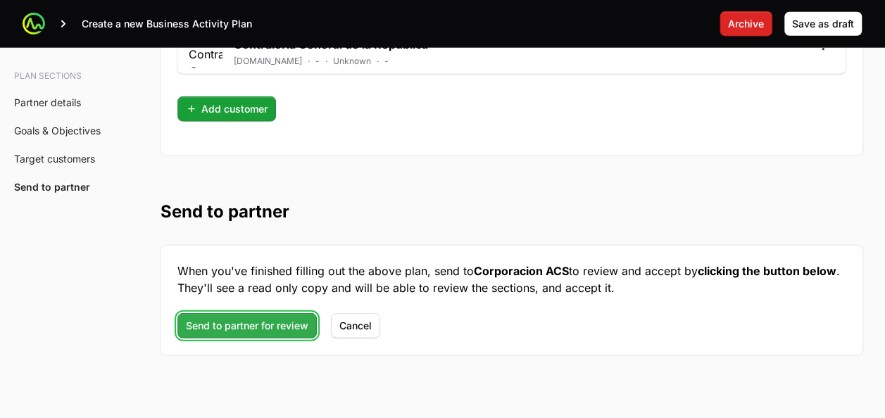
click at [284, 317] on span "Send to partner for review" at bounding box center [247, 325] width 122 height 17
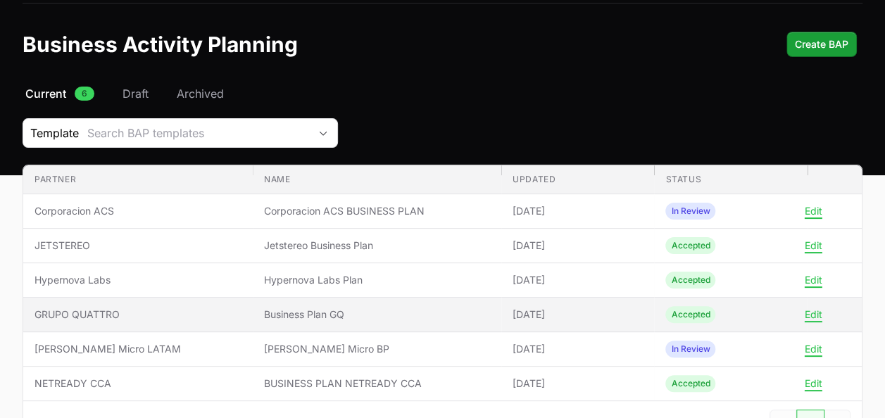
scroll to position [43, 0]
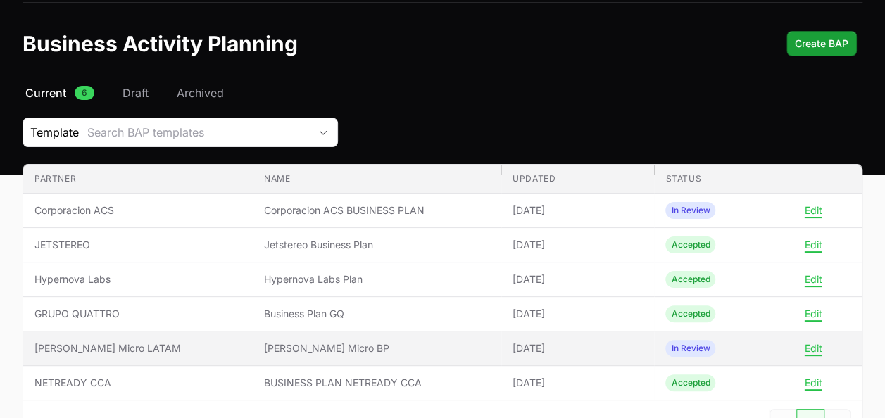
click at [279, 346] on span "[PERSON_NAME] Micro BP" at bounding box center [377, 348] width 226 height 14
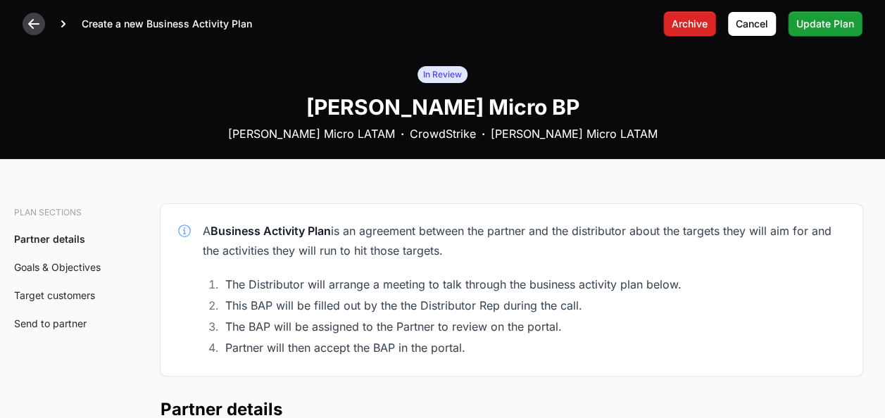
click at [38, 21] on icon at bounding box center [34, 24] width 14 height 14
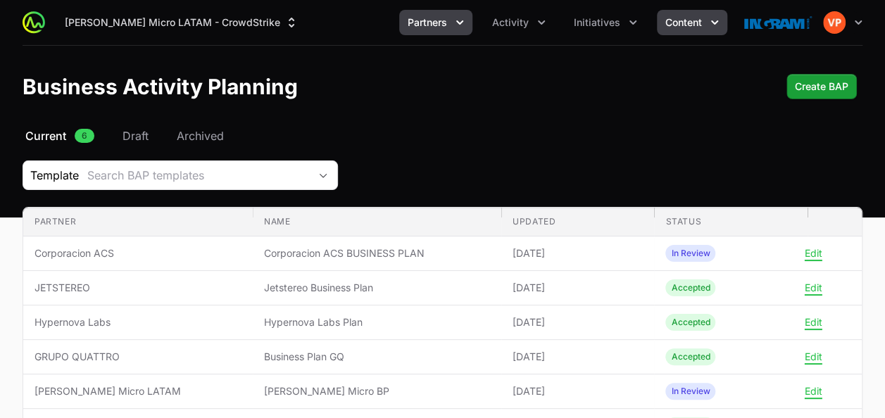
click at [701, 26] on span "Content" at bounding box center [683, 22] width 37 height 14
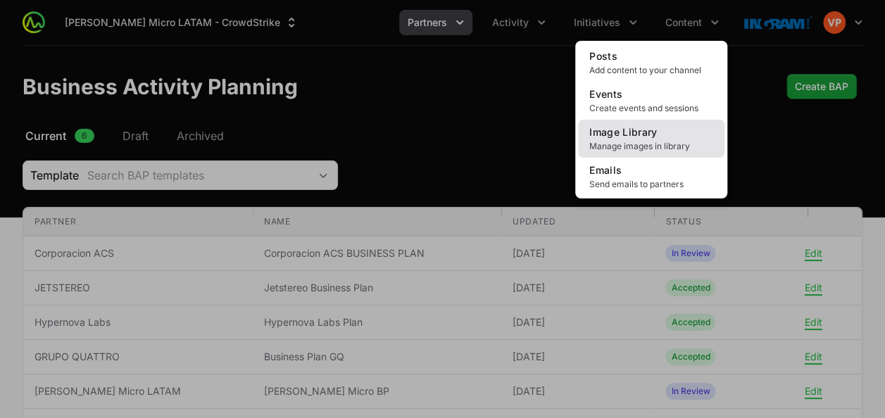
click at [602, 134] on span "Image Library" at bounding box center [623, 132] width 68 height 12
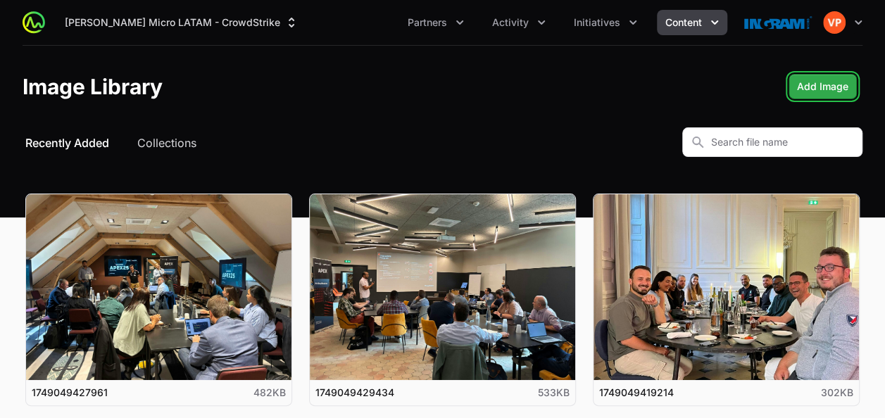
click at [816, 98] on button "Add Image" at bounding box center [822, 86] width 68 height 25
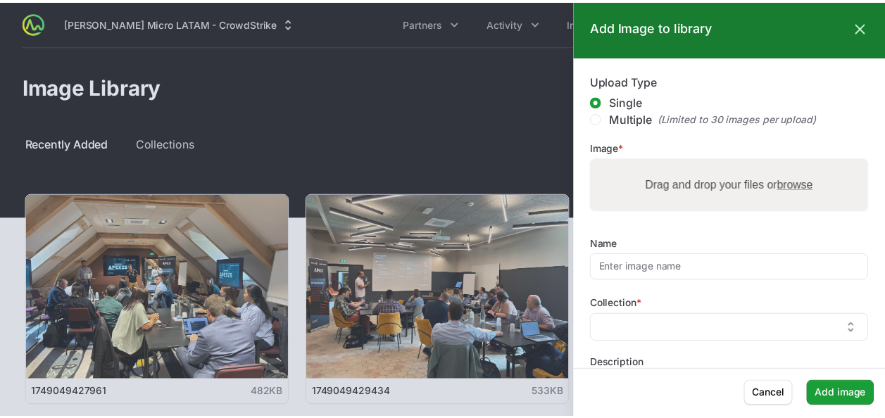
scroll to position [73, 0]
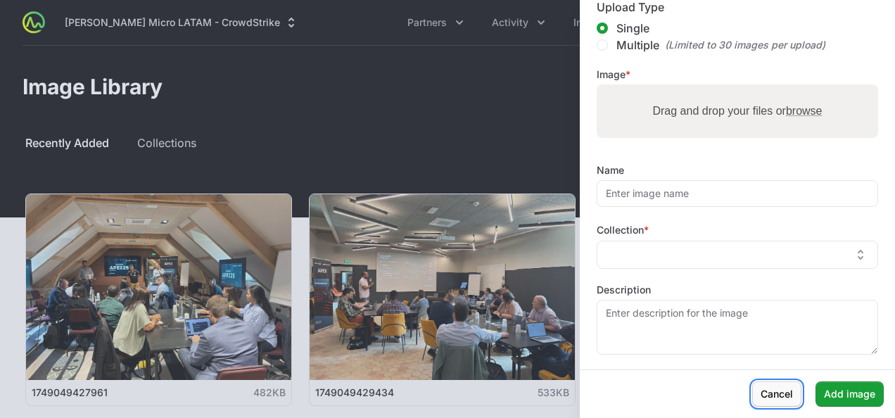
click at [778, 401] on span "Cancel" at bounding box center [777, 394] width 32 height 17
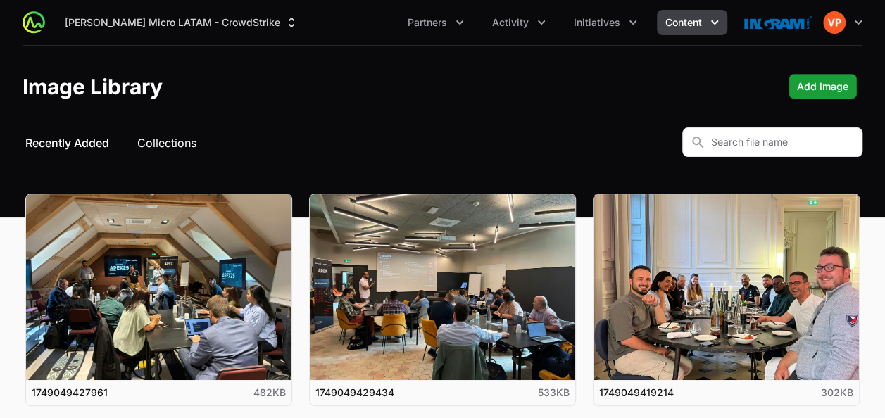
click at [162, 140] on button "Collections" at bounding box center [166, 142] width 59 height 17
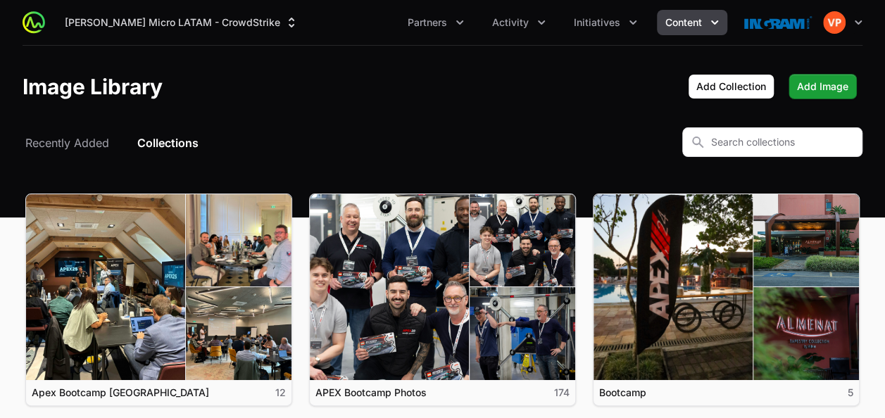
click at [639, 141] on div "Select a tab Recently Added Collections Recently Added Collections" at bounding box center [443, 142] width 840 height 30
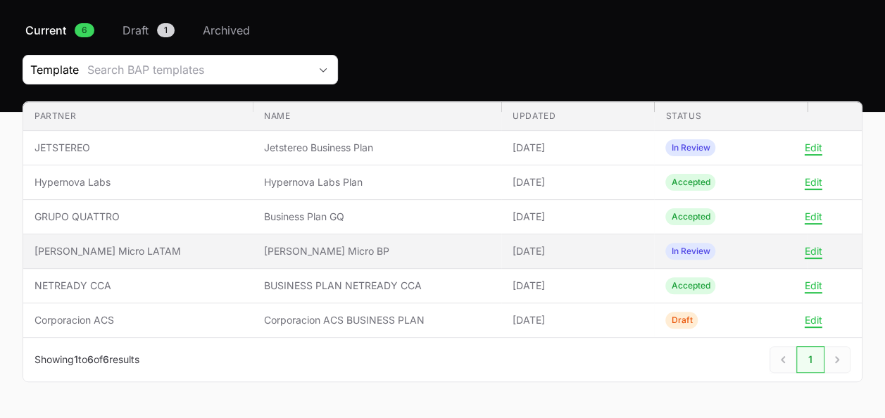
scroll to position [108, 0]
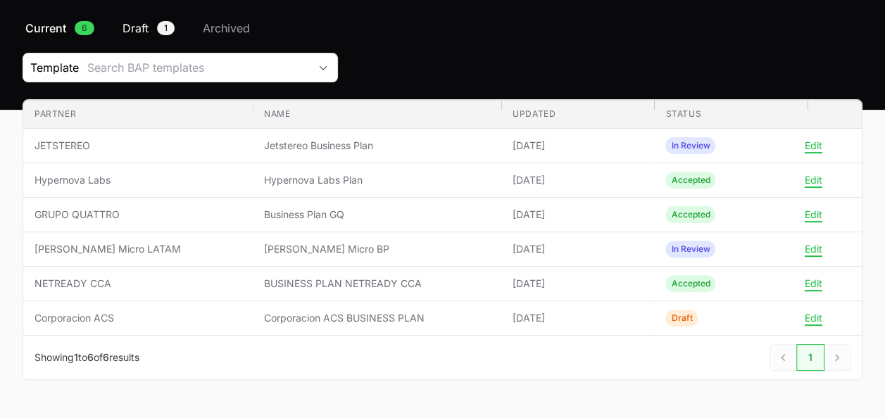
click at [121, 32] on link "Draft 1" at bounding box center [149, 28] width 58 height 17
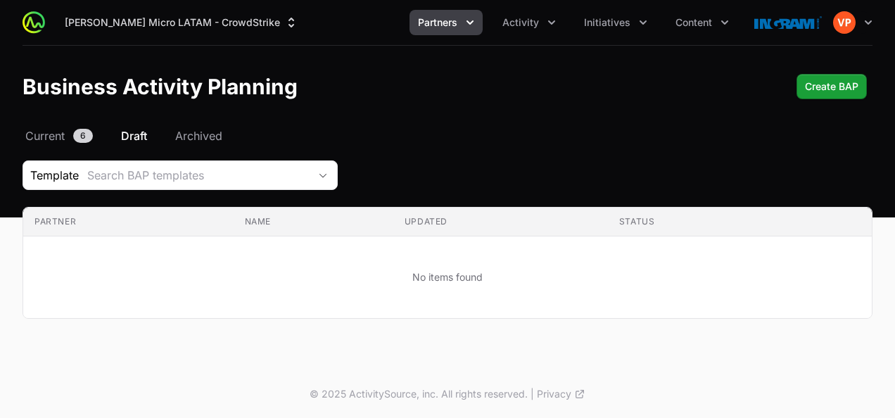
click at [431, 30] on button "Partners" at bounding box center [446, 22] width 73 height 25
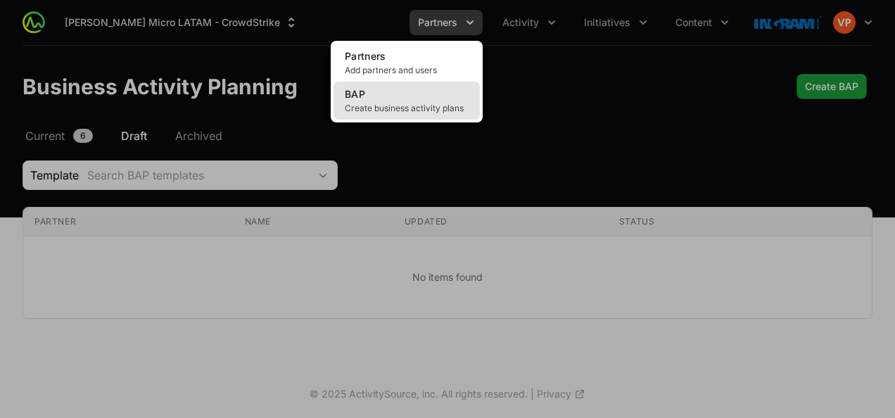
click at [372, 117] on link "BAP Create business activity plans" at bounding box center [407, 101] width 146 height 38
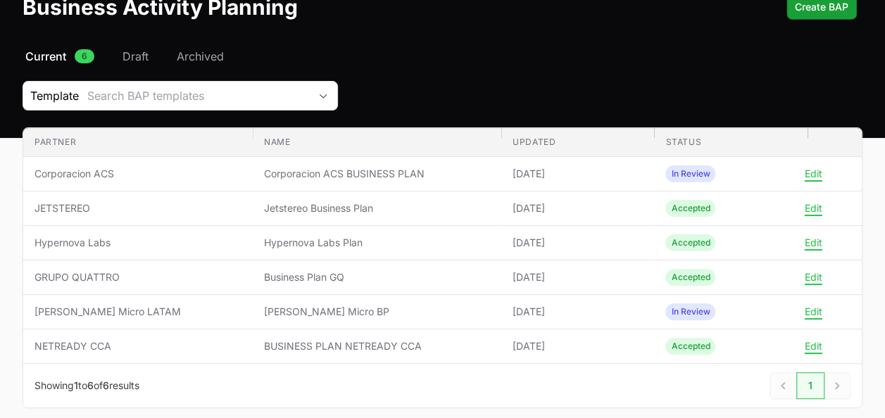
scroll to position [80, 0]
